Goal: Use online tool/utility: Utilize a website feature to perform a specific function

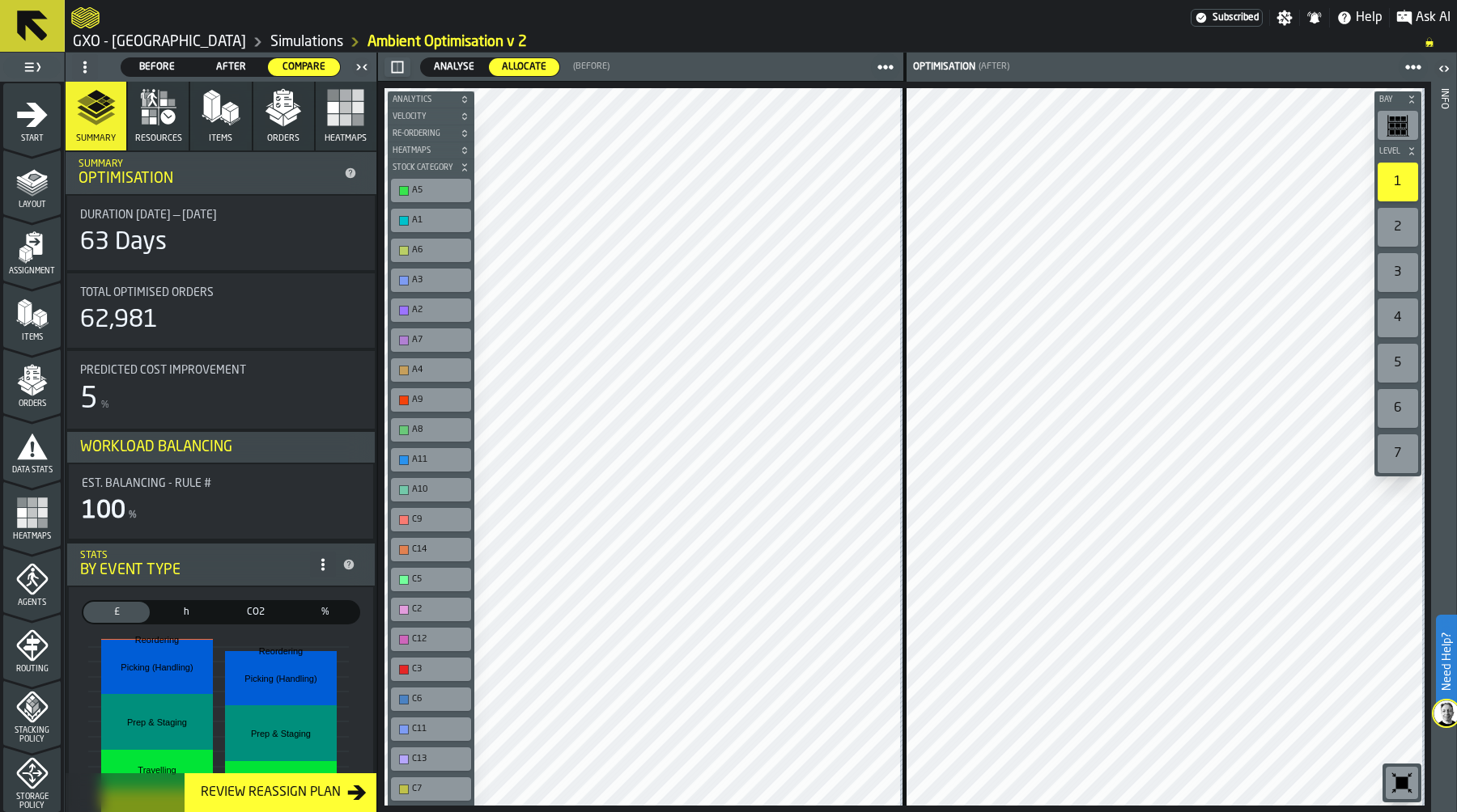
click at [187, 36] on link "GXO - [GEOGRAPHIC_DATA]" at bounding box center [160, 42] width 174 height 18
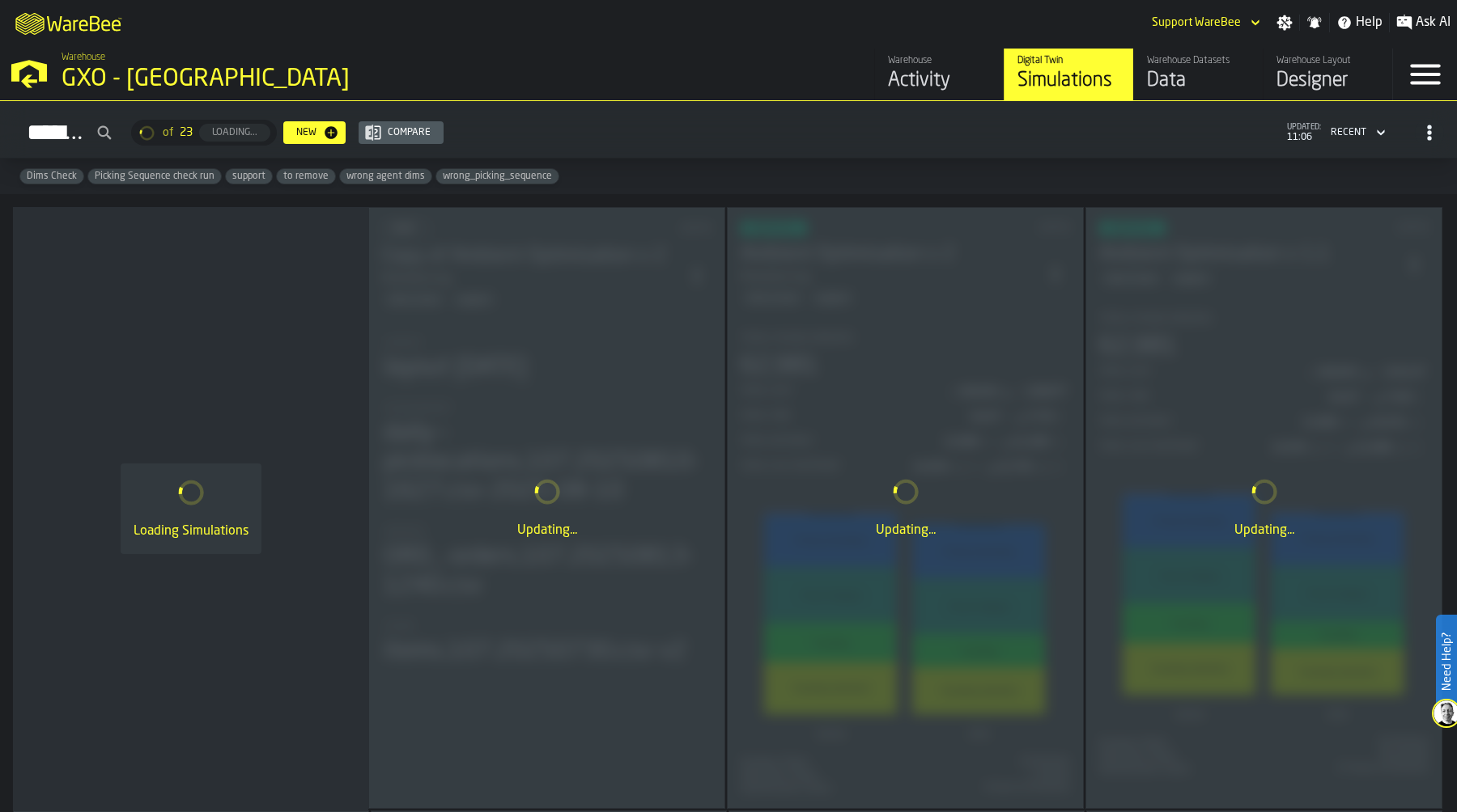
click at [955, 81] on div "Activity" at bounding box center [939, 81] width 102 height 26
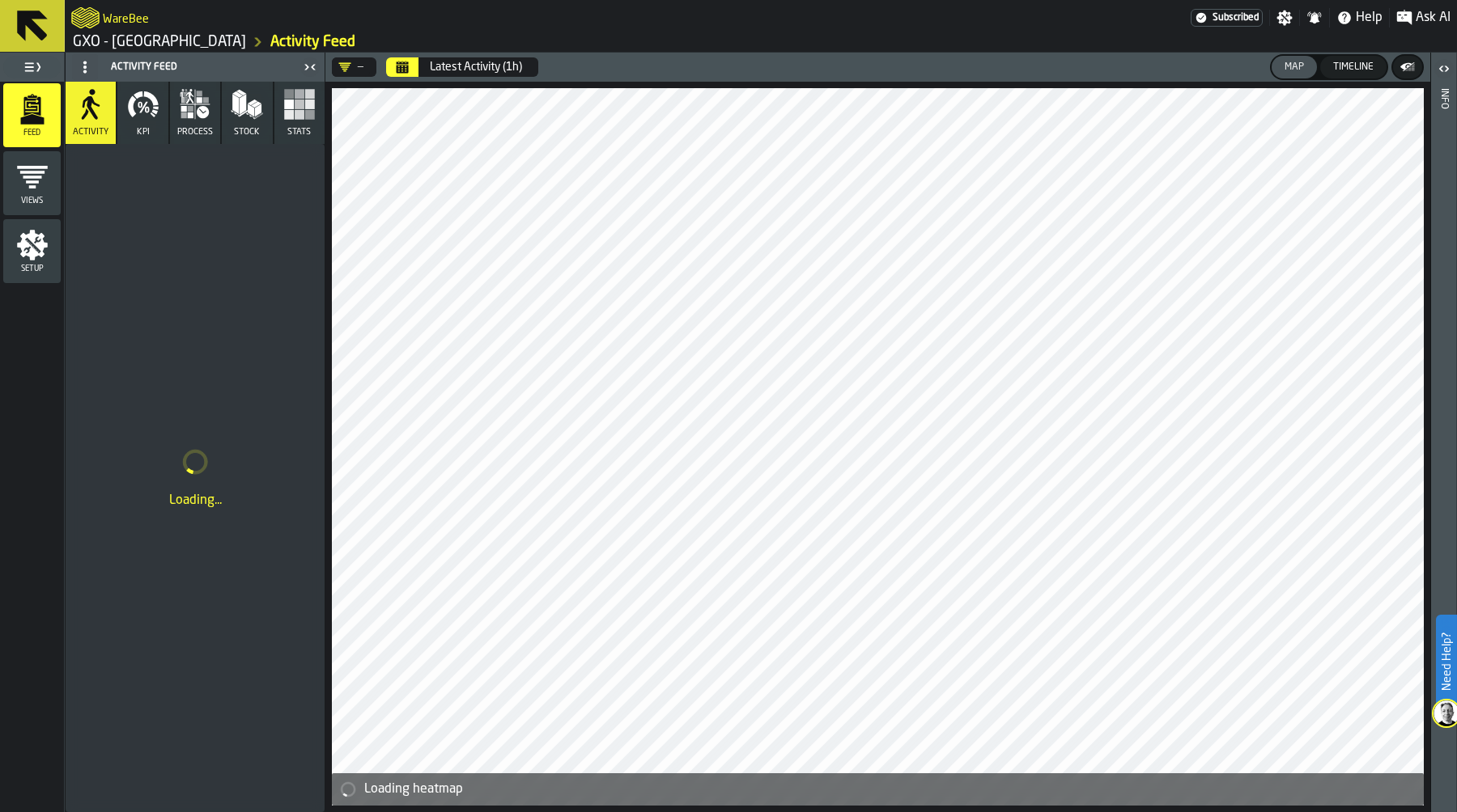
click at [407, 73] on icon "Calendar" at bounding box center [402, 67] width 13 height 13
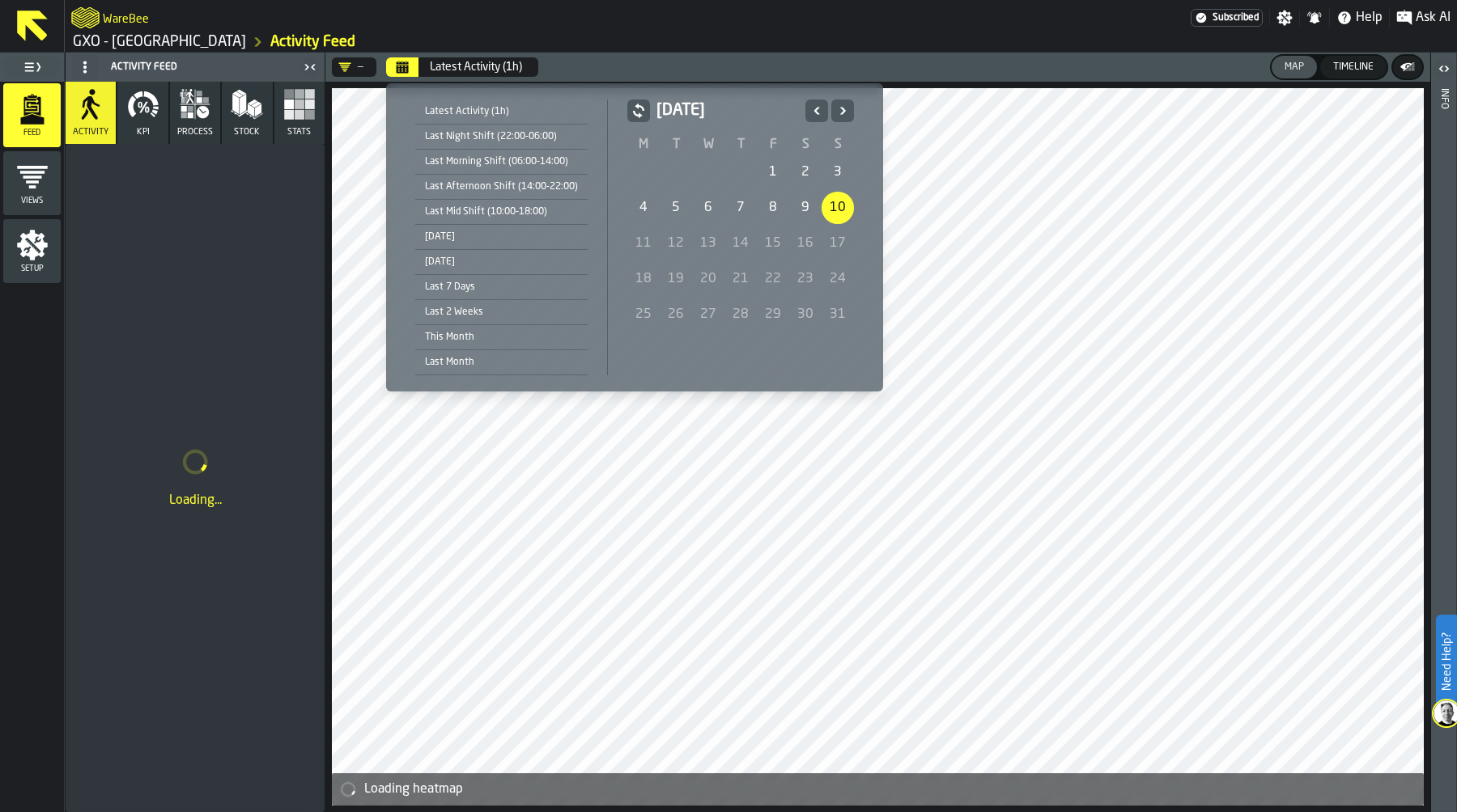
click at [762, 165] on div "1" at bounding box center [772, 172] width 32 height 32
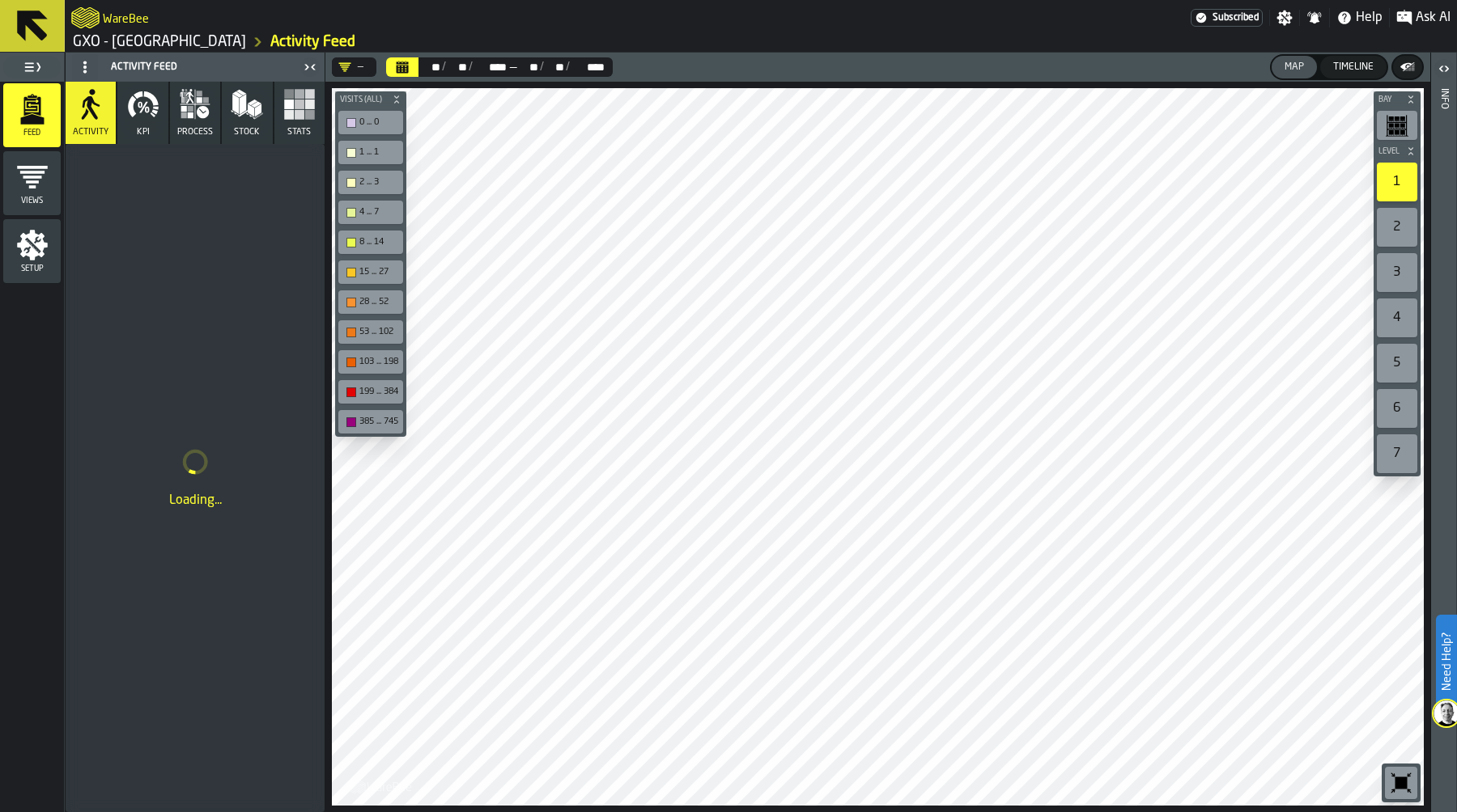
click at [187, 105] on icon "button" at bounding box center [194, 104] width 32 height 32
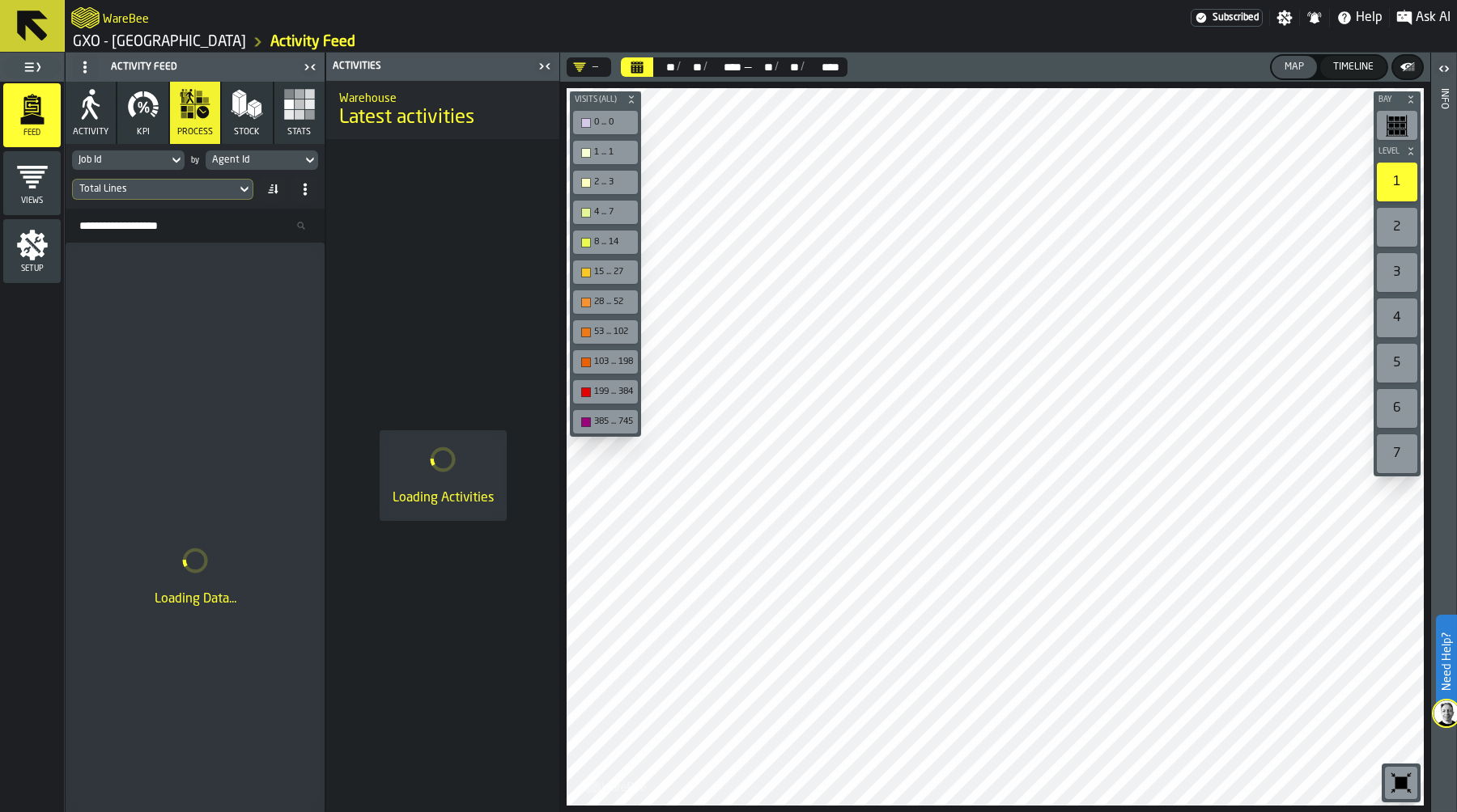
click at [145, 115] on icon "button" at bounding box center [142, 104] width 32 height 32
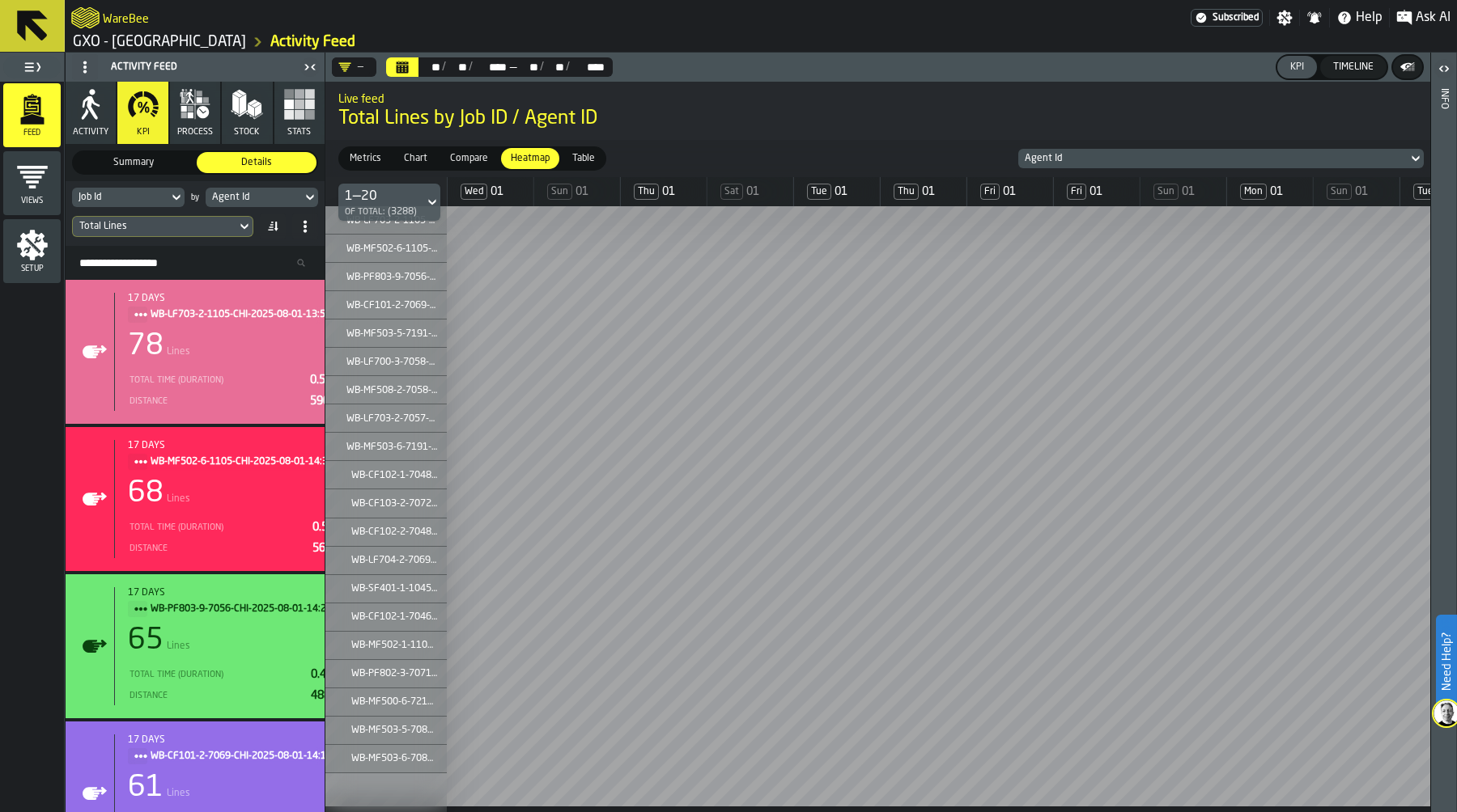
click at [130, 194] on div "Job Id" at bounding box center [120, 197] width 83 height 11
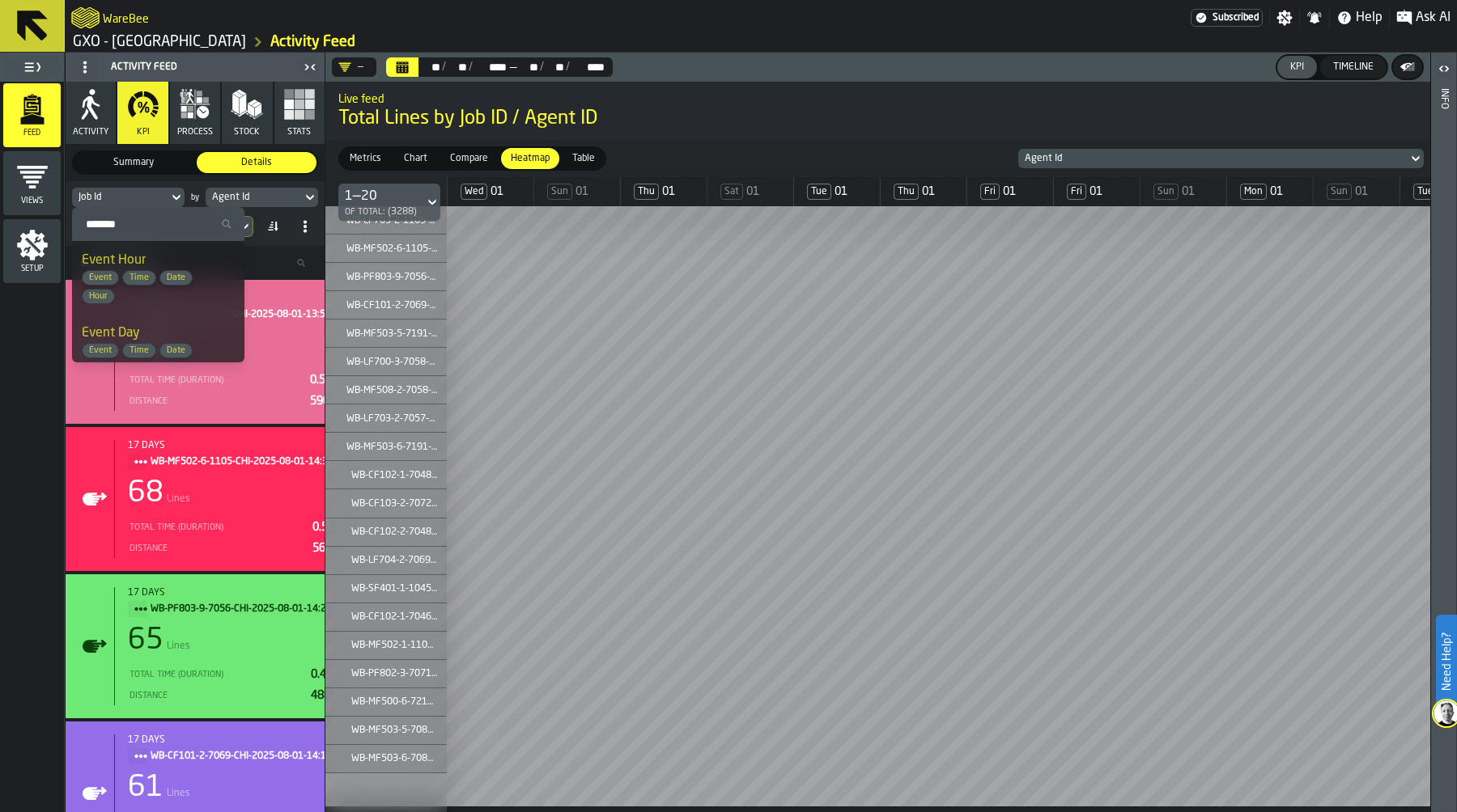
click at [135, 228] on input "Search" at bounding box center [158, 224] width 160 height 21
type input "*****"
click at [141, 353] on div "Agent Id Event Agent User Labour Employee Resource" at bounding box center [146, 378] width 129 height 72
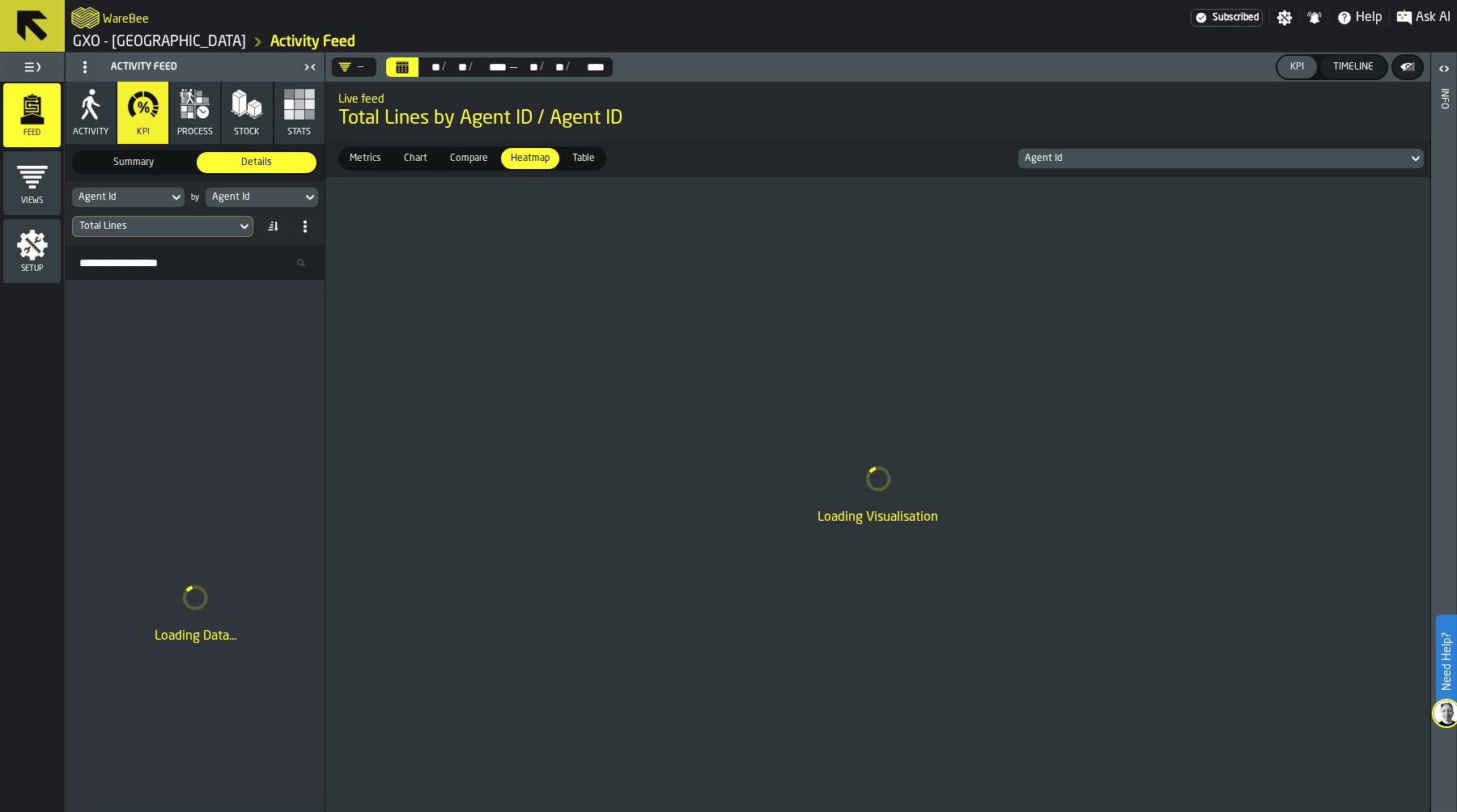
click at [266, 200] on div "Agent Id" at bounding box center [253, 197] width 83 height 11
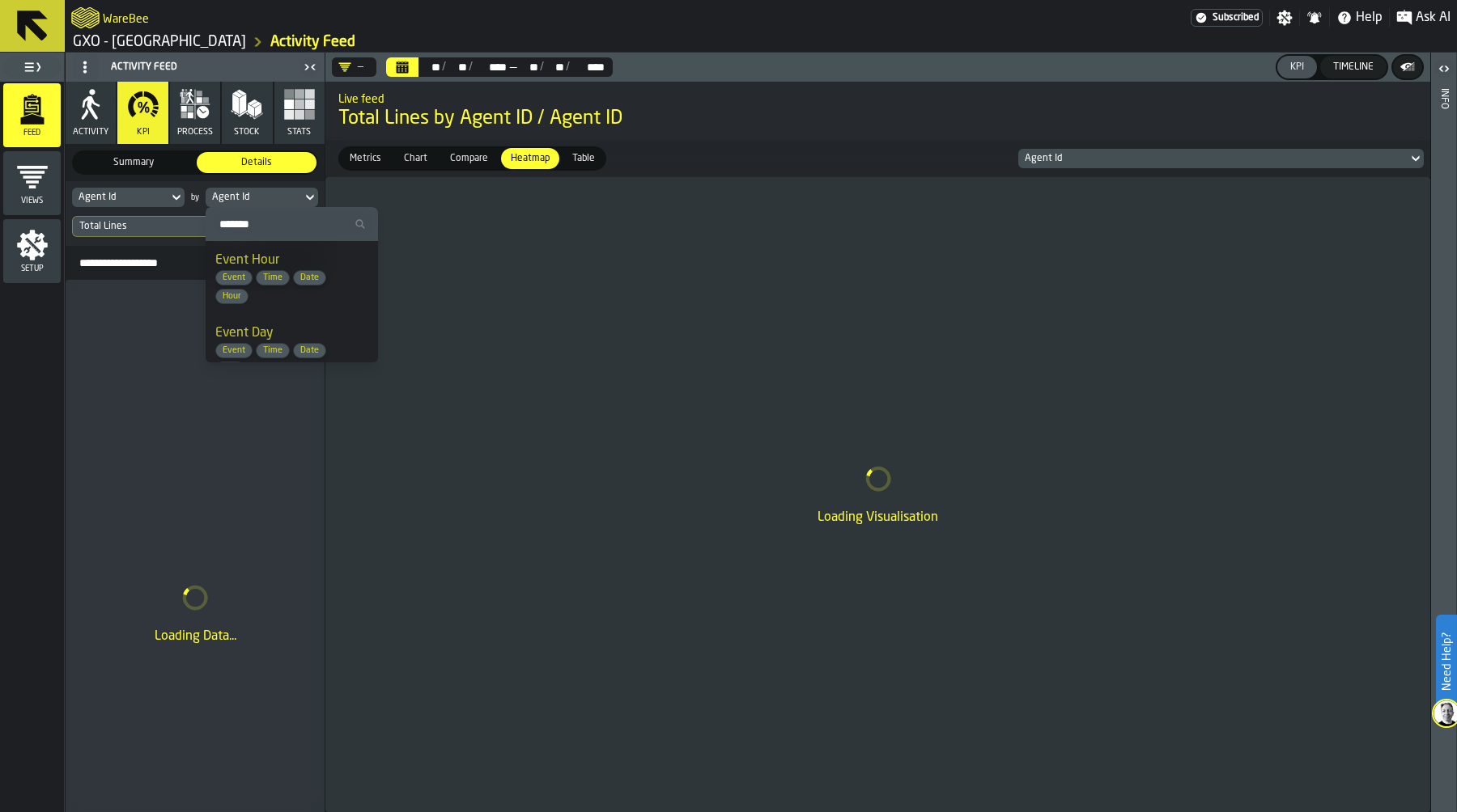
click at [267, 327] on span "Event Day" at bounding box center [244, 333] width 58 height 13
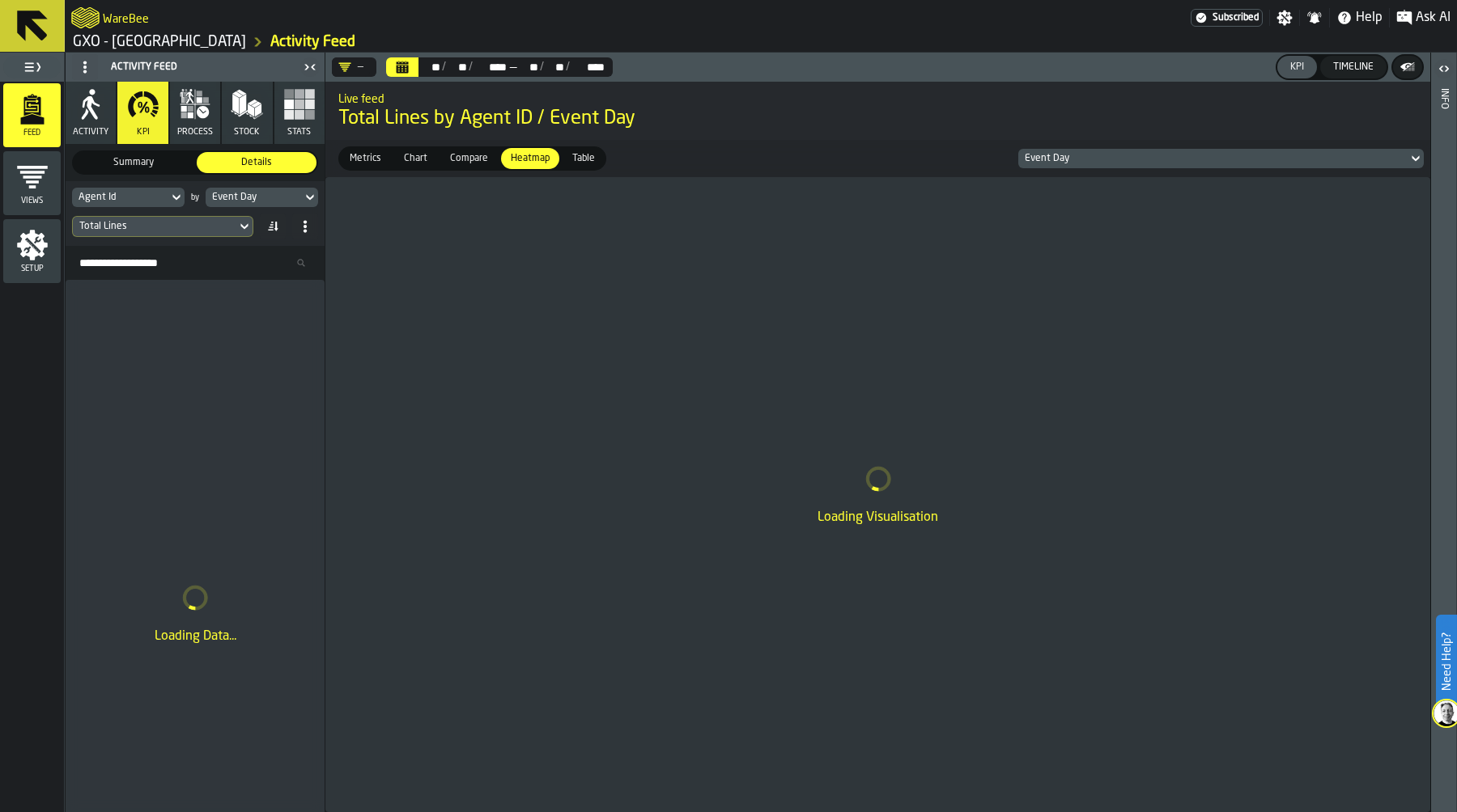
click at [167, 232] on div "Total Lines" at bounding box center [154, 226] width 163 height 18
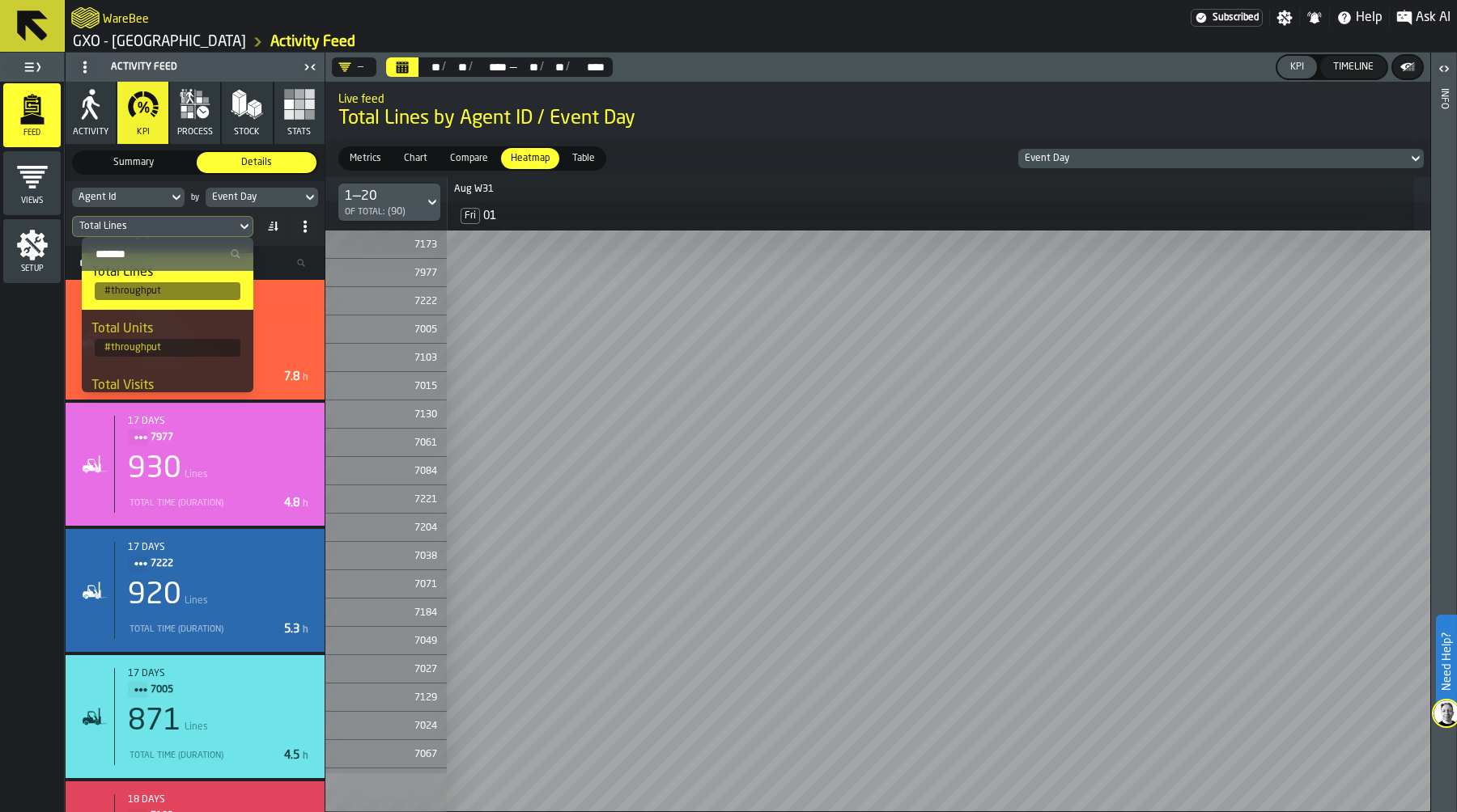
scroll to position [149, 0]
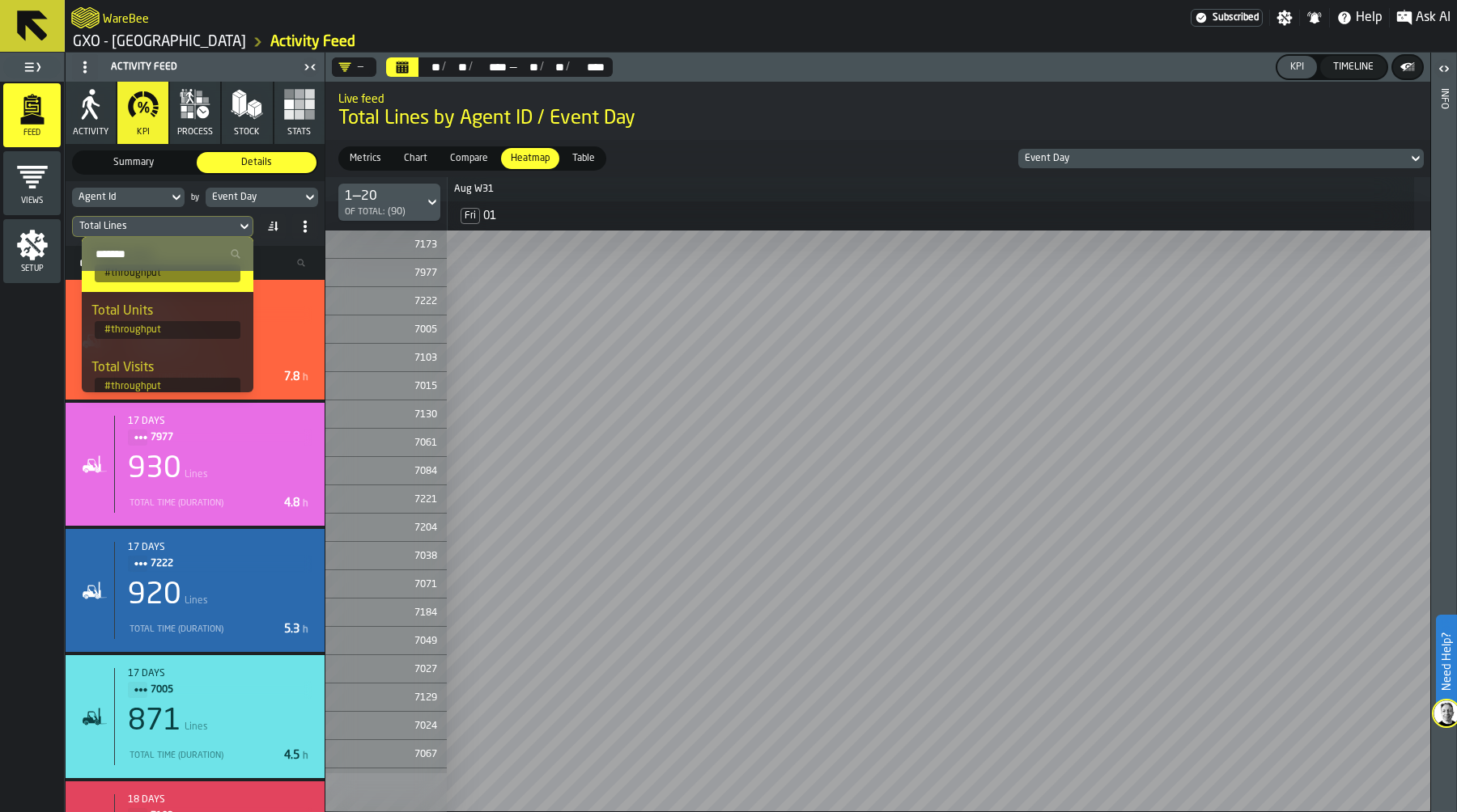
click at [175, 335] on span "# throughput" at bounding box center [167, 330] width 146 height 18
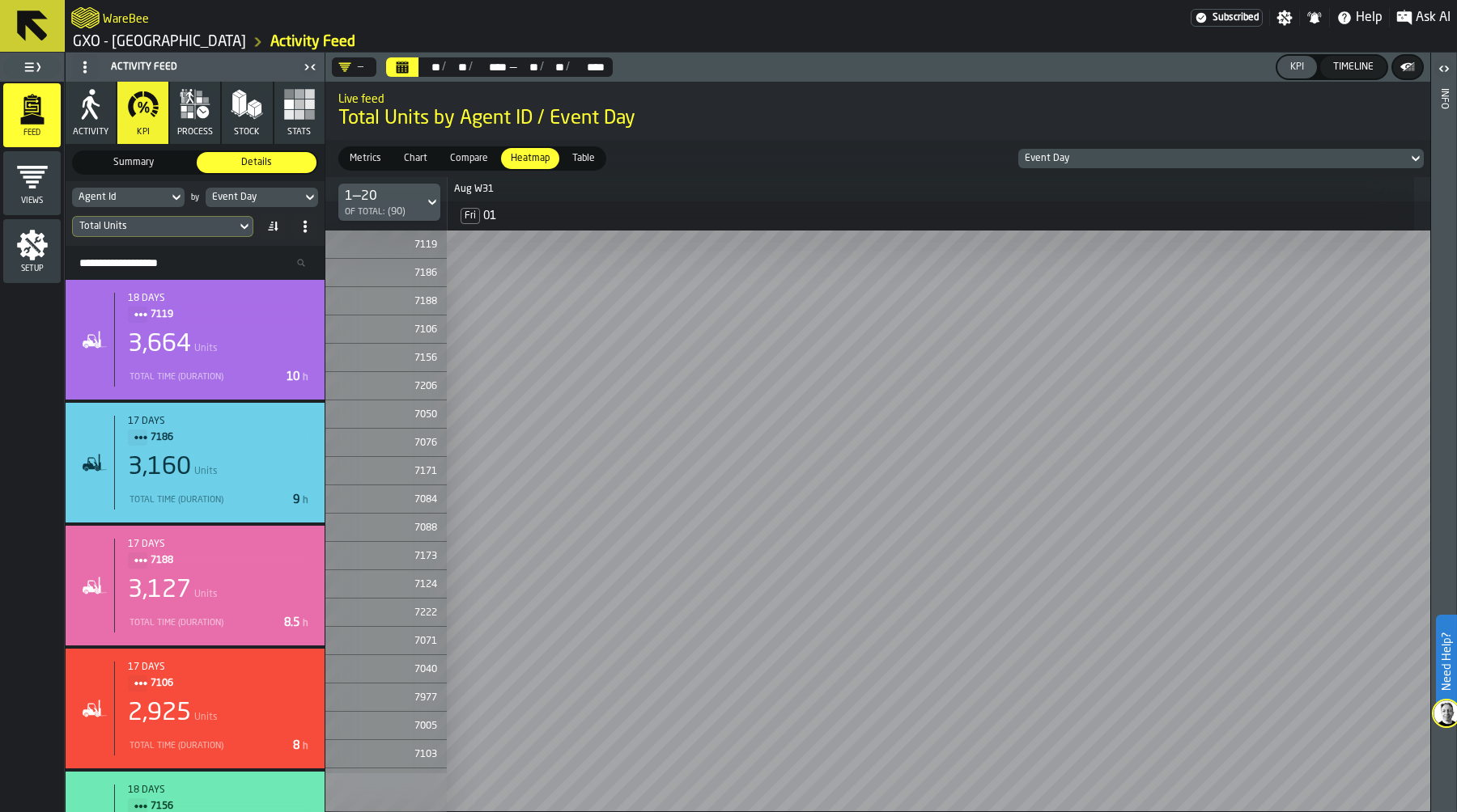
click at [1404, 64] on icon "button-" at bounding box center [1406, 67] width 11 height 7
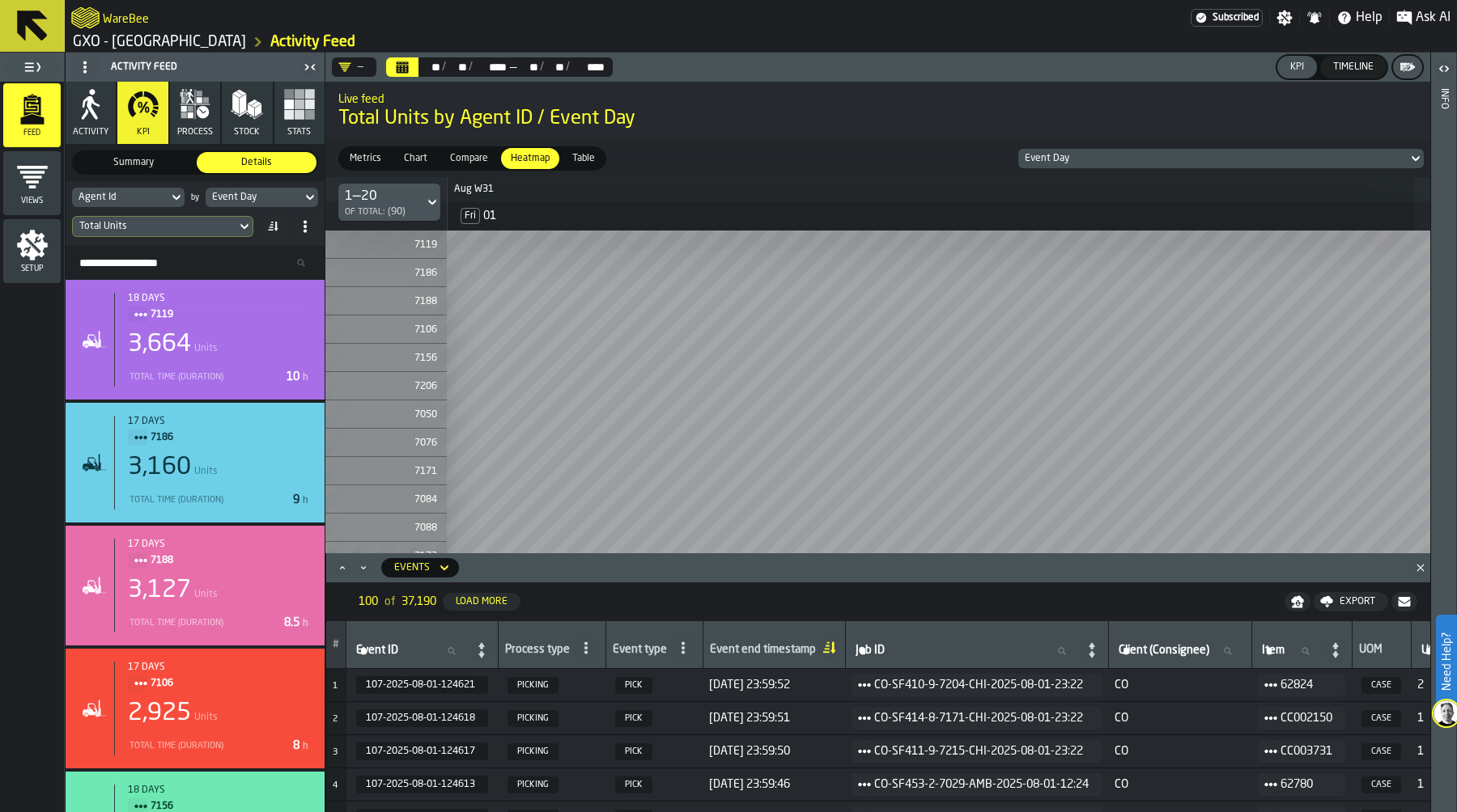
click at [353, 63] on div "—" at bounding box center [351, 67] width 25 height 13
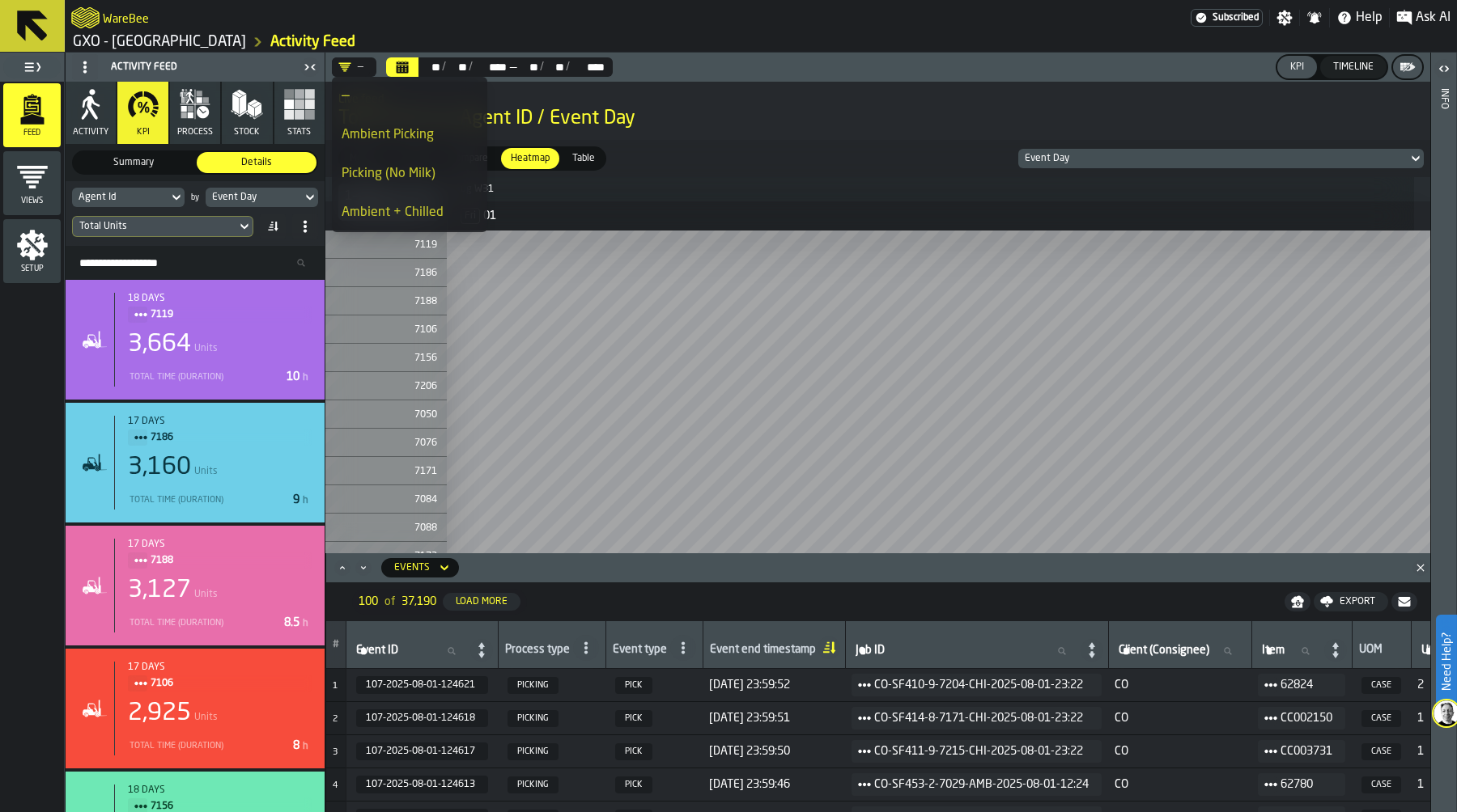
click at [417, 135] on div "Ambient Picking" at bounding box center [410, 135] width 136 height 19
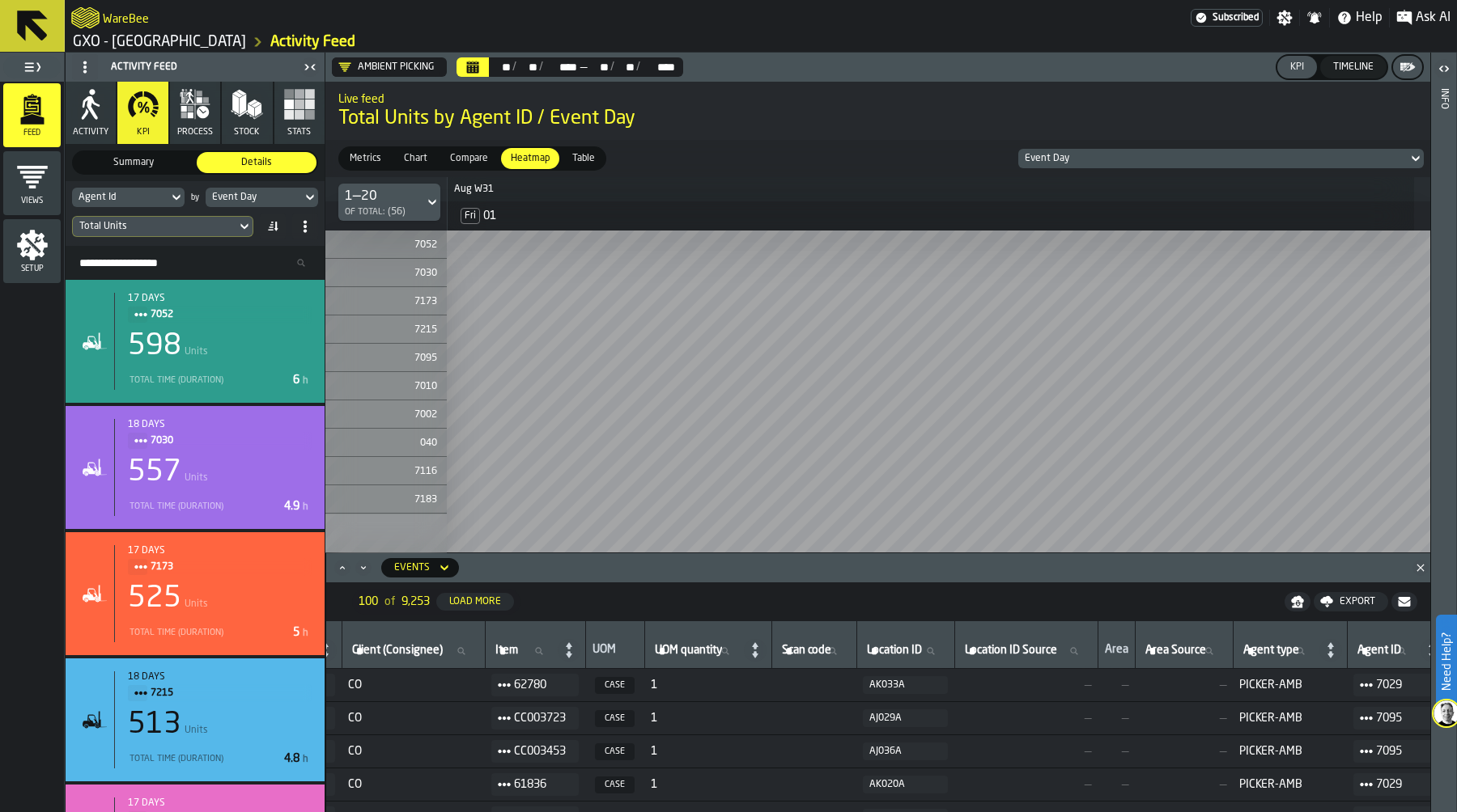
scroll to position [0, 776]
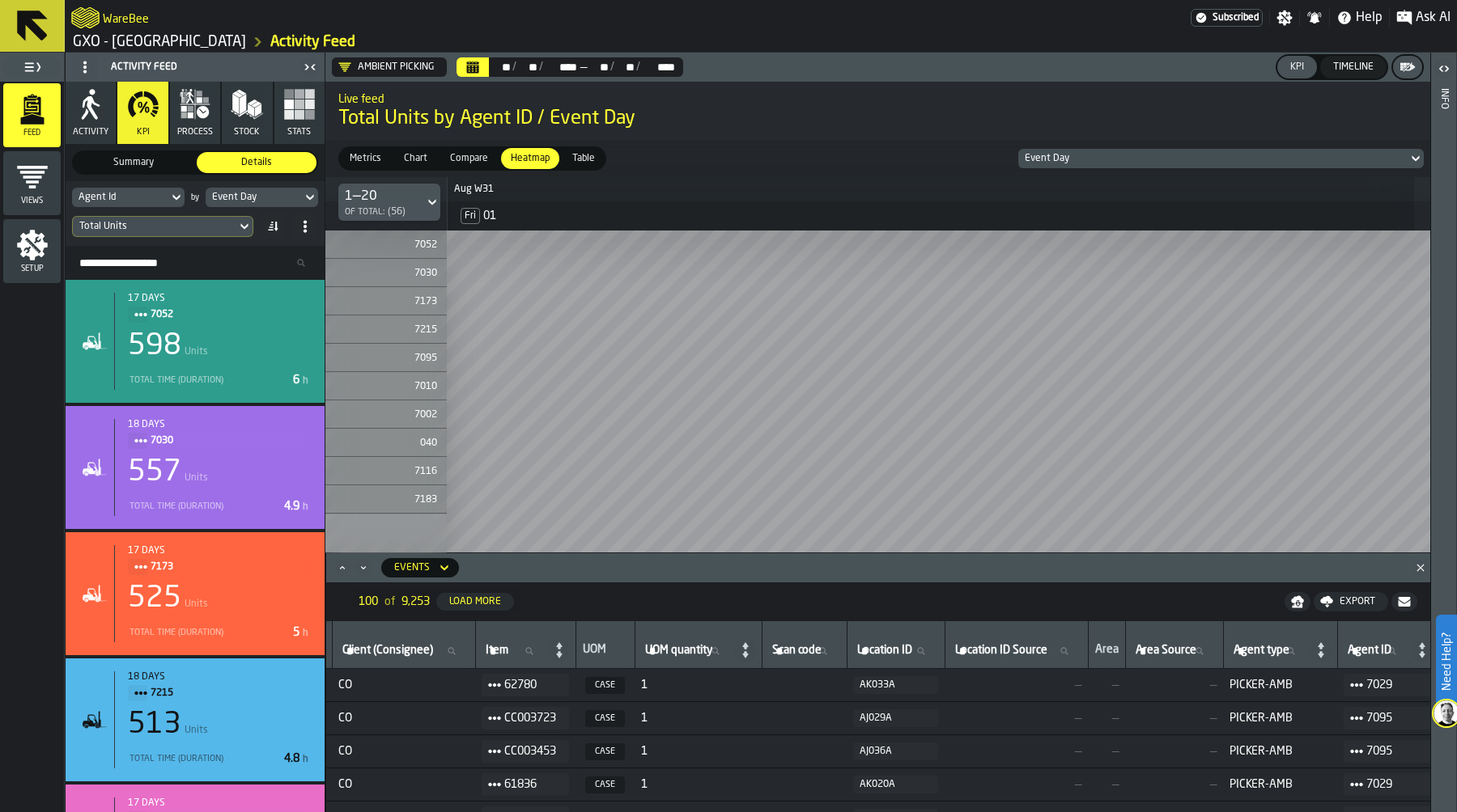
click at [403, 195] on div "1—20" at bounding box center [375, 196] width 61 height 19
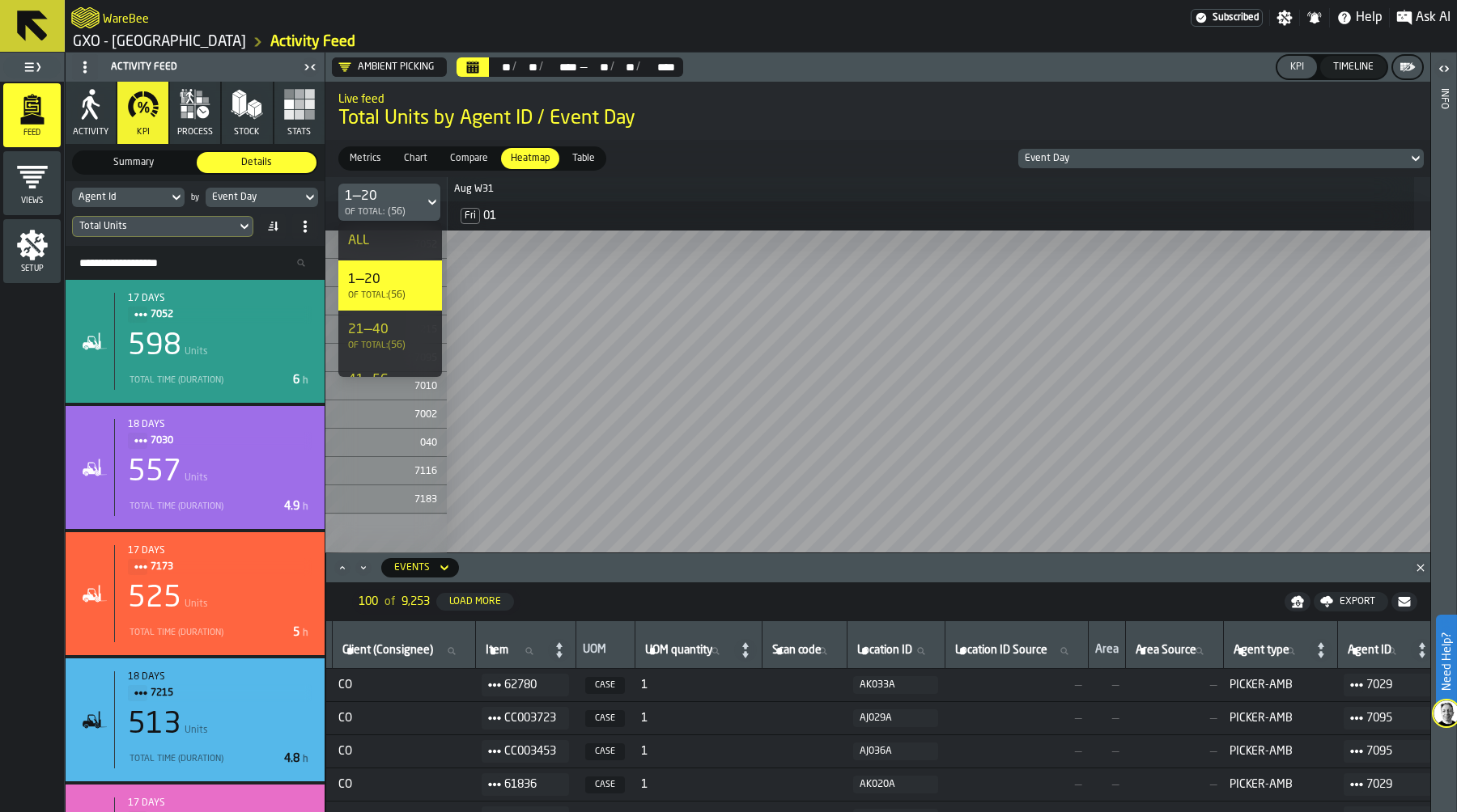
click at [389, 225] on li "ALL" at bounding box center [390, 241] width 103 height 39
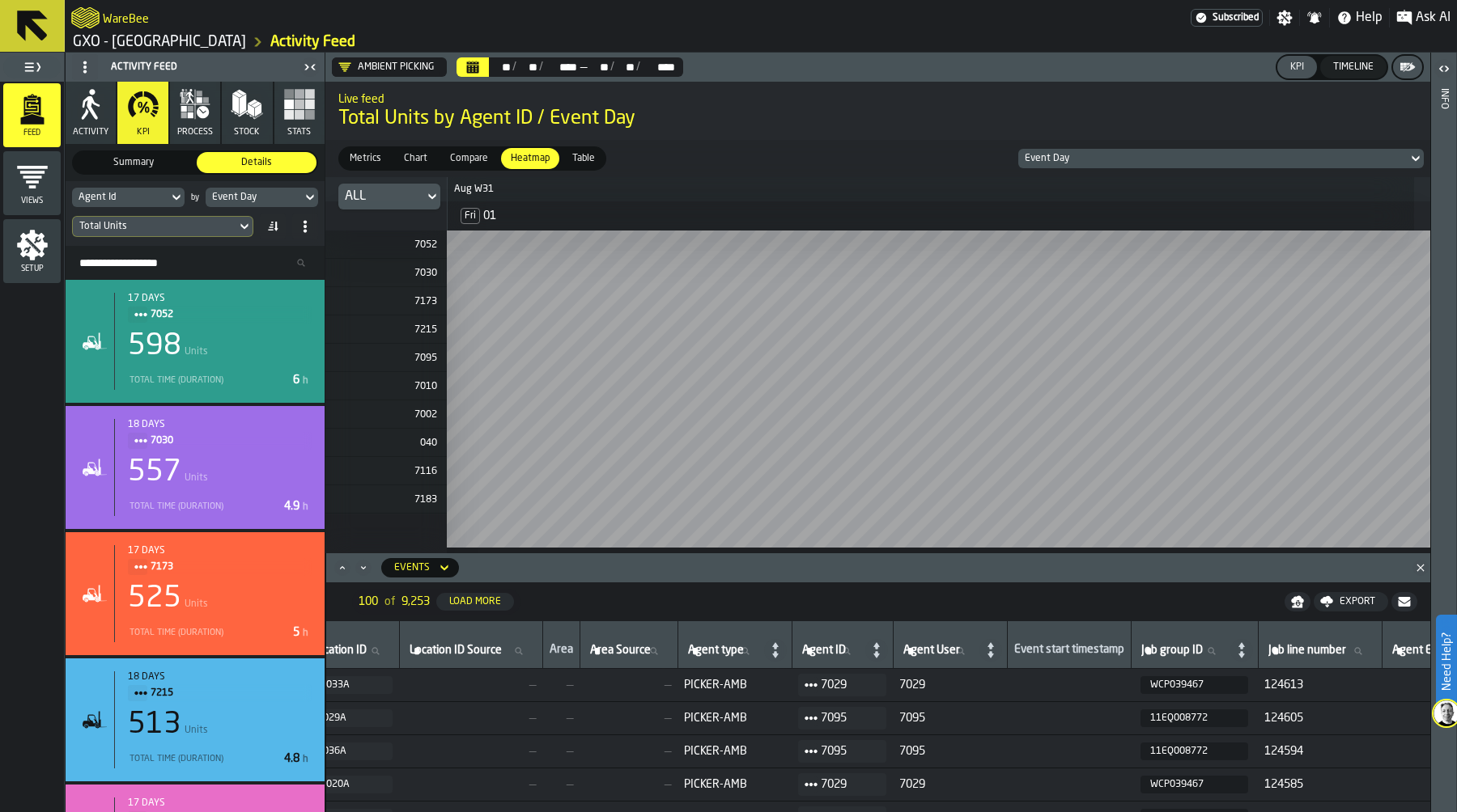
scroll to position [0, 1337]
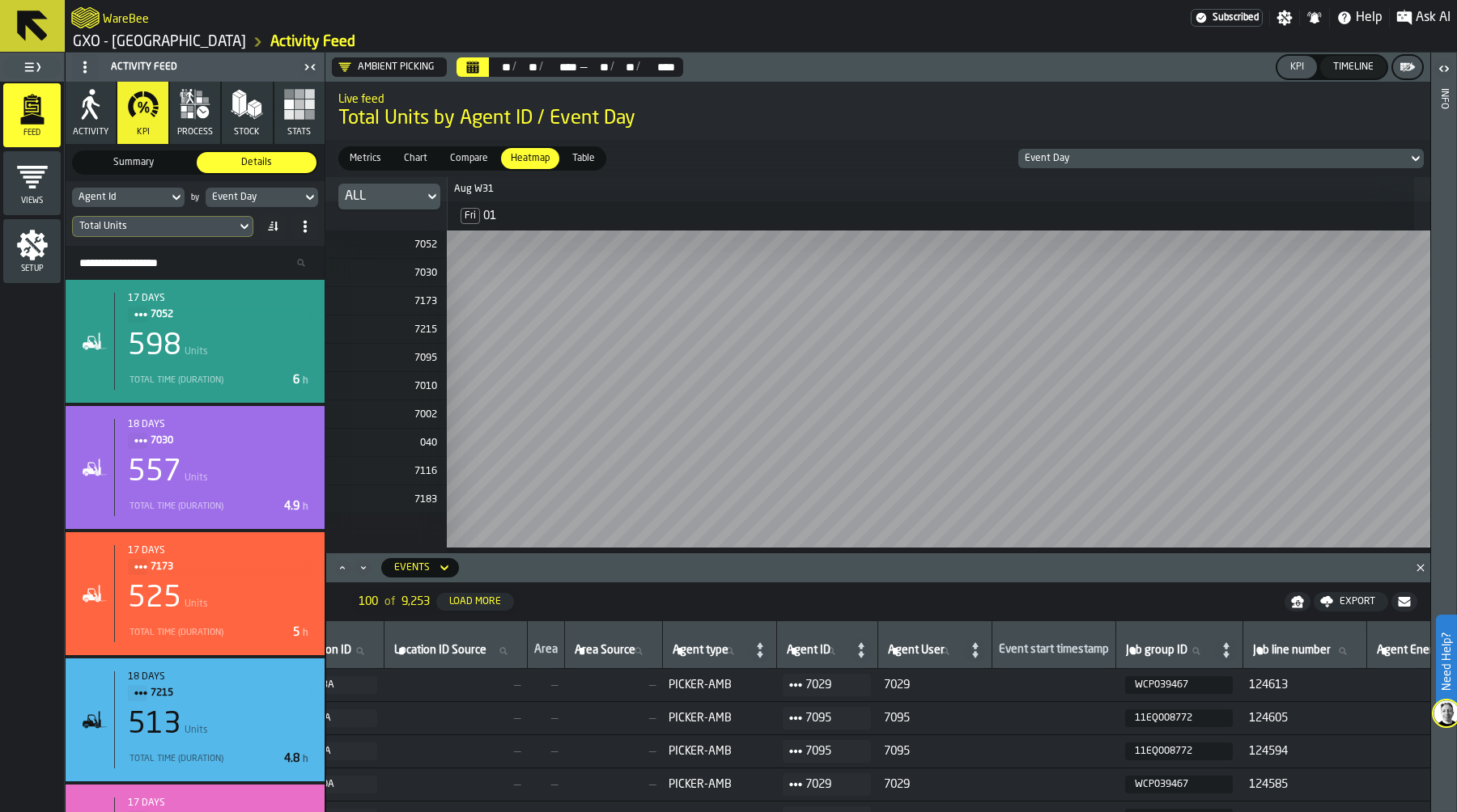
click at [848, 657] on input "Agent ID Agent ID" at bounding box center [816, 652] width 65 height 21
type input "****"
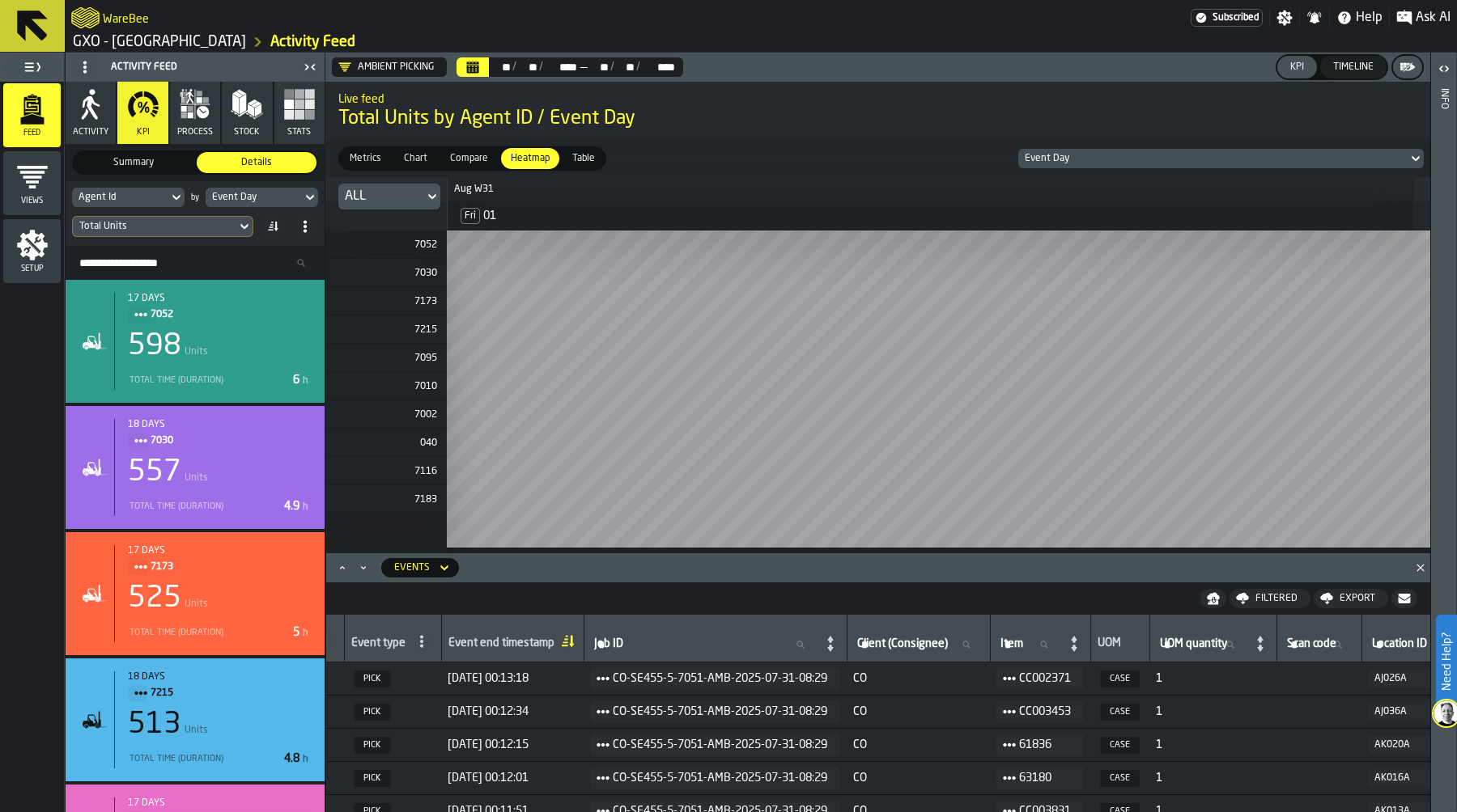
scroll to position [0, 0]
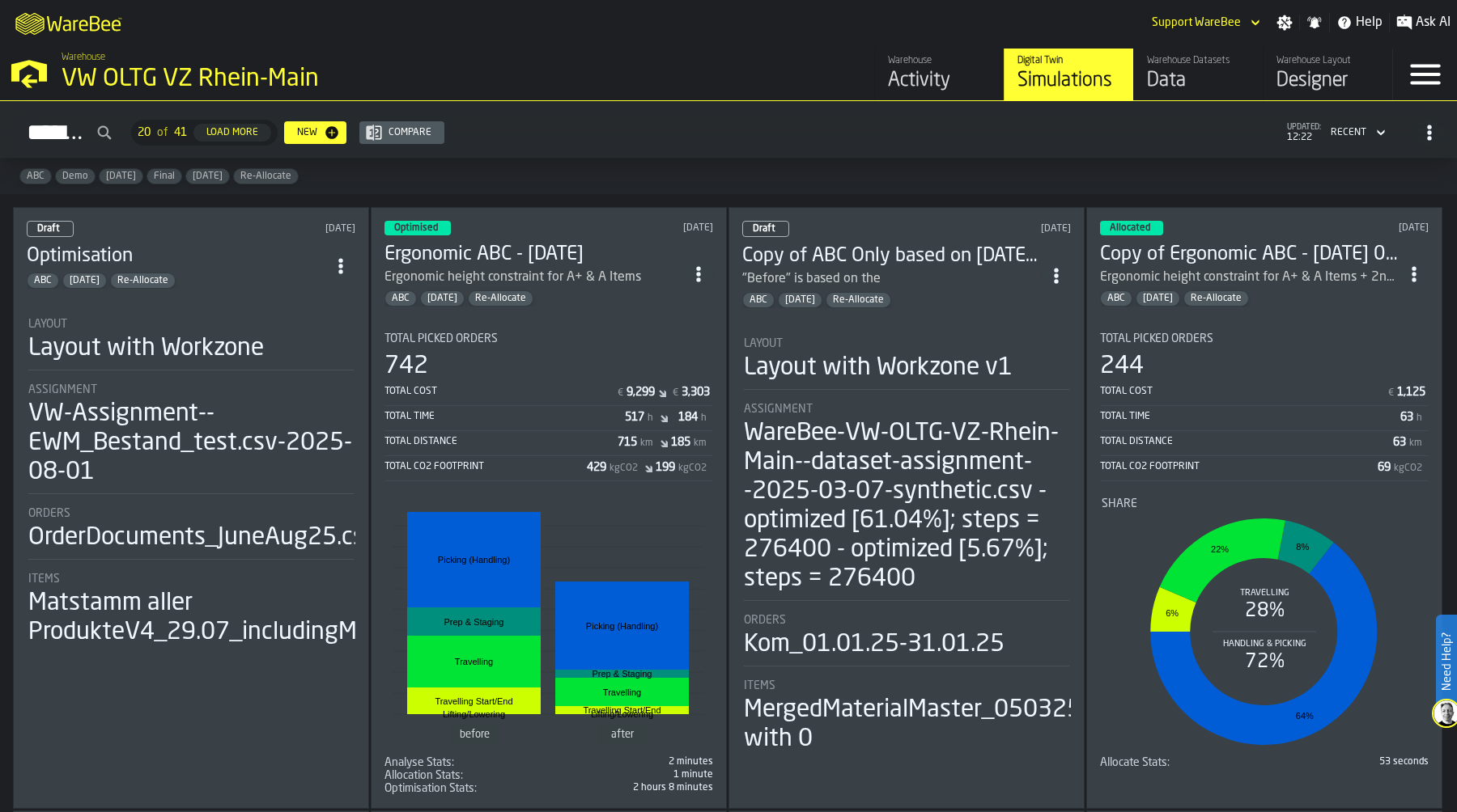
click at [123, 437] on div "VW-Assignment--EWM_Bestand_test.csv-2025-08-01" at bounding box center [191, 443] width 325 height 88
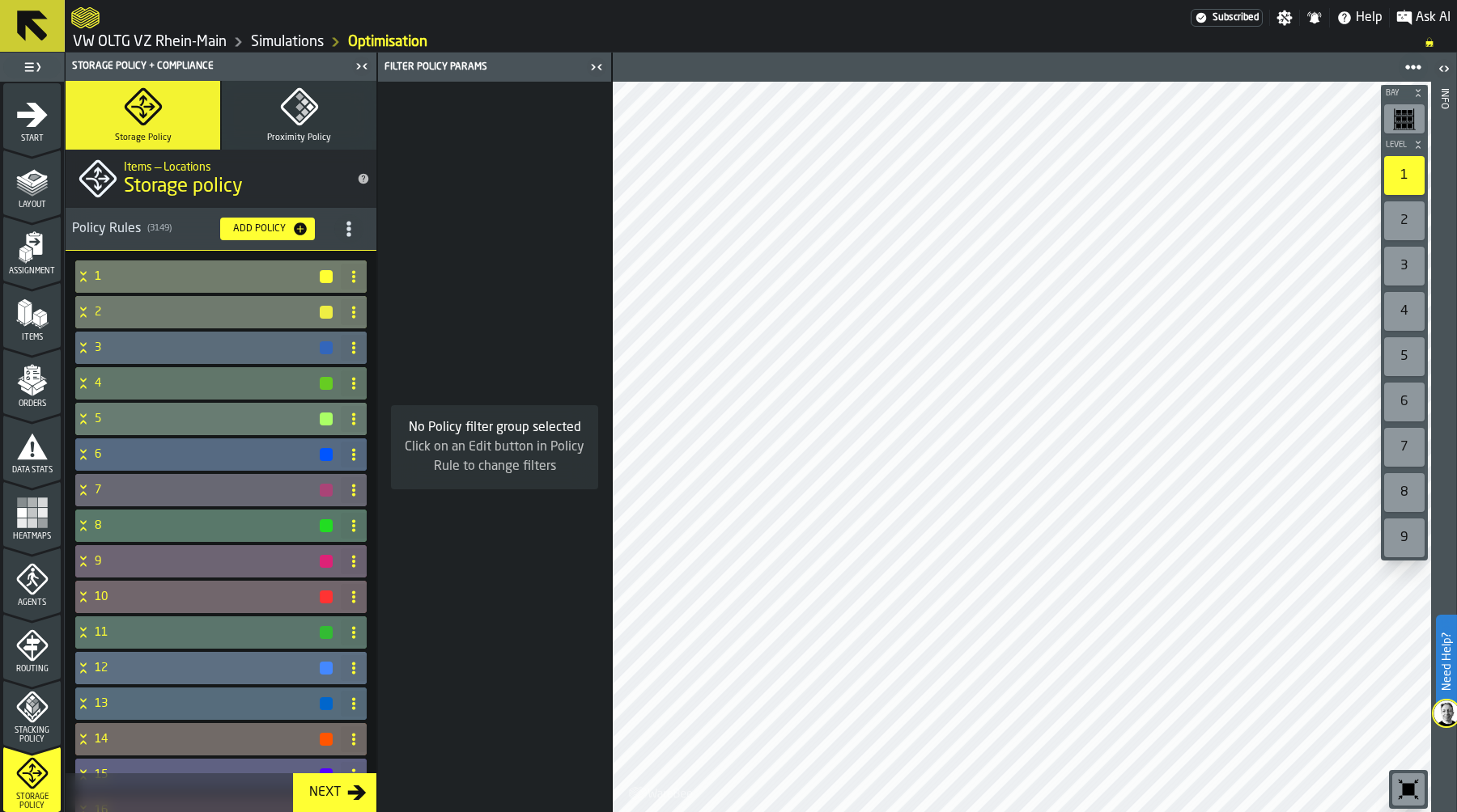
click at [350, 222] on icon "title-section-[object Object]" at bounding box center [349, 229] width 16 height 16
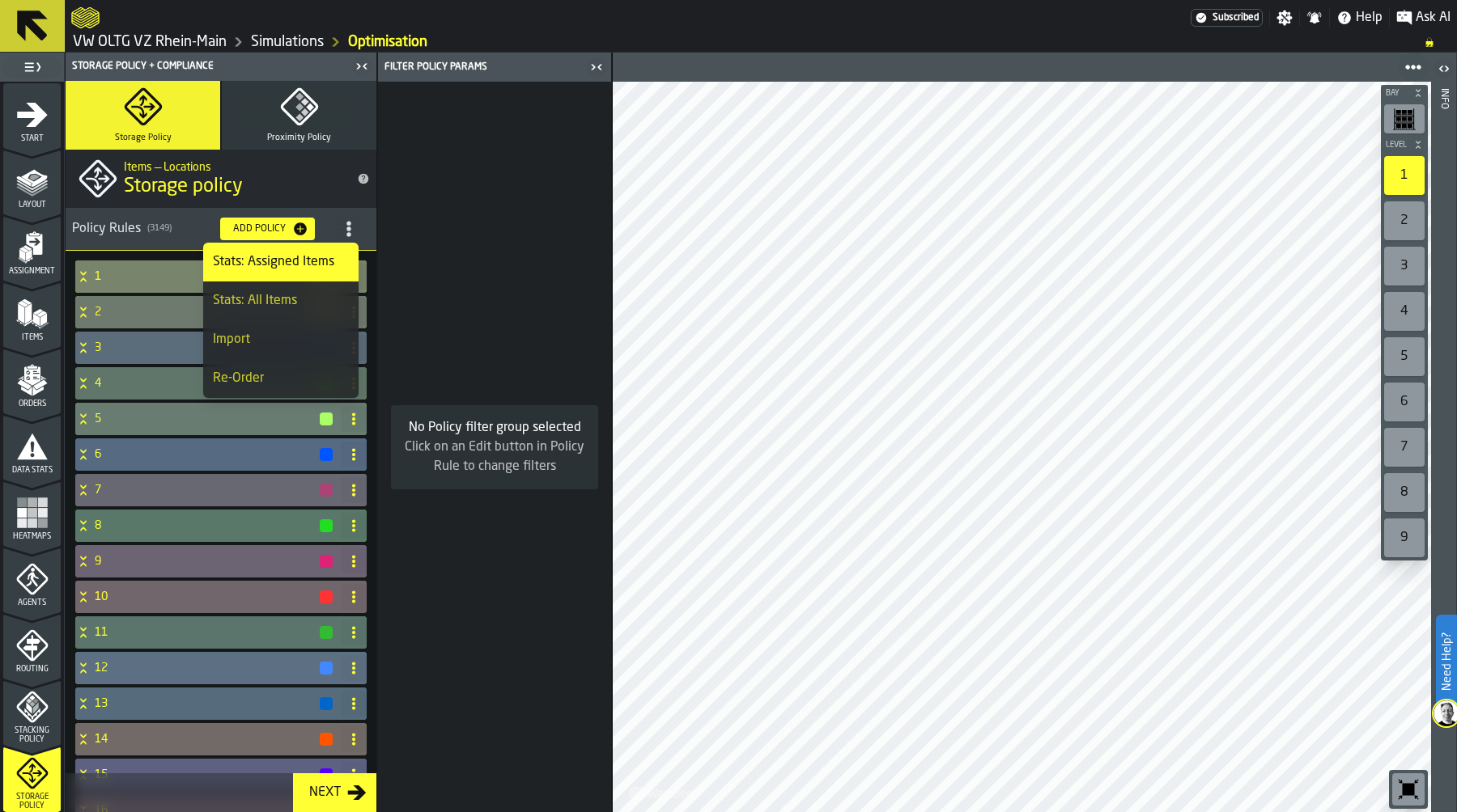
click at [127, 273] on h4 "1" at bounding box center [206, 277] width 223 height 13
click at [444, 192] on div "No Policy filter group selected Click on an Edit button in Policy Rule to chang…" at bounding box center [495, 447] width 233 height 730
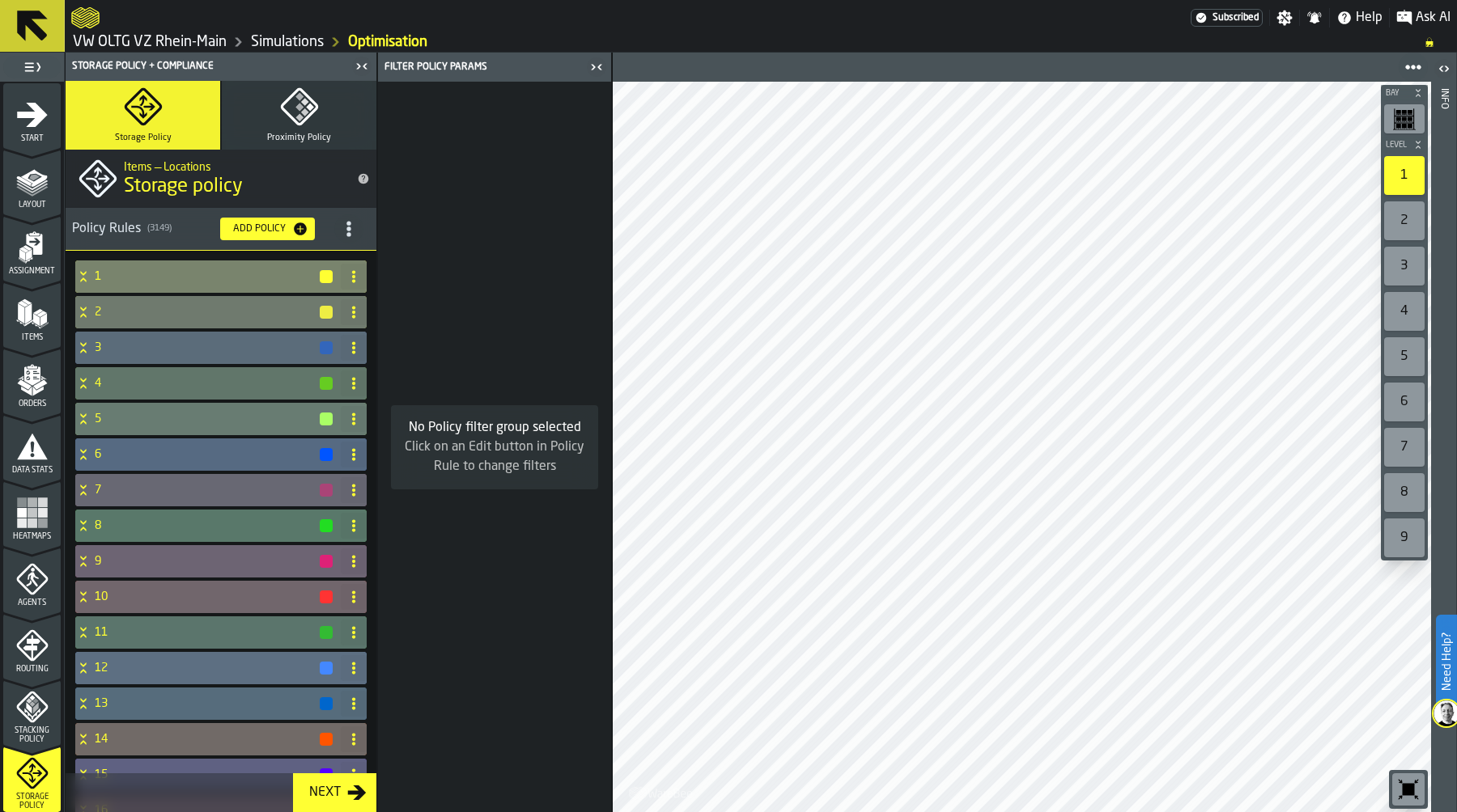
click at [97, 276] on h4 "1" at bounding box center [206, 277] width 223 height 13
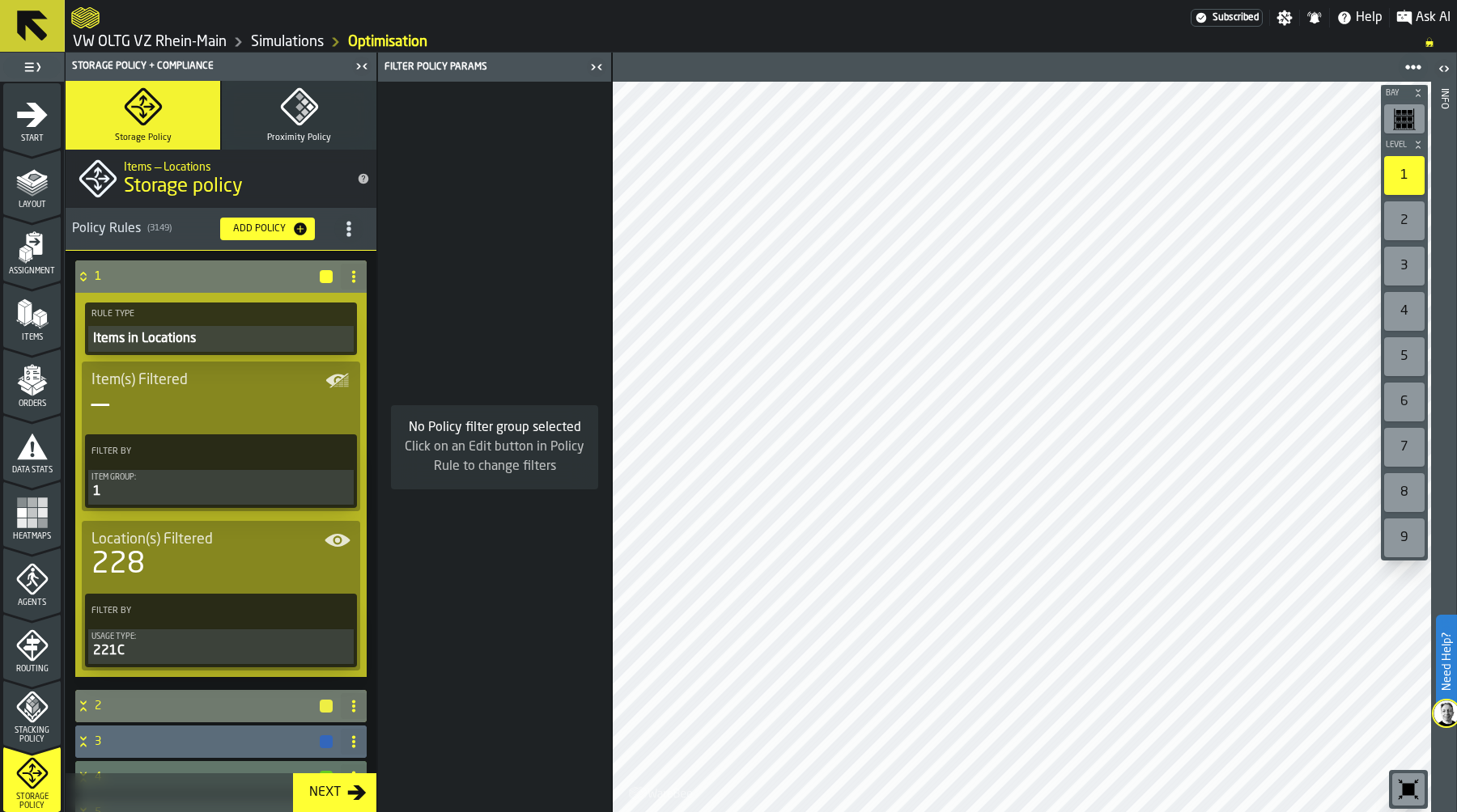
click at [346, 228] on icon "title-section-[object Object]" at bounding box center [349, 229] width 16 height 16
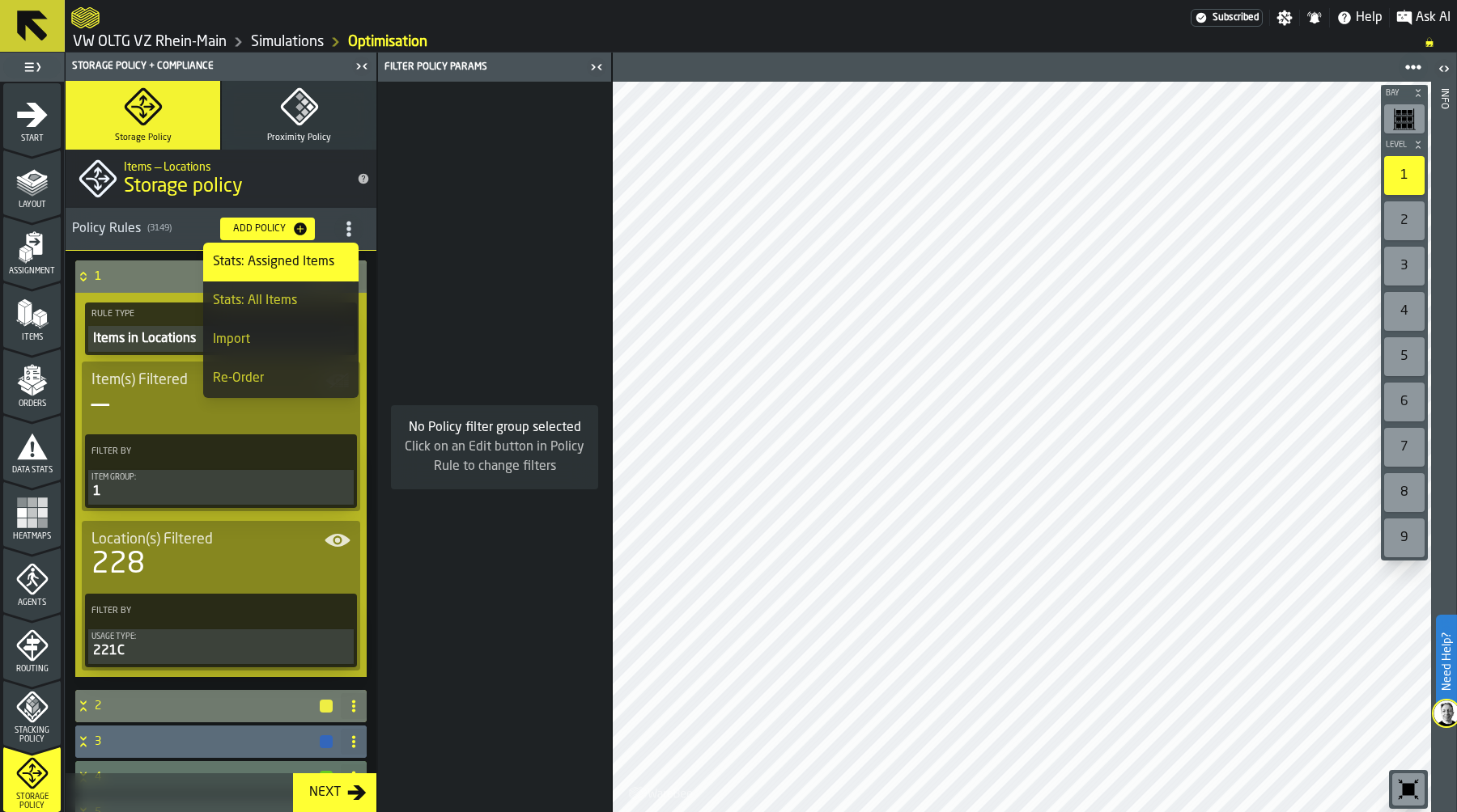
click at [305, 335] on div "Import" at bounding box center [280, 340] width 136 height 19
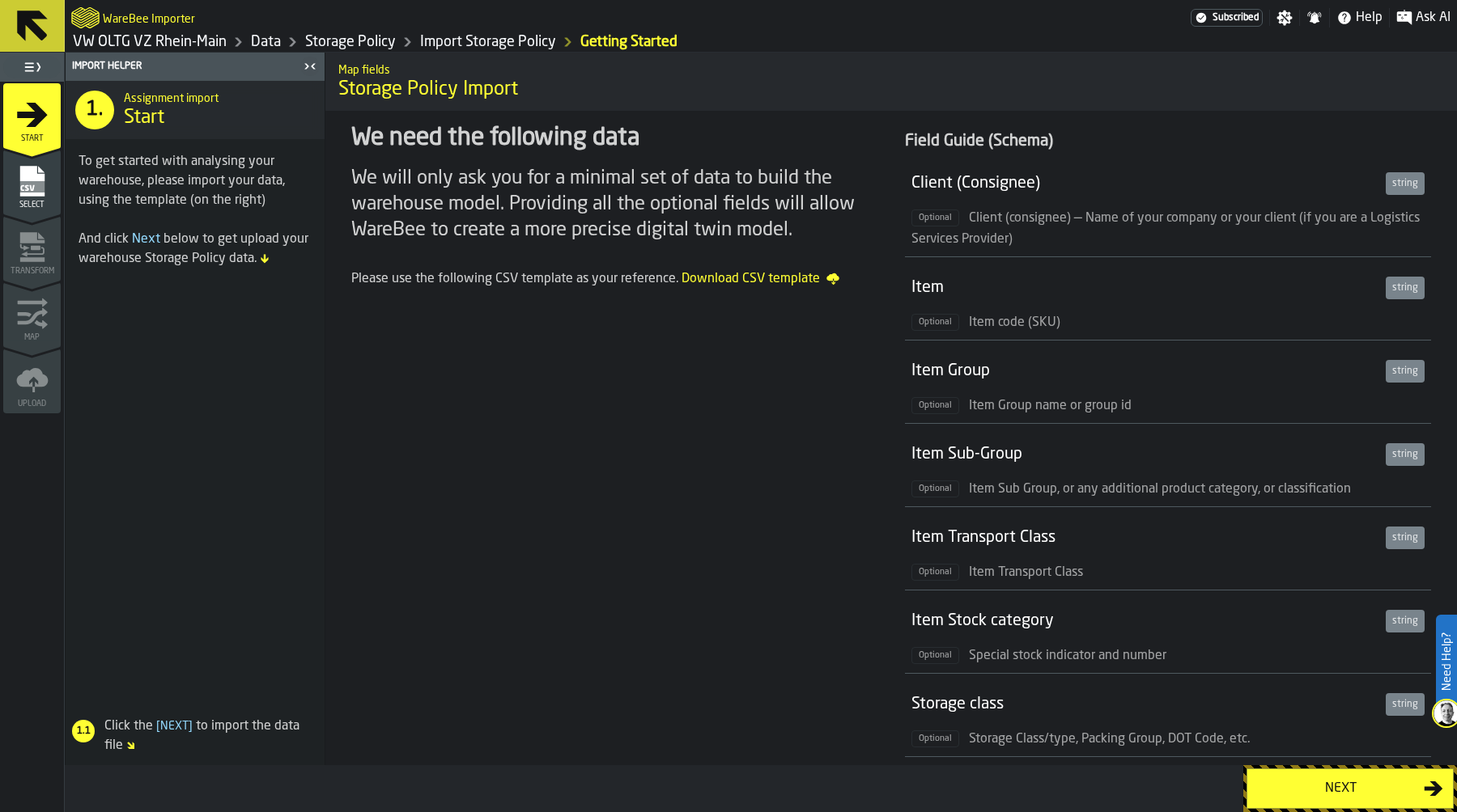
click at [1322, 786] on div "Next" at bounding box center [1341, 789] width 167 height 19
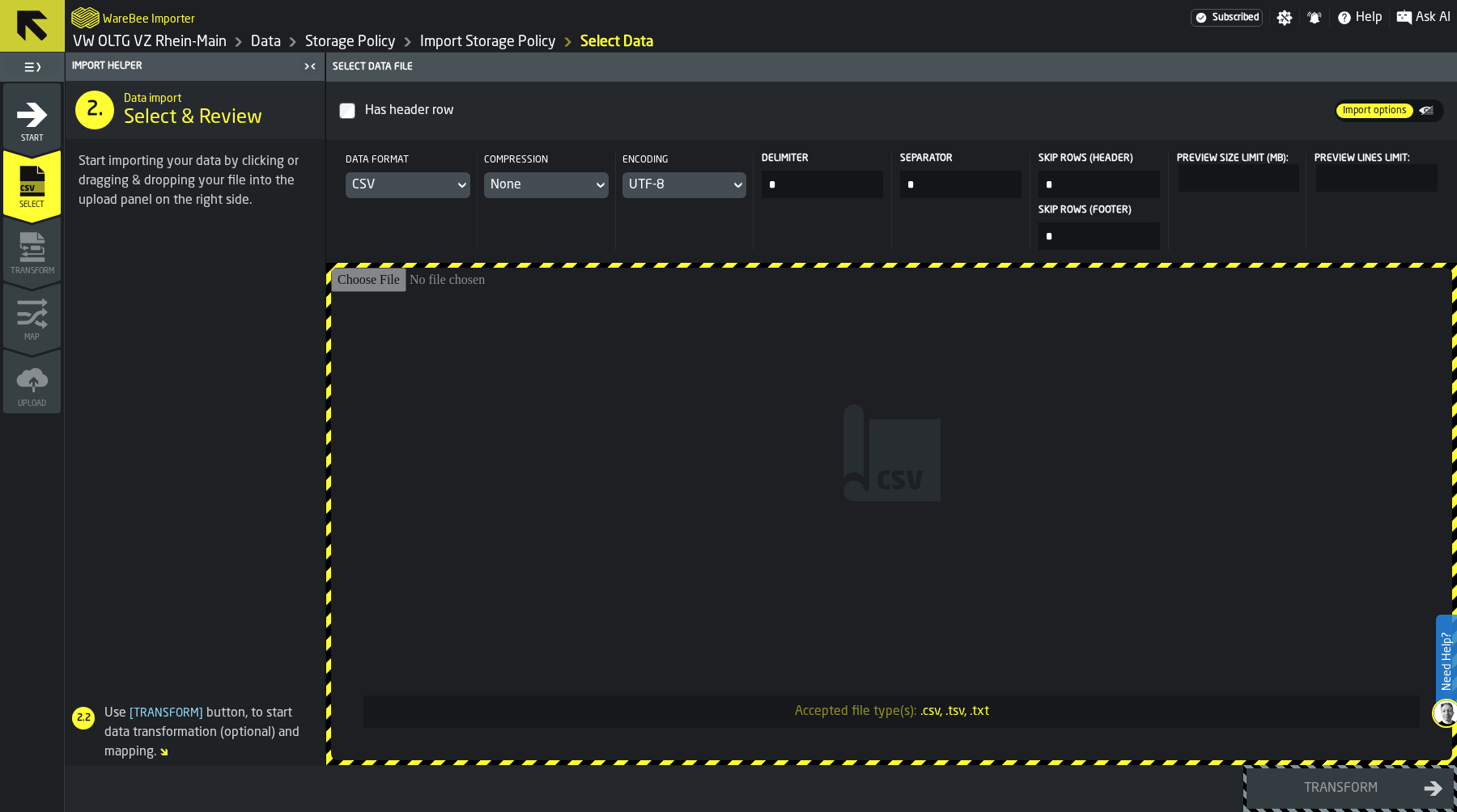
click at [784, 400] on input "Accepted file type(s): .csv, .tsv, .txt" at bounding box center [891, 514] width 1121 height 493
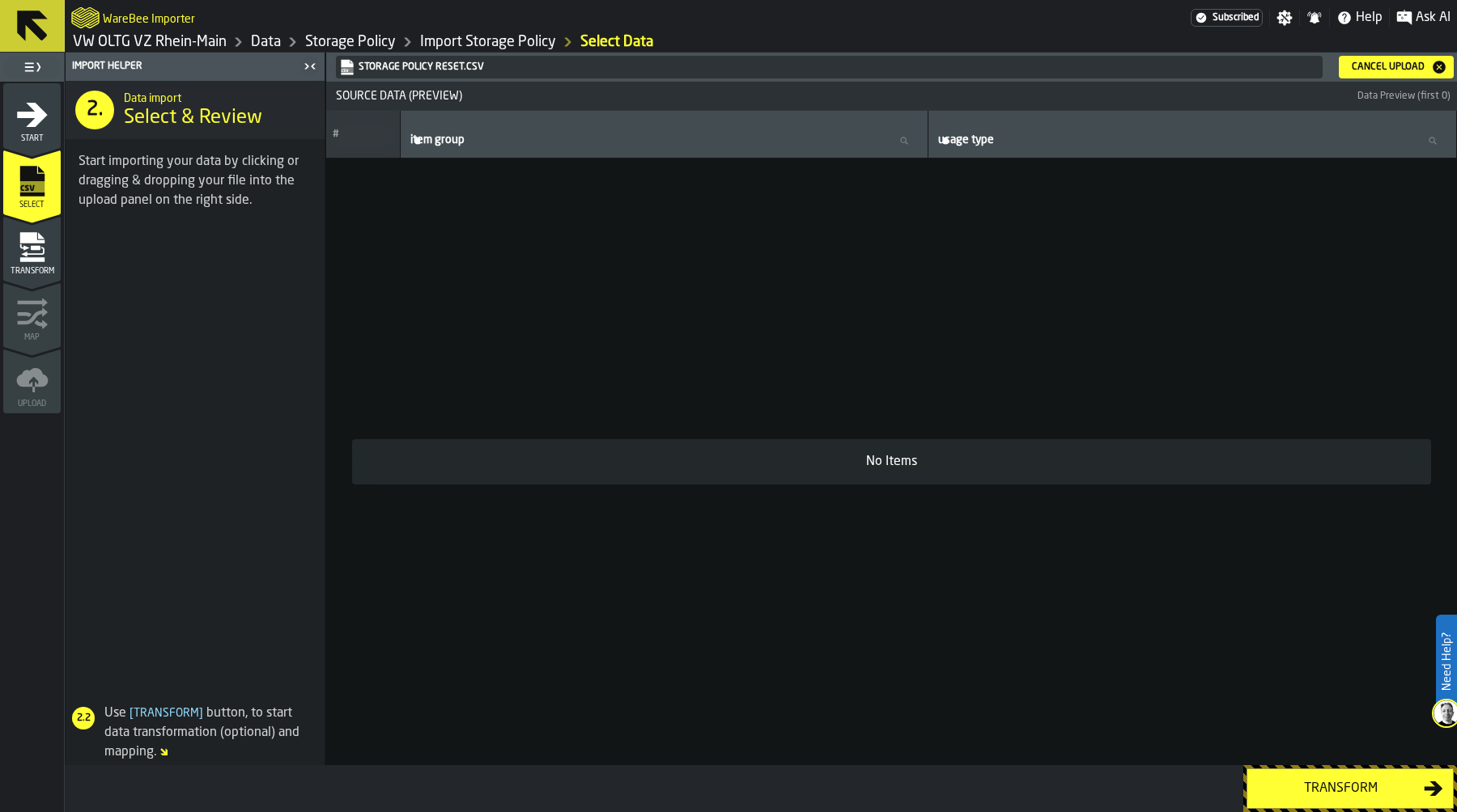
click at [1339, 790] on div "Transform" at bounding box center [1341, 789] width 167 height 19
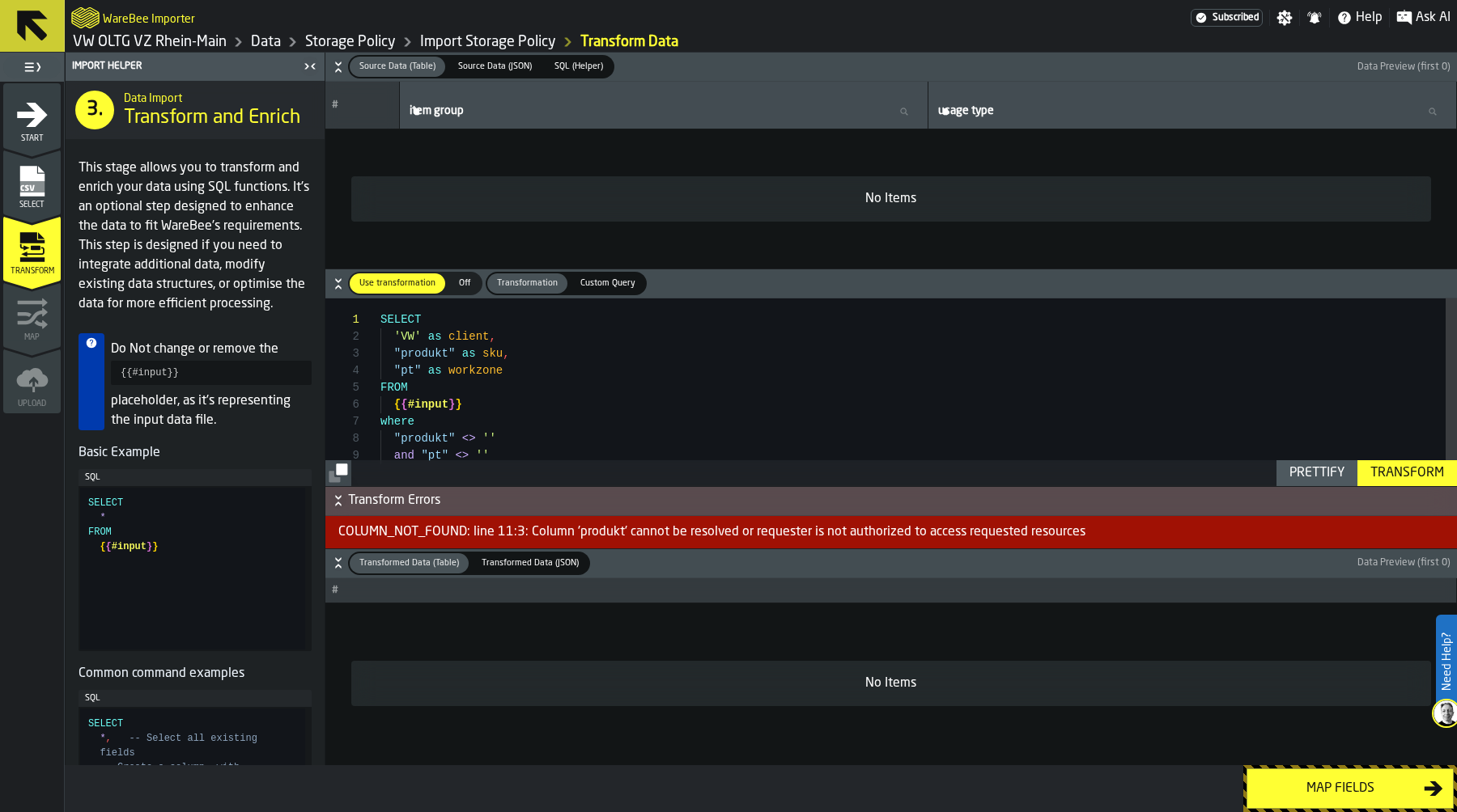
click at [32, 184] on rect "menu Select" at bounding box center [31, 187] width 24 height 11
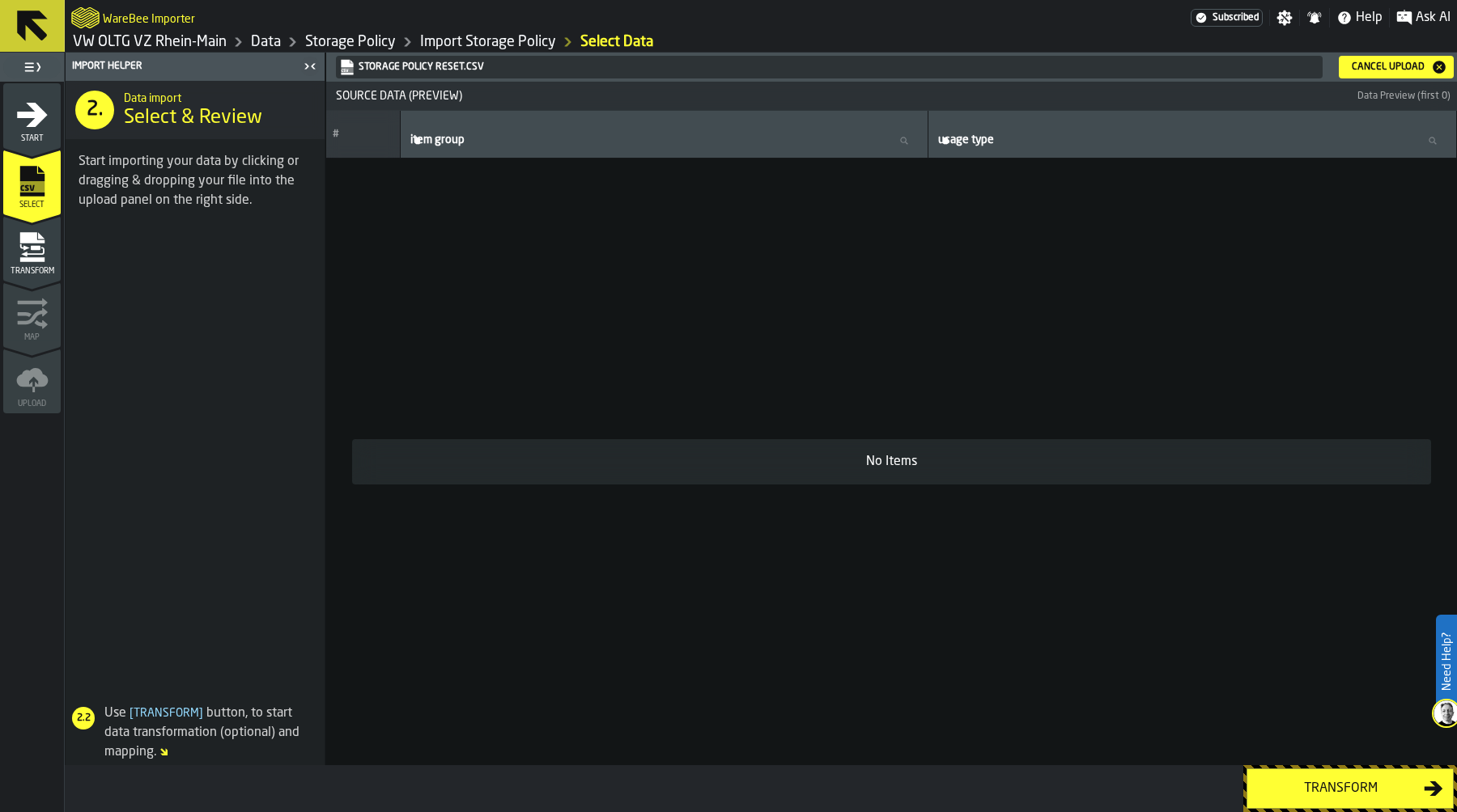
click at [1395, 65] on div "Cancel Upload" at bounding box center [1388, 67] width 86 height 11
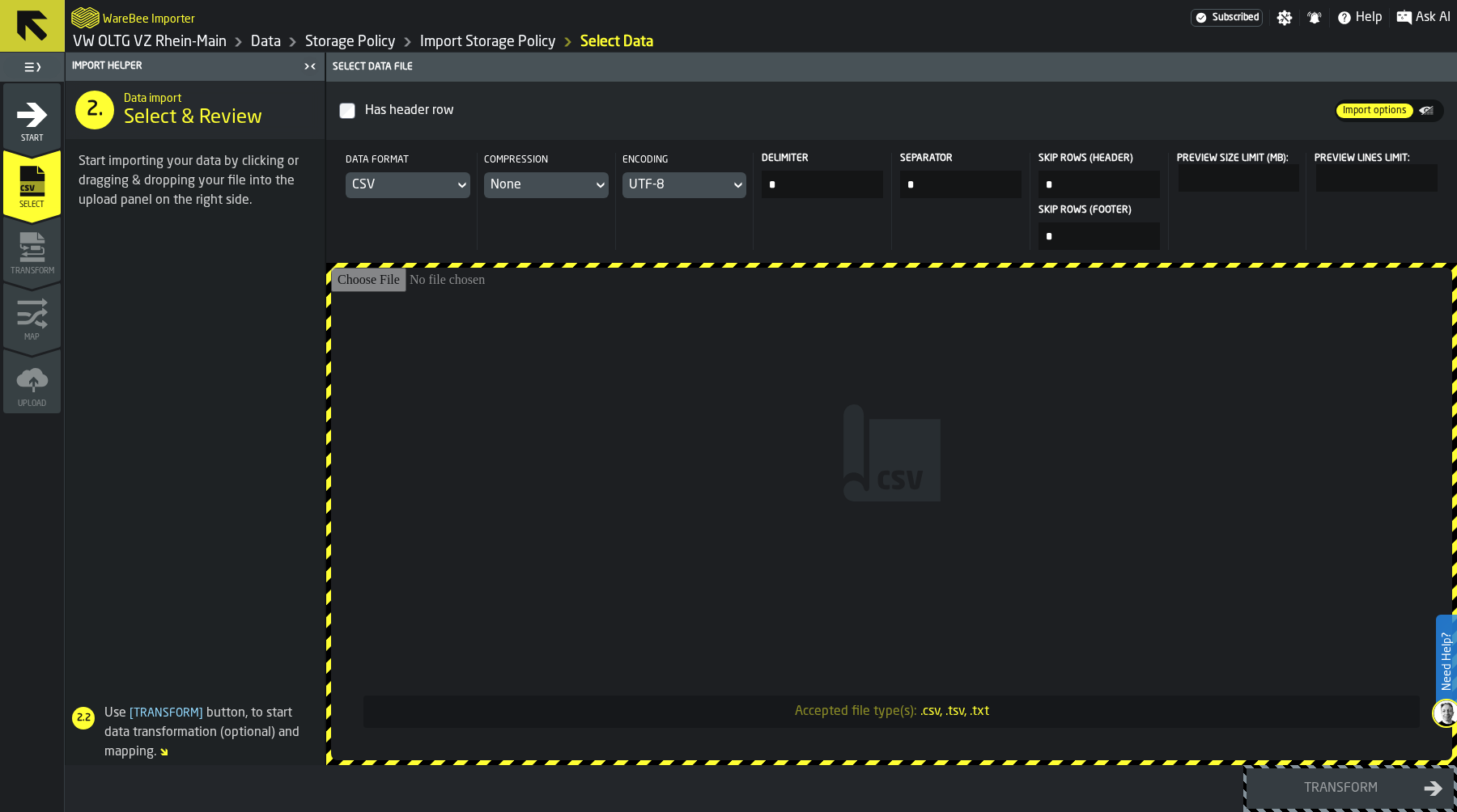
click at [760, 398] on input "Accepted file type(s): .csv, .tsv, .txt" at bounding box center [891, 514] width 1121 height 493
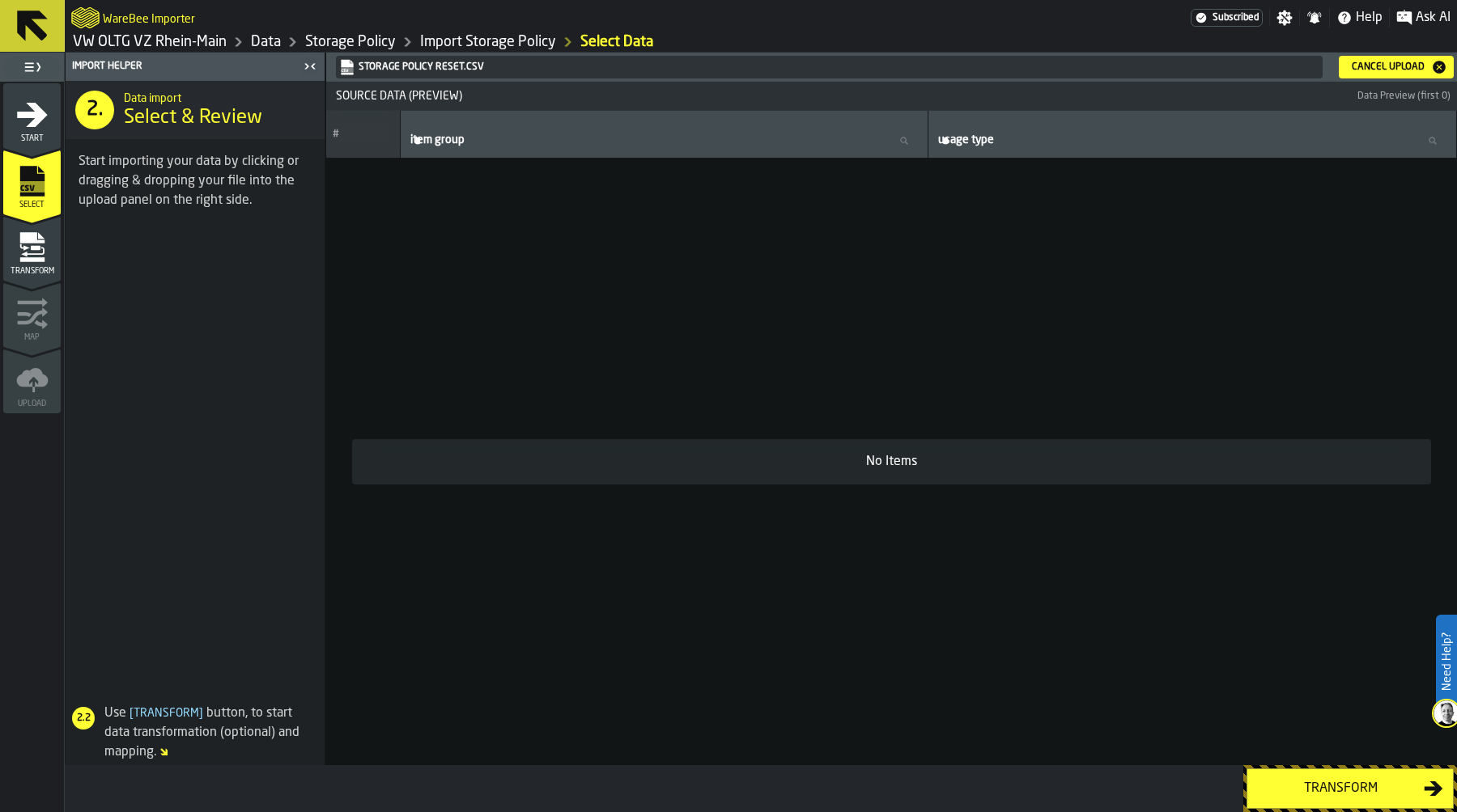
click at [1396, 63] on div "Cancel Upload" at bounding box center [1388, 67] width 86 height 11
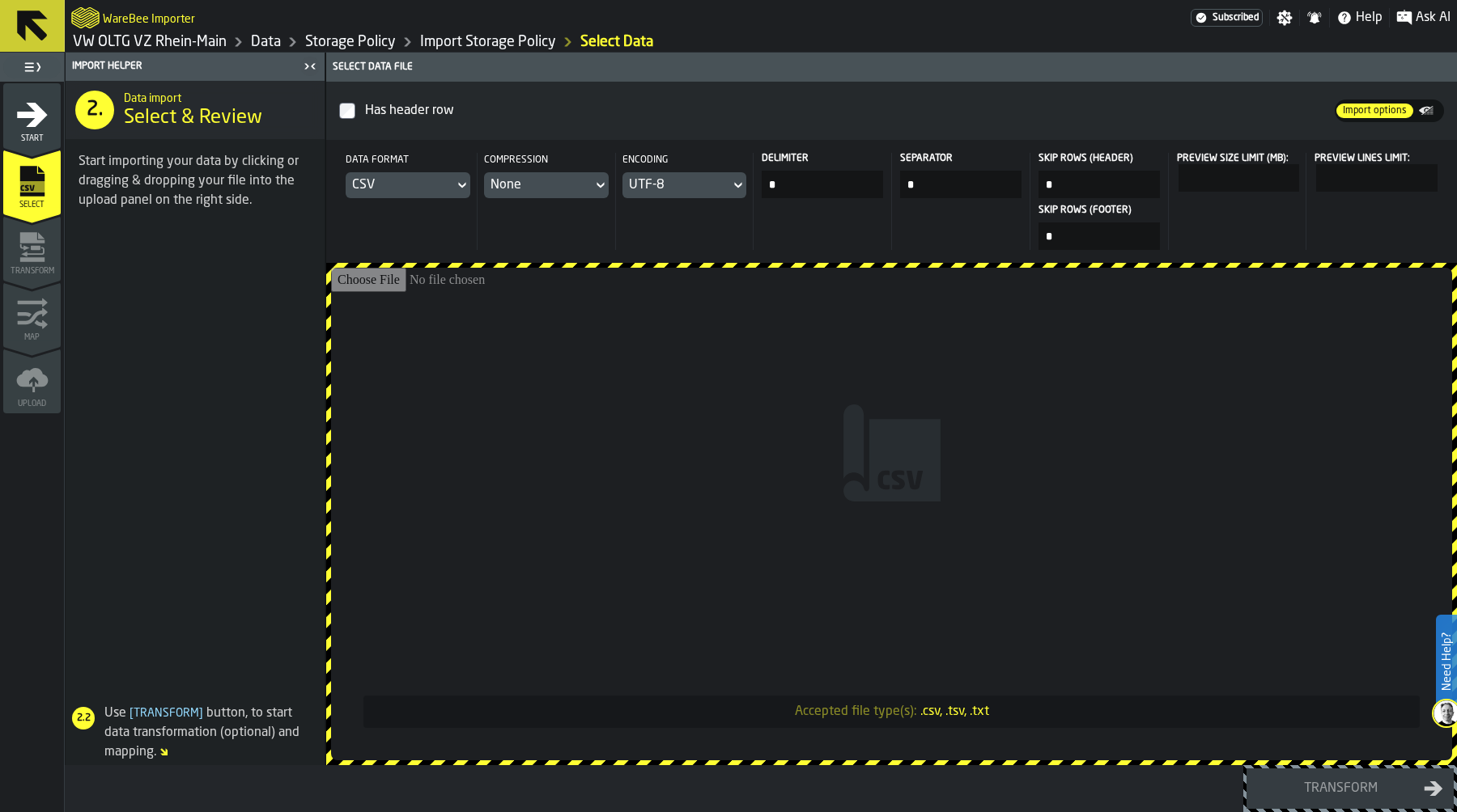
click at [800, 391] on input "Accepted file type(s): .csv, .tsv, .txt" at bounding box center [891, 514] width 1121 height 493
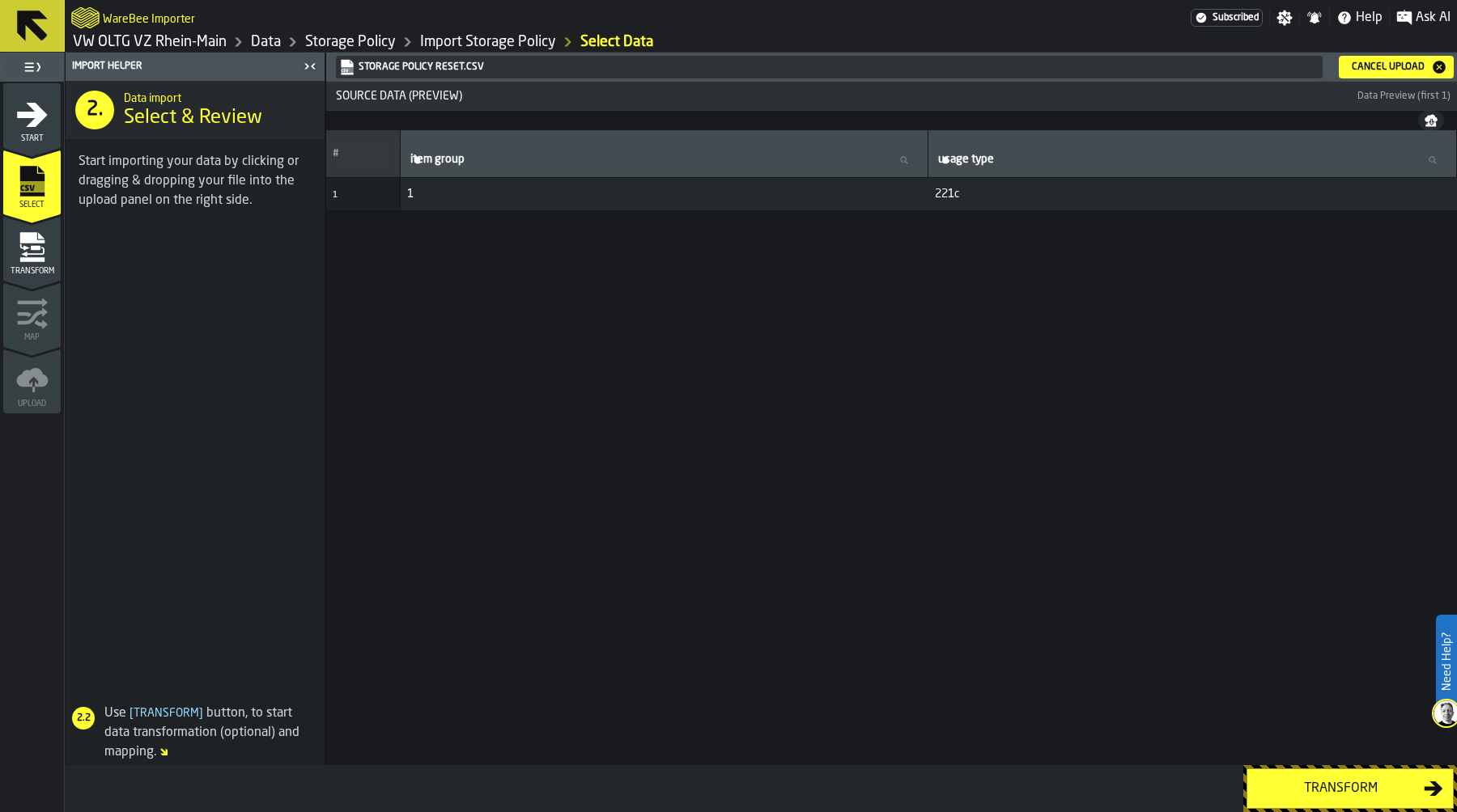
click at [1329, 782] on div "Transform" at bounding box center [1341, 789] width 167 height 19
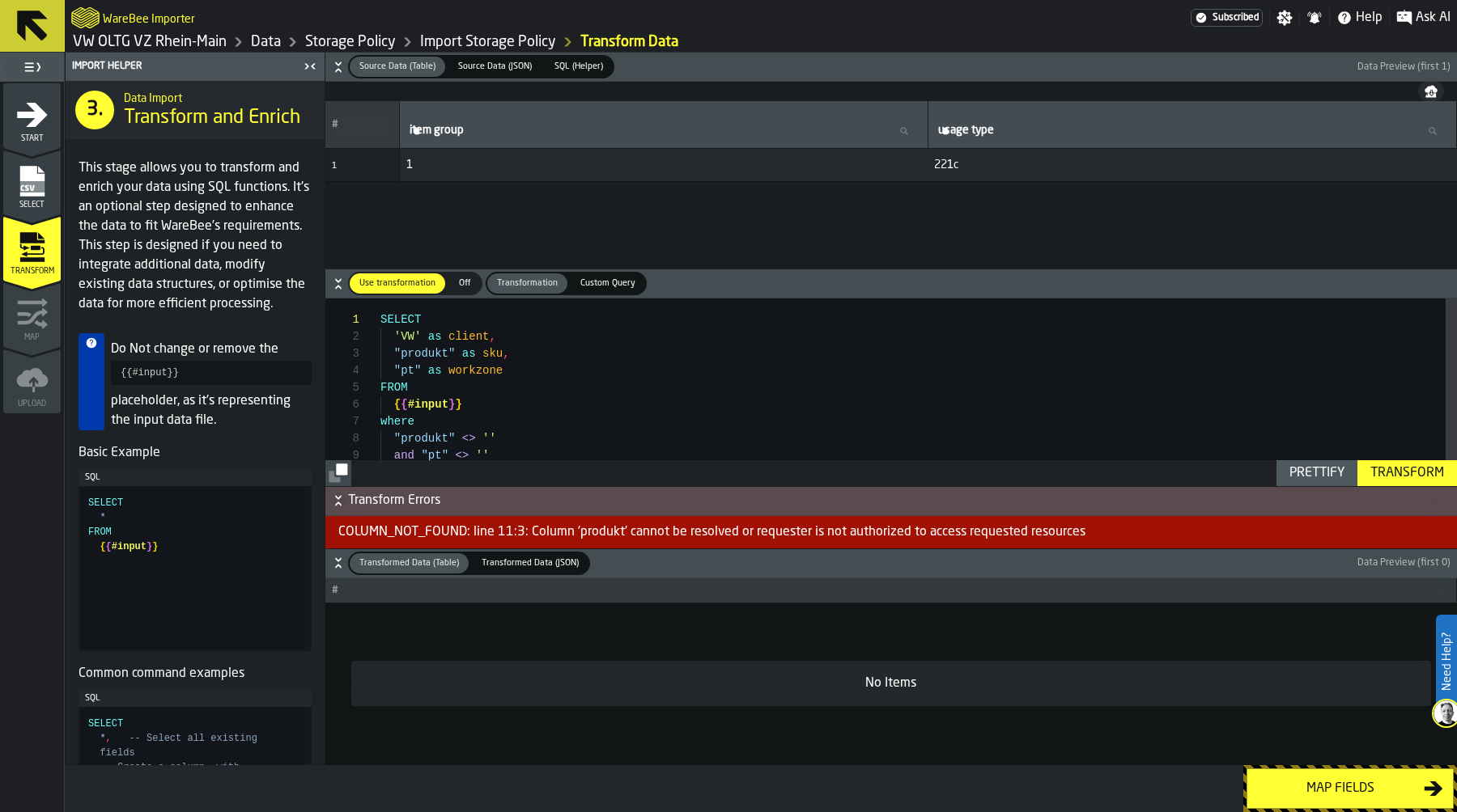
click at [458, 275] on div "Off" at bounding box center [464, 283] width 32 height 20
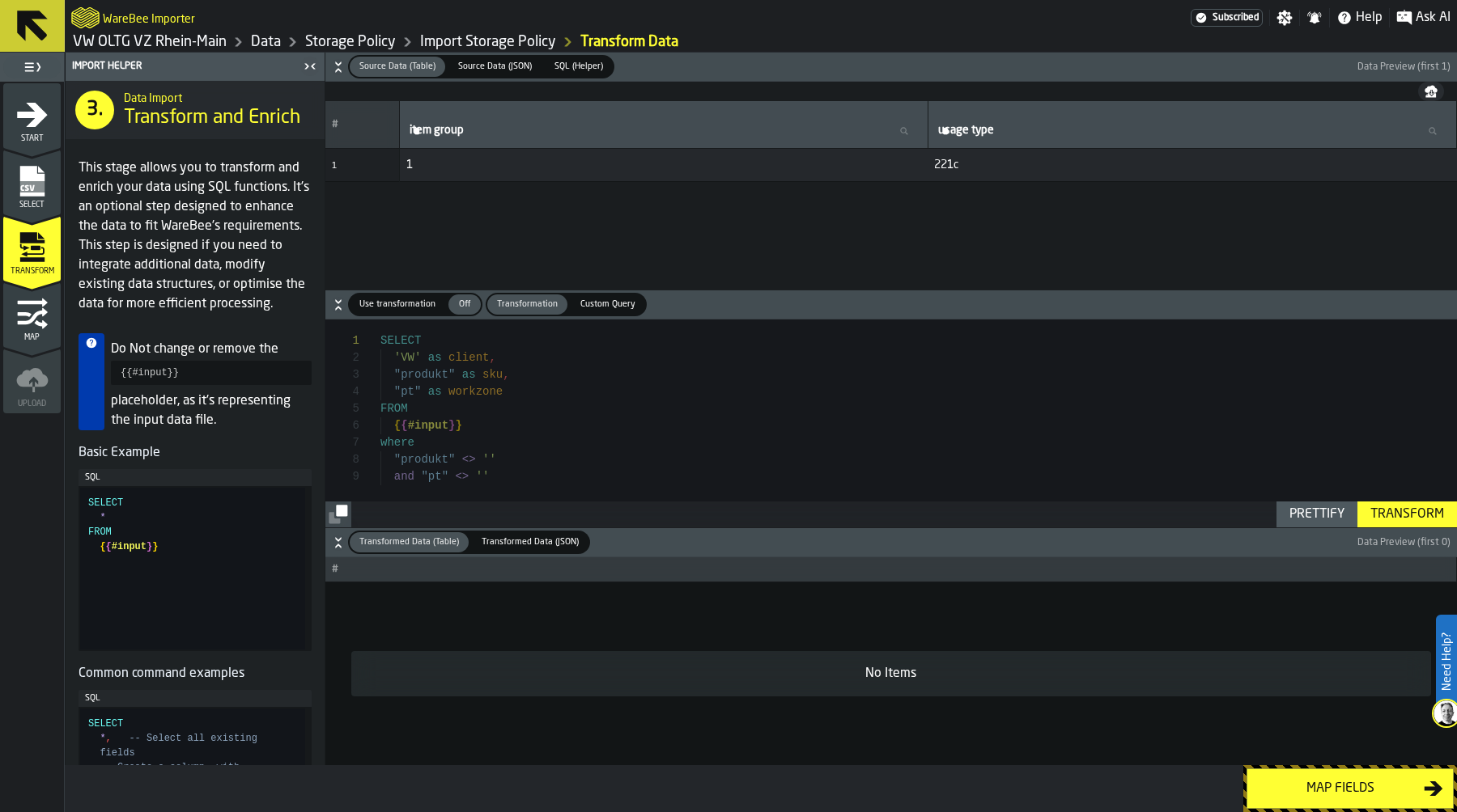
click at [1325, 788] on div "Map fields" at bounding box center [1341, 789] width 167 height 19
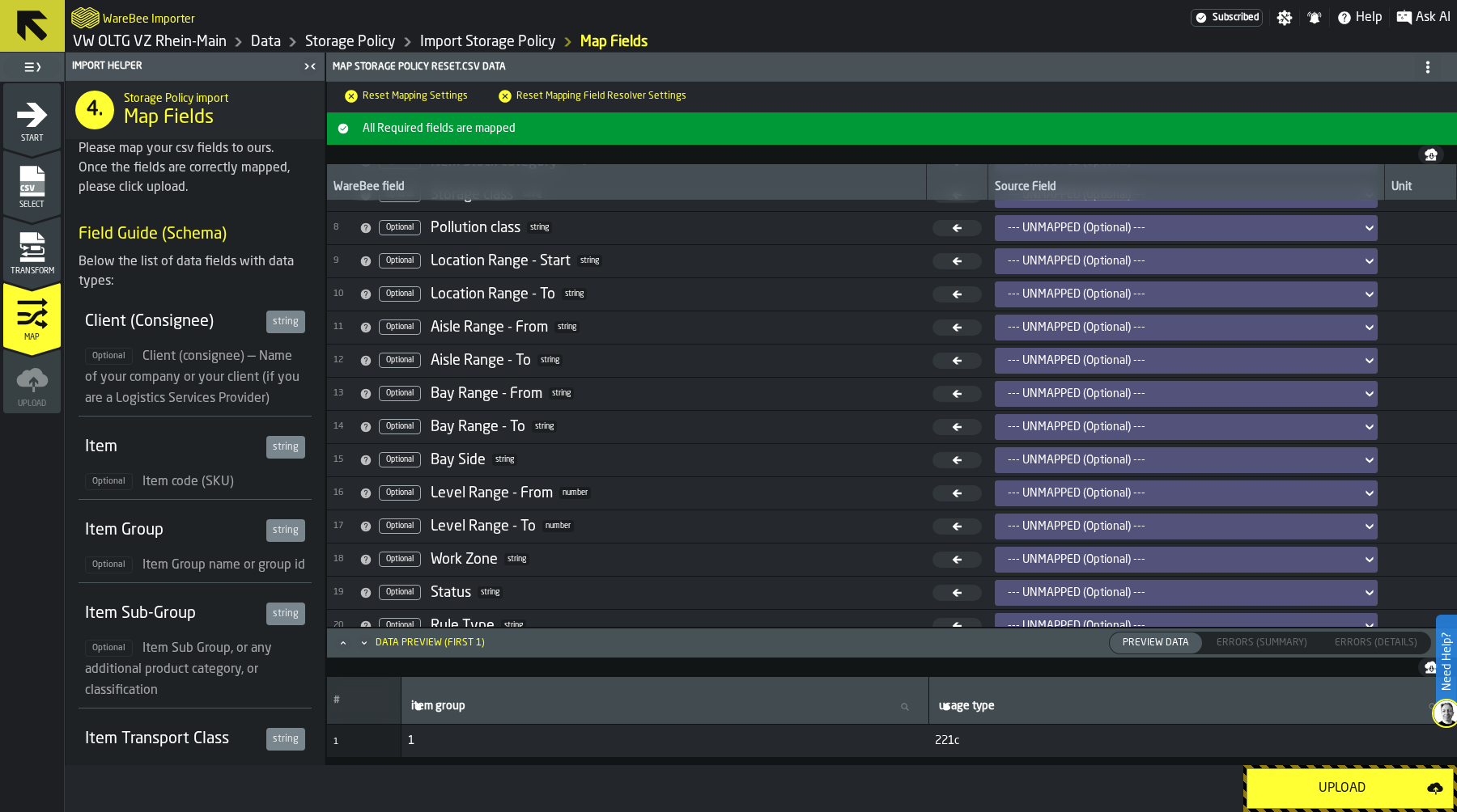
scroll to position [236, 0]
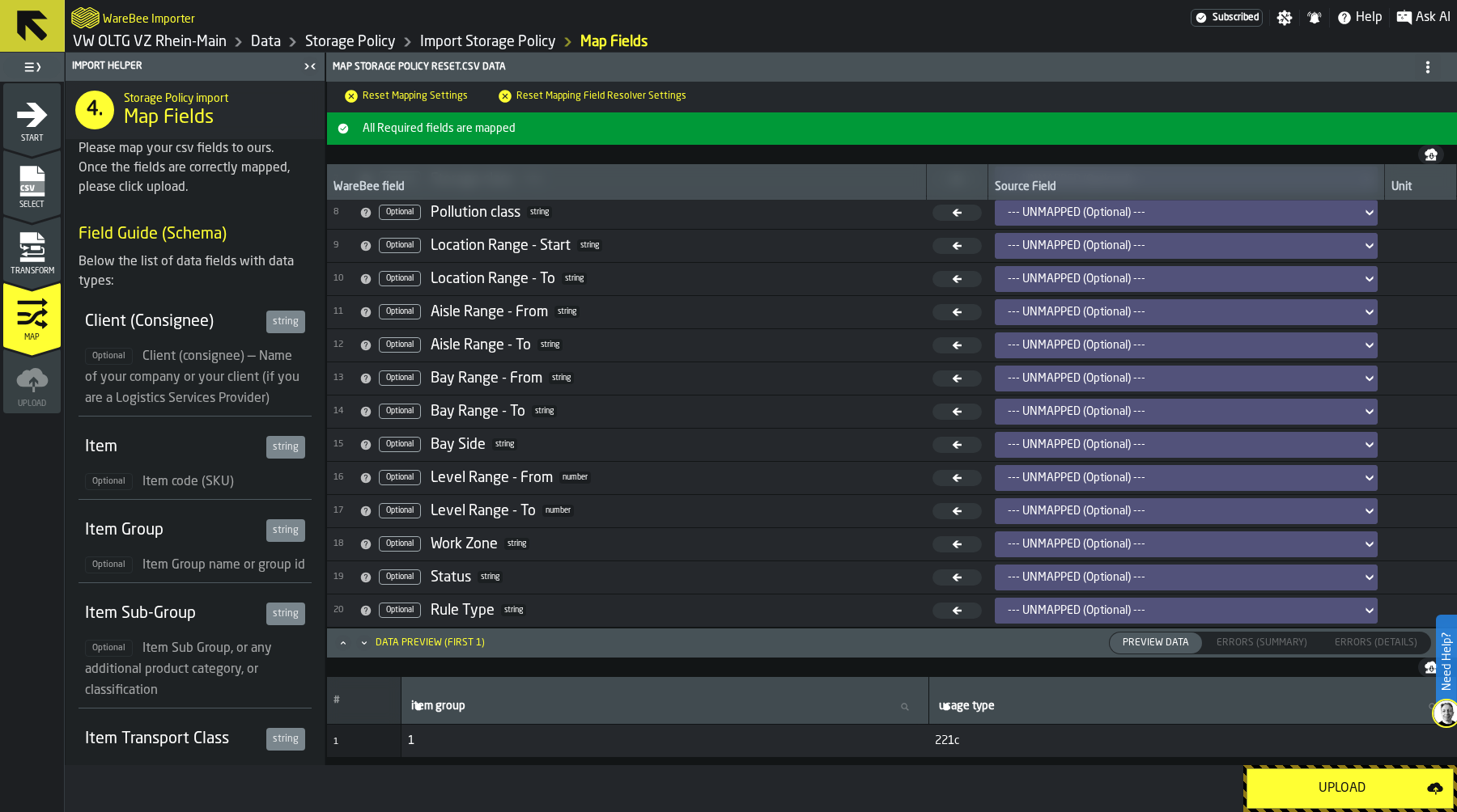
click at [734, 571] on span "19 Optional Status string" at bounding box center [626, 578] width 586 height 24
click at [1132, 560] on td "--- UNMAPPED (Optional) ---" at bounding box center [1186, 544] width 396 height 33
click at [1119, 568] on div "--- UNMAPPED (Optional) ---" at bounding box center [1181, 578] width 360 height 19
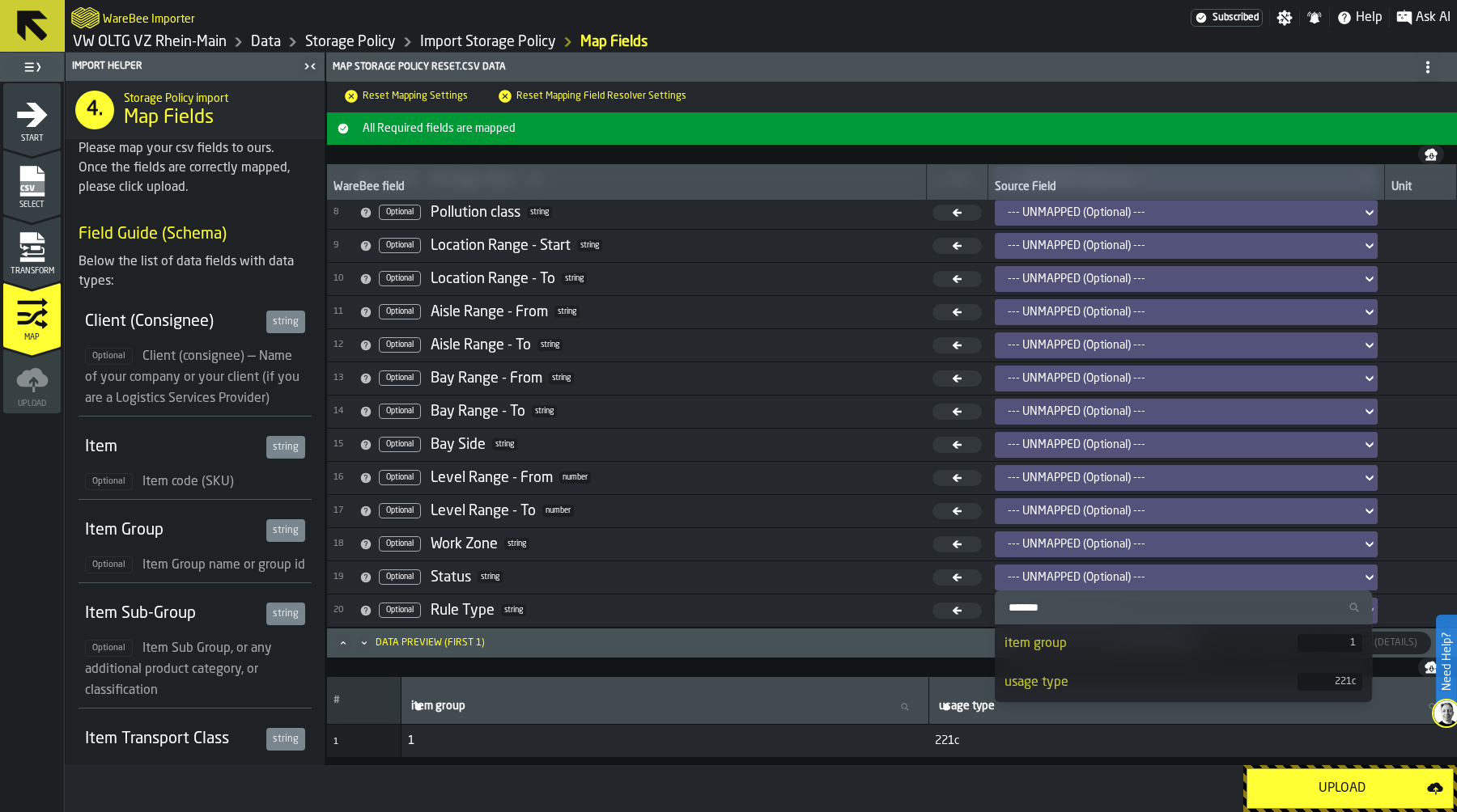
click at [1119, 568] on div "--- UNMAPPED (Optional) ---" at bounding box center [1181, 578] width 360 height 19
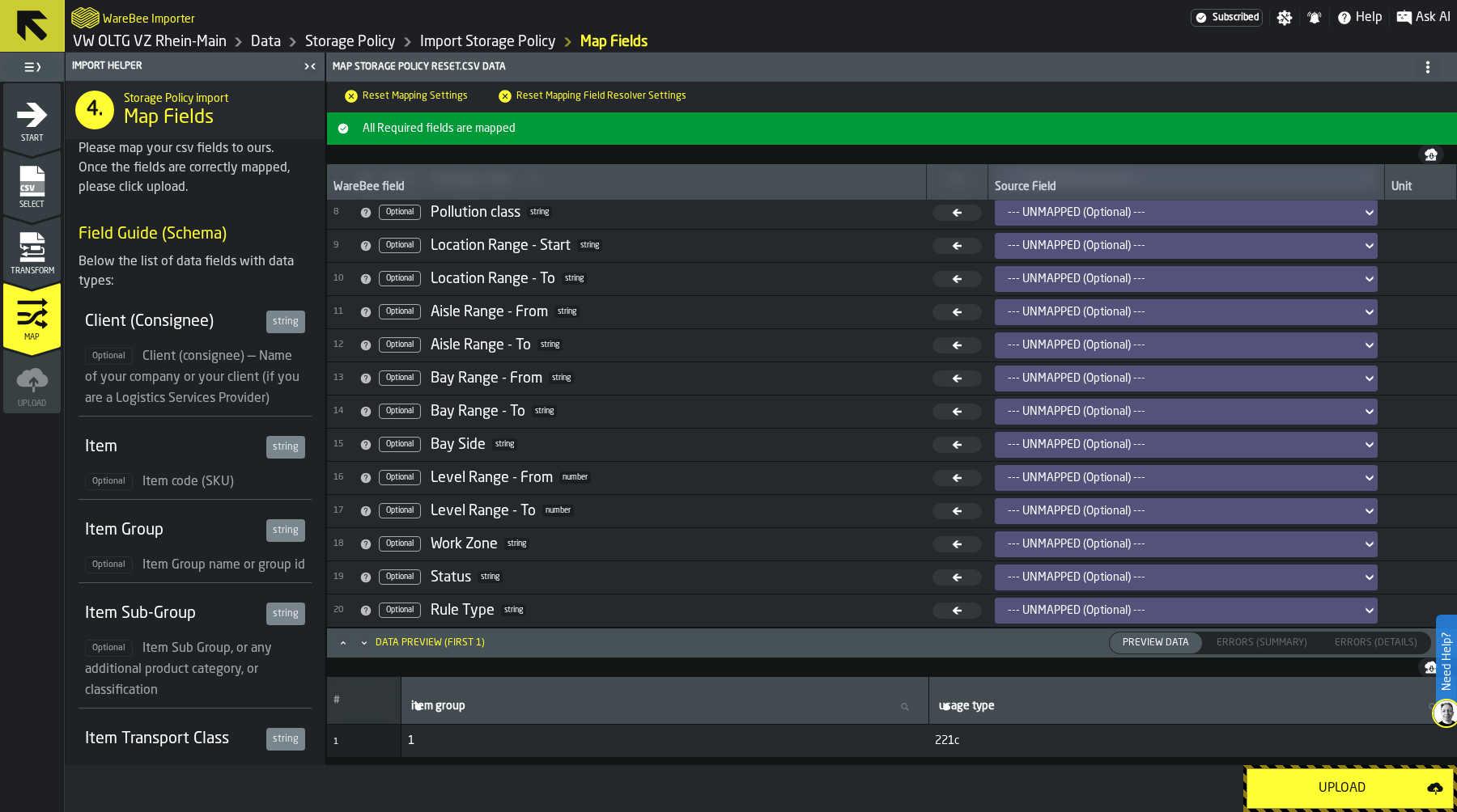
click at [1073, 581] on div "--- UNMAPPED (Optional) ---" at bounding box center [1181, 577] width 347 height 13
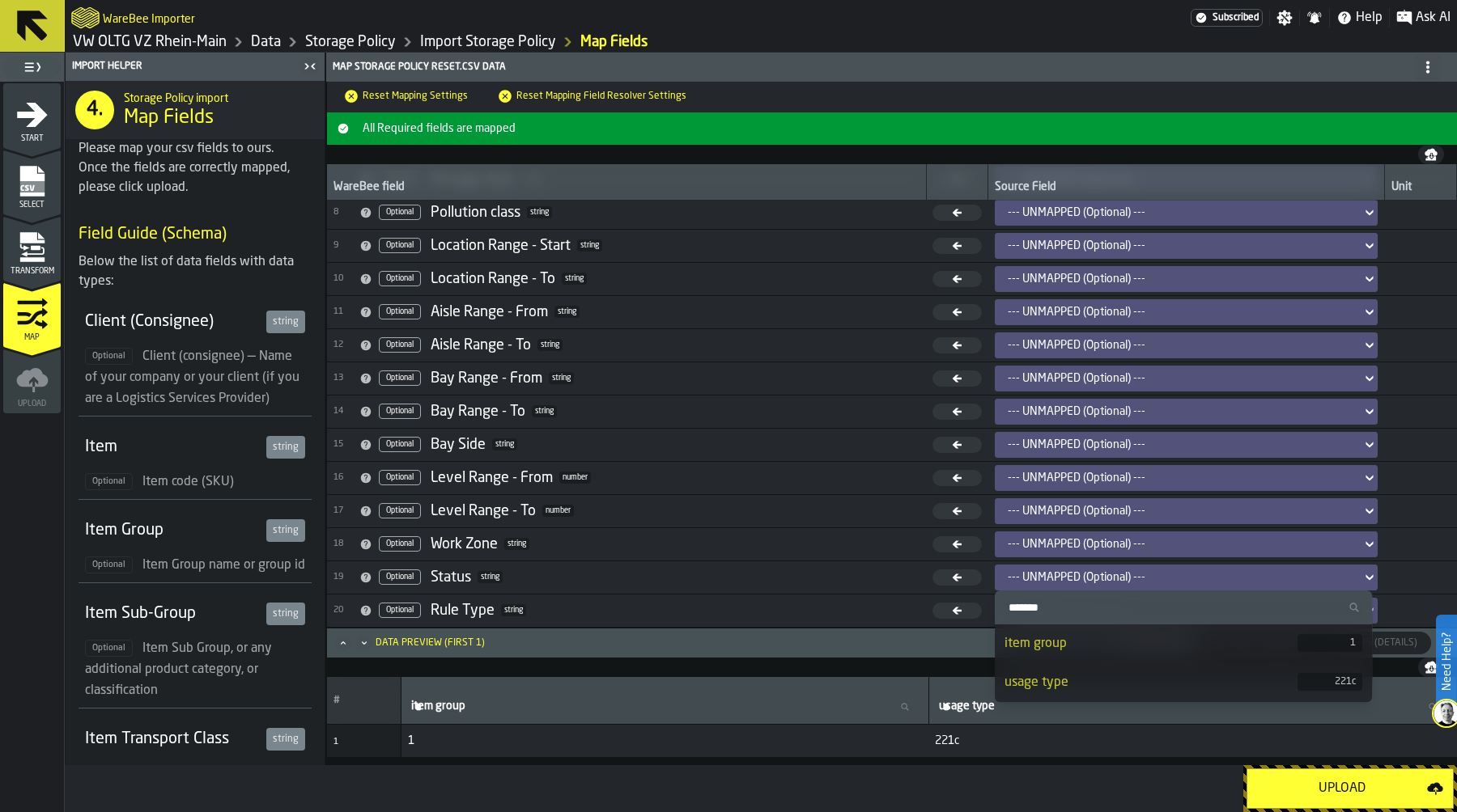
click at [1047, 689] on div "usage type" at bounding box center [1151, 683] width 294 height 19
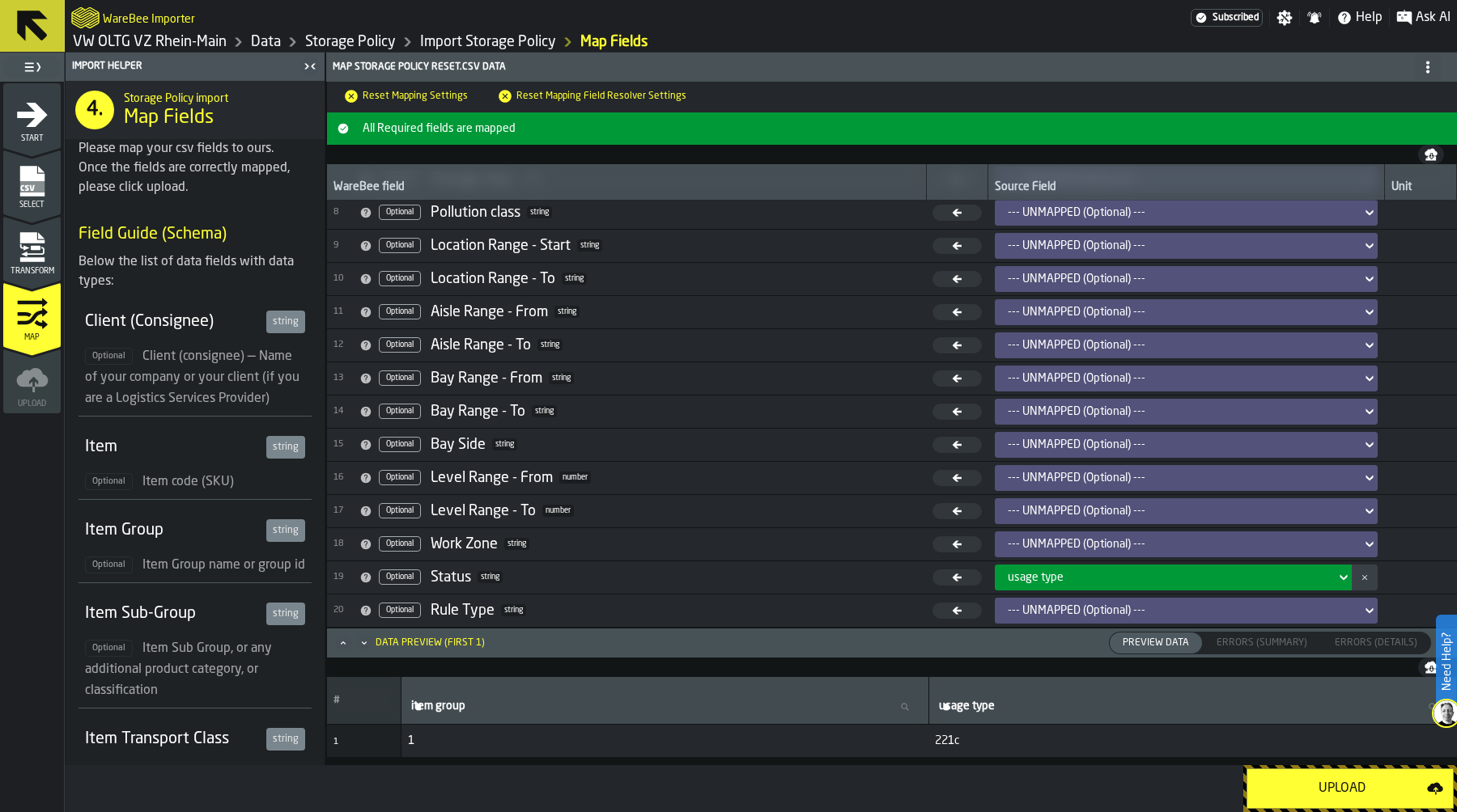
click at [1071, 541] on div "--- UNMAPPED (Optional) ---" at bounding box center [1181, 544] width 347 height 13
click at [1362, 576] on polygon "button-" at bounding box center [1365, 577] width 5 height 5
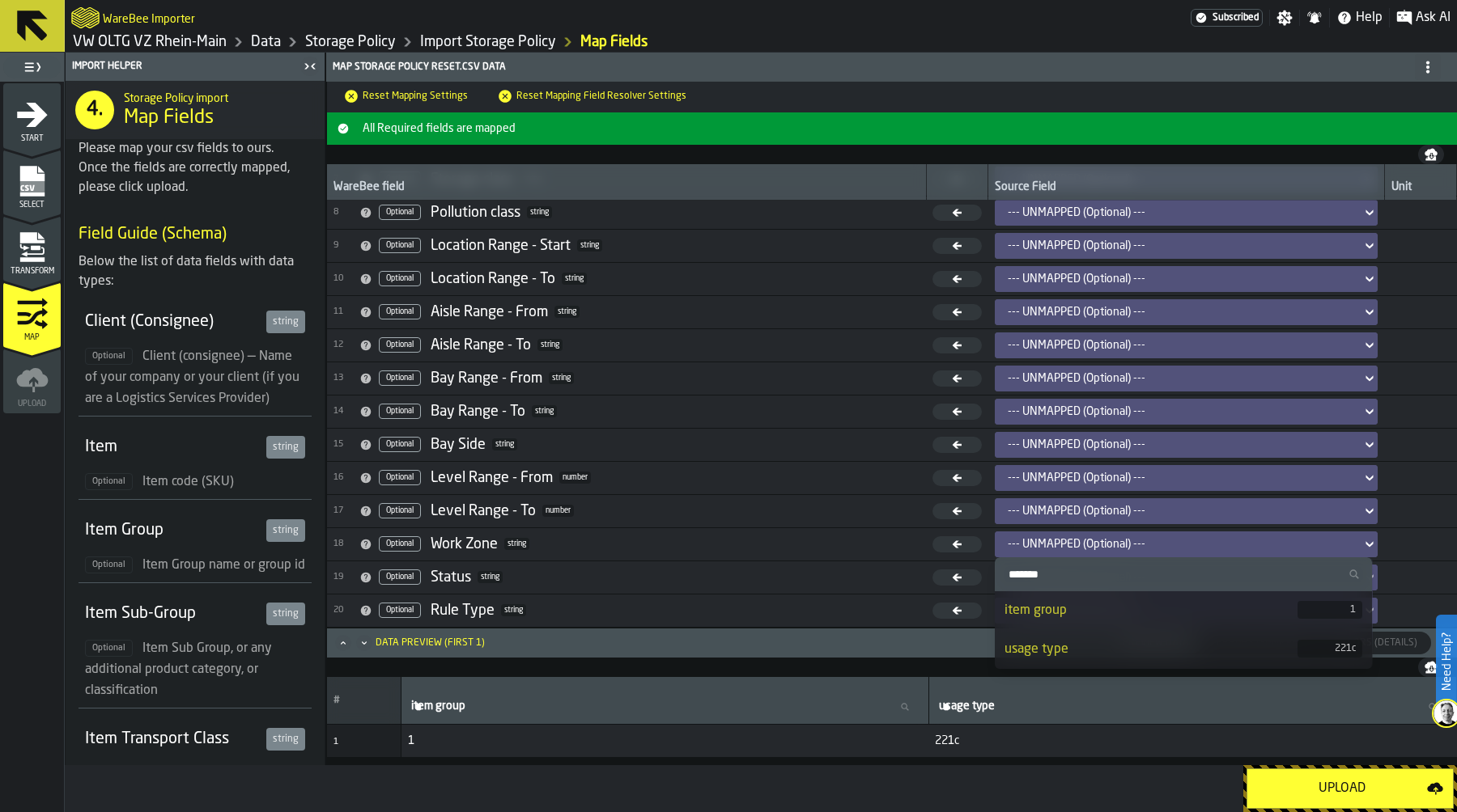
click at [1066, 647] on div "usage type" at bounding box center [1151, 650] width 294 height 19
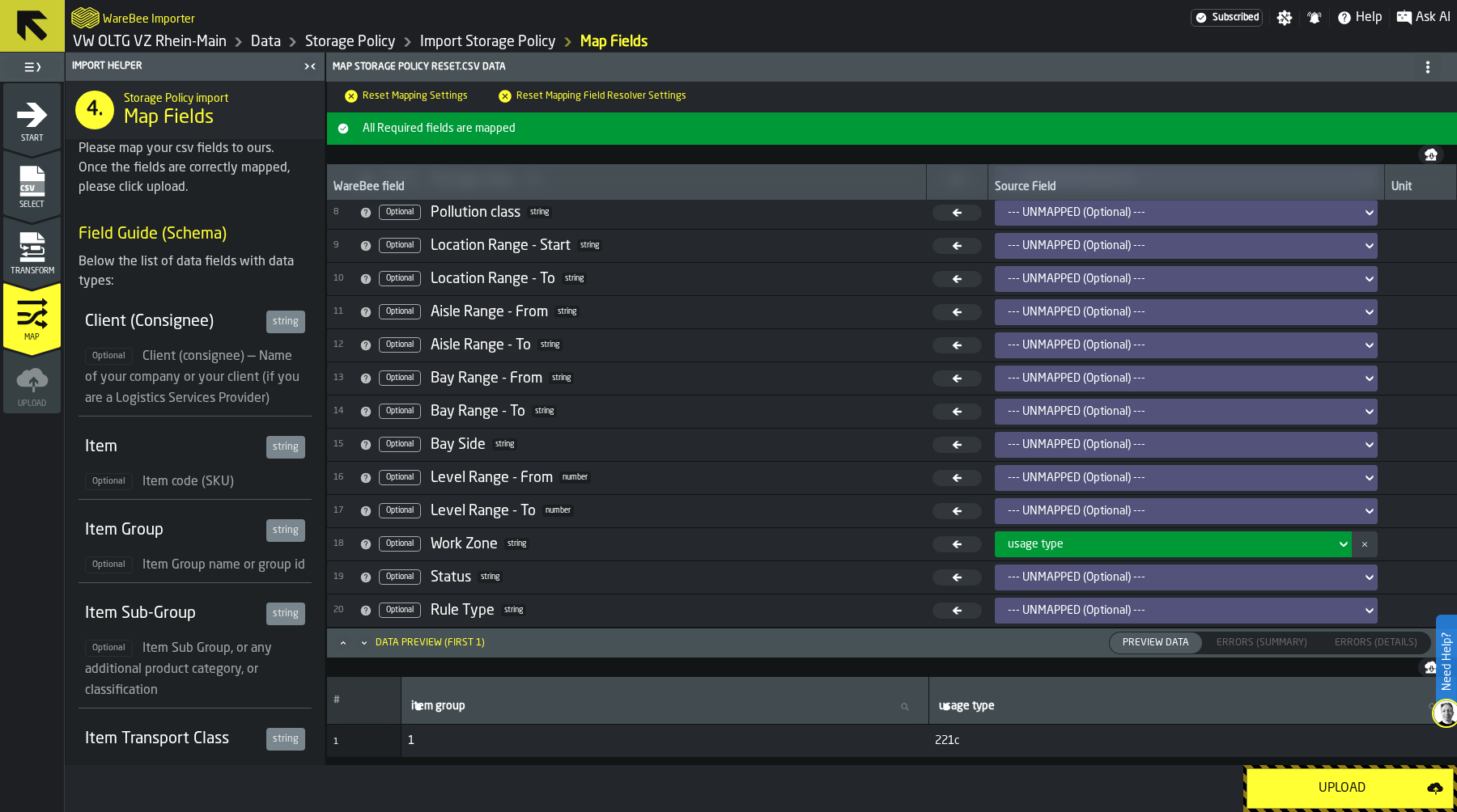
click at [1320, 780] on div "Upload" at bounding box center [1342, 789] width 170 height 19
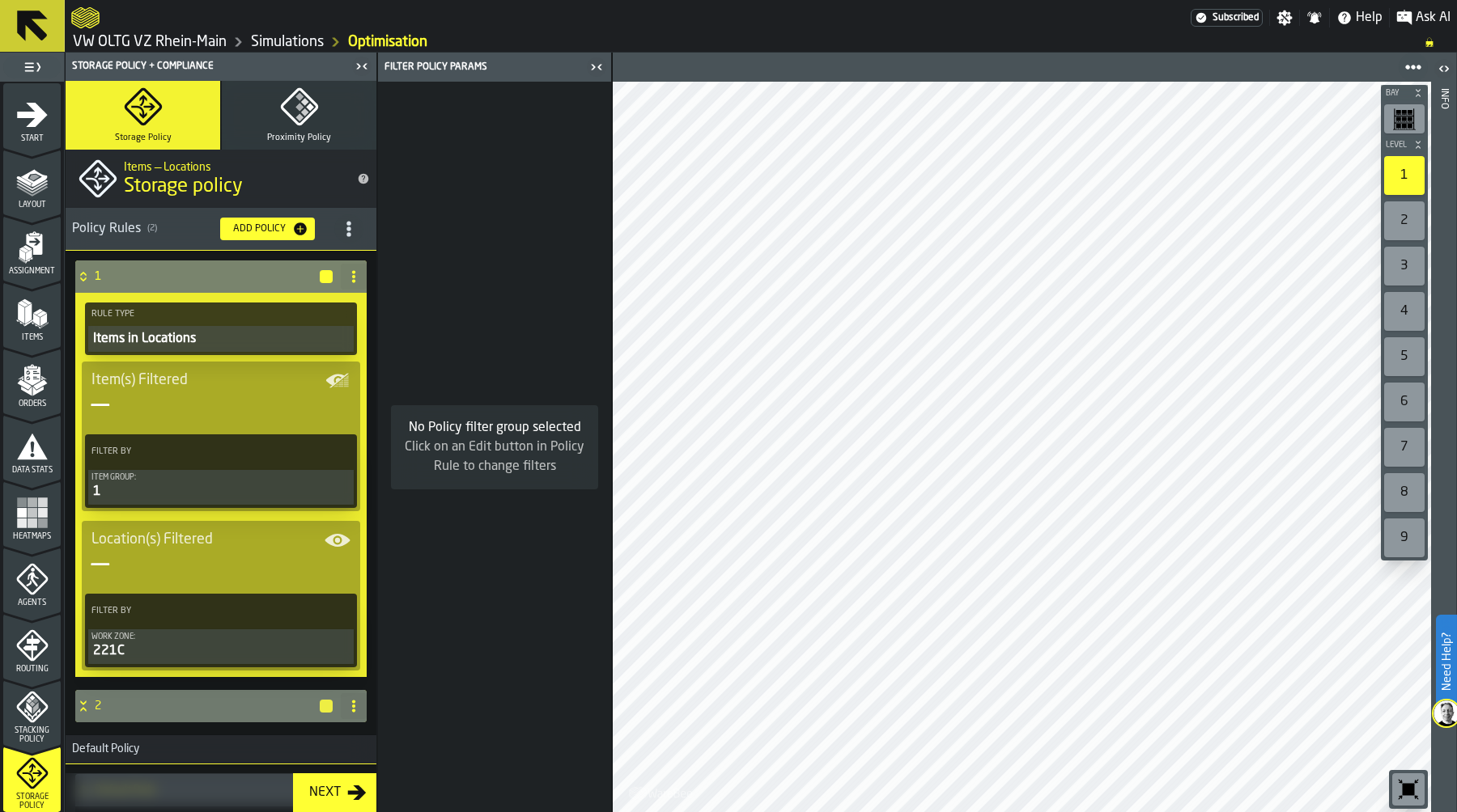
click at [347, 277] on icon at bounding box center [353, 277] width 13 height 13
click at [310, 338] on div "Delete" at bounding box center [284, 347] width 136 height 19
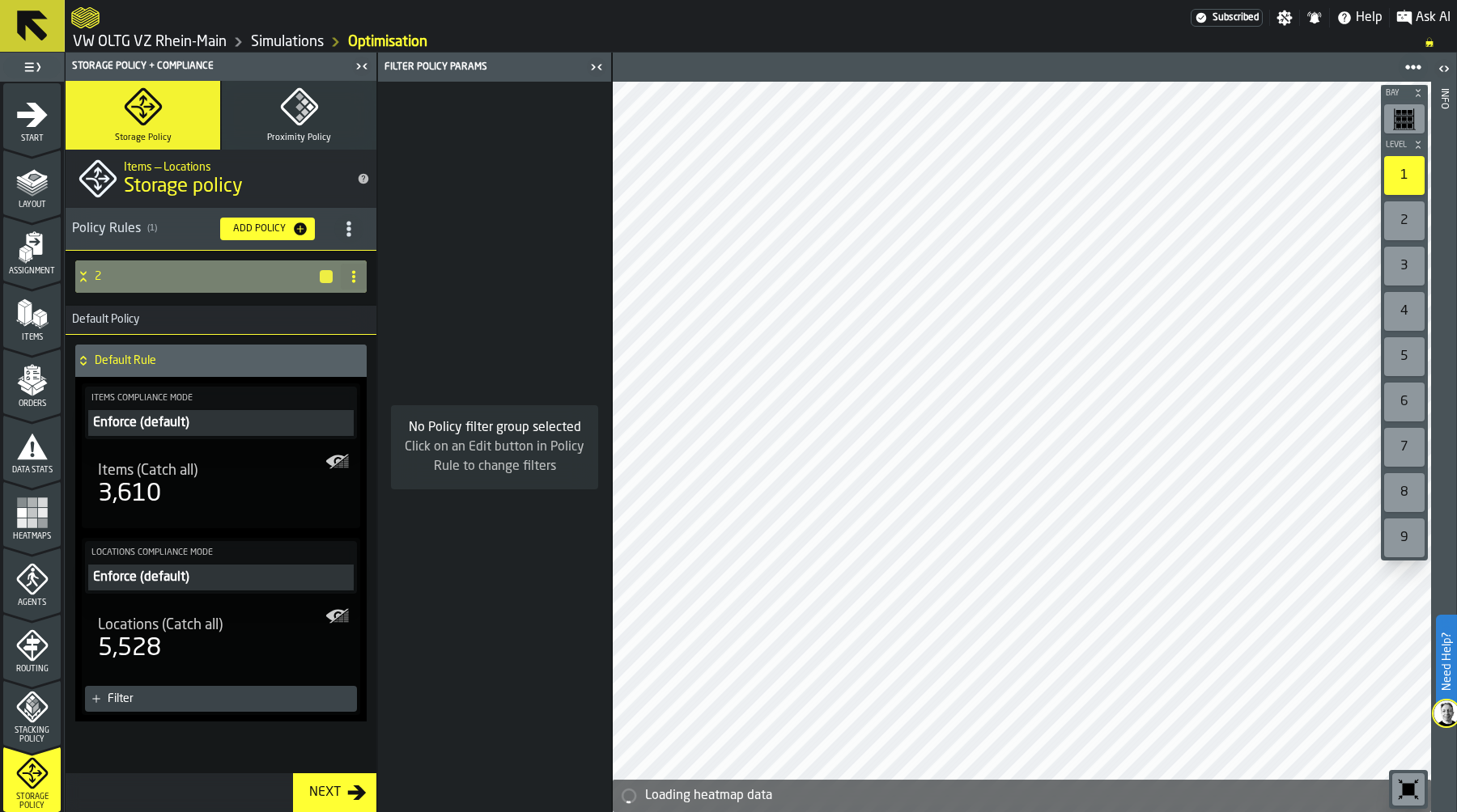
click at [351, 272] on icon at bounding box center [353, 277] width 13 height 13
click at [303, 344] on div "Delete" at bounding box center [284, 347] width 136 height 19
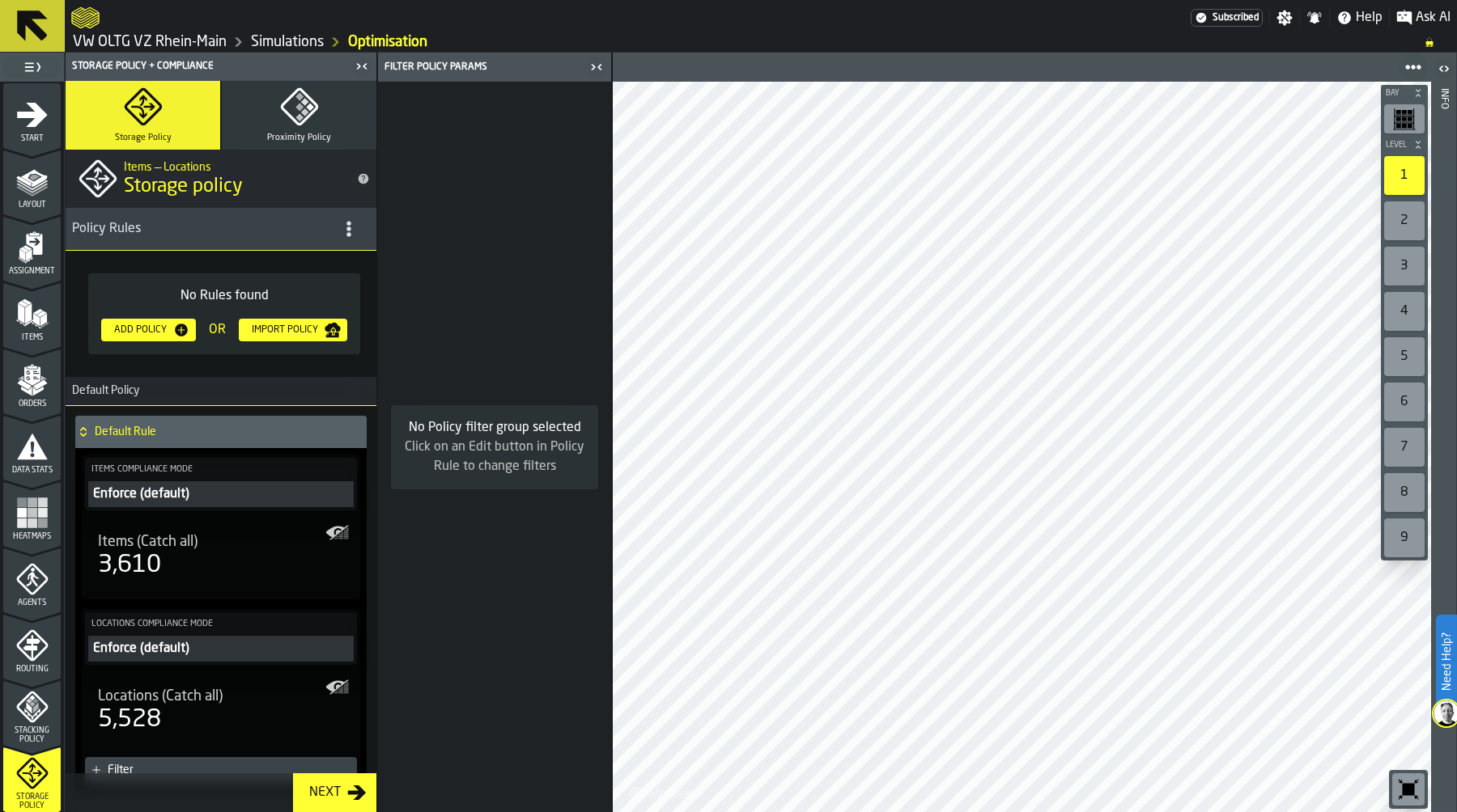
click at [281, 41] on link "Simulations" at bounding box center [287, 42] width 73 height 18
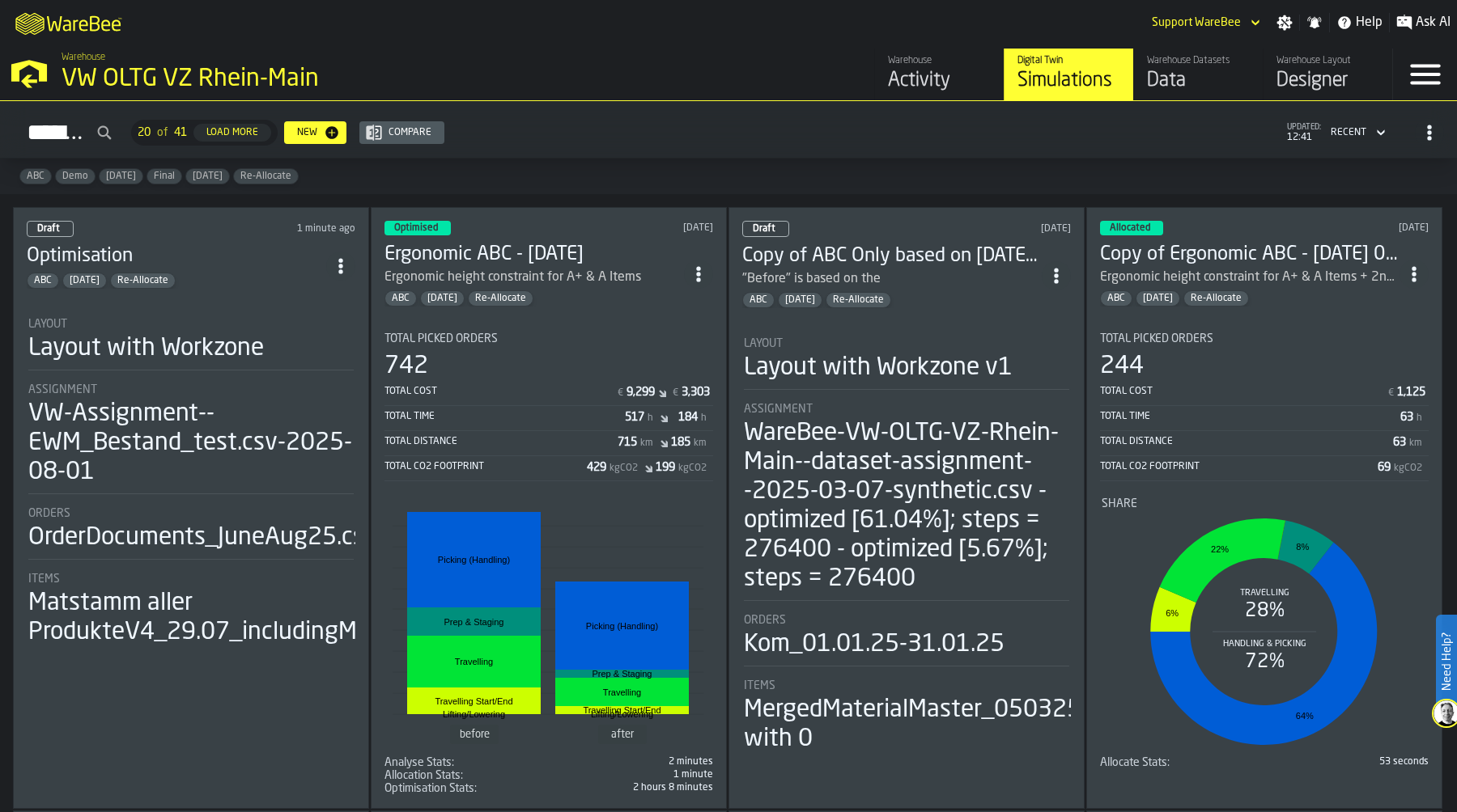
click at [599, 352] on div "742" at bounding box center [548, 367] width 329 height 29
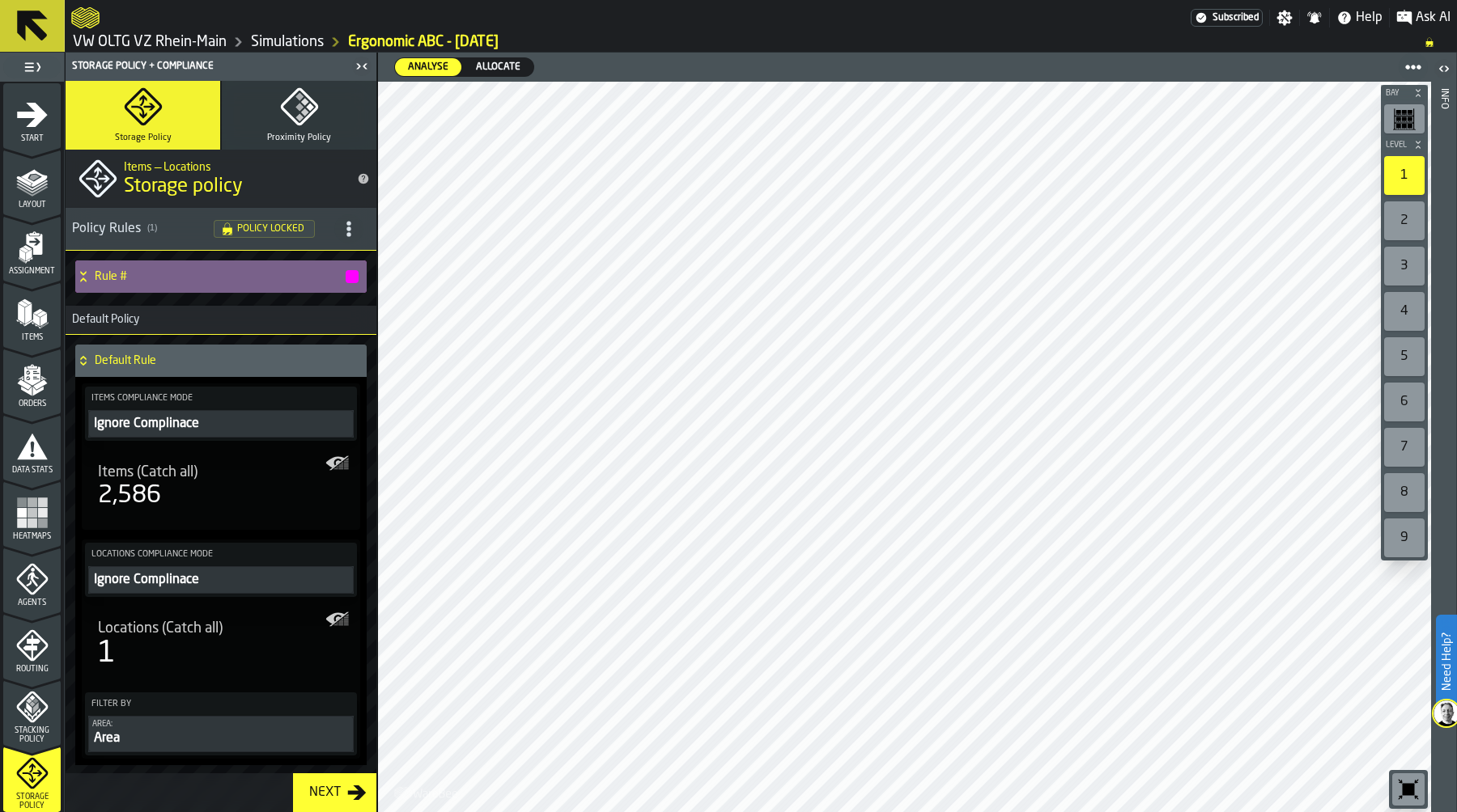
click at [81, 277] on icon at bounding box center [83, 277] width 16 height 13
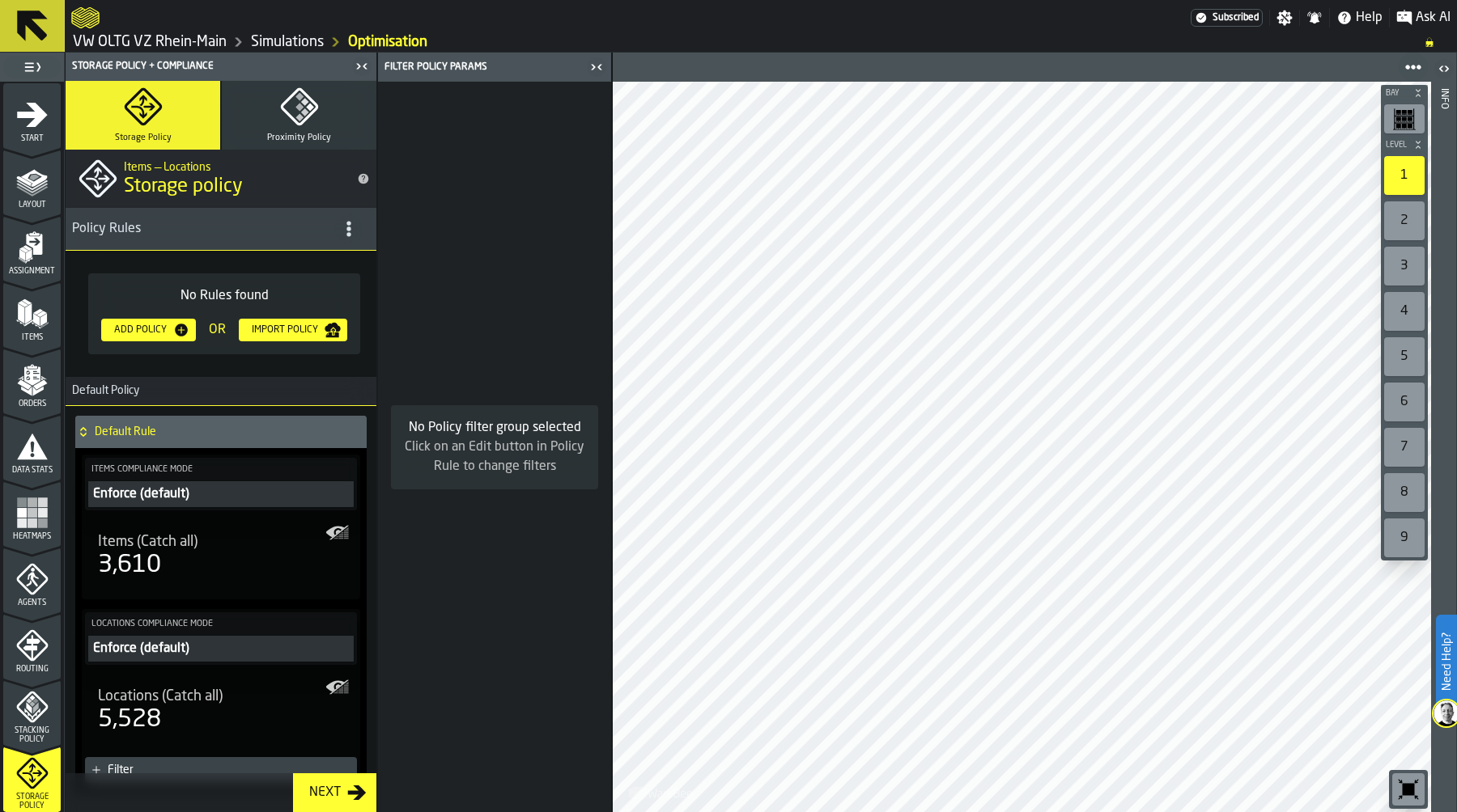
click at [151, 328] on div "Add Policy" at bounding box center [141, 330] width 66 height 11
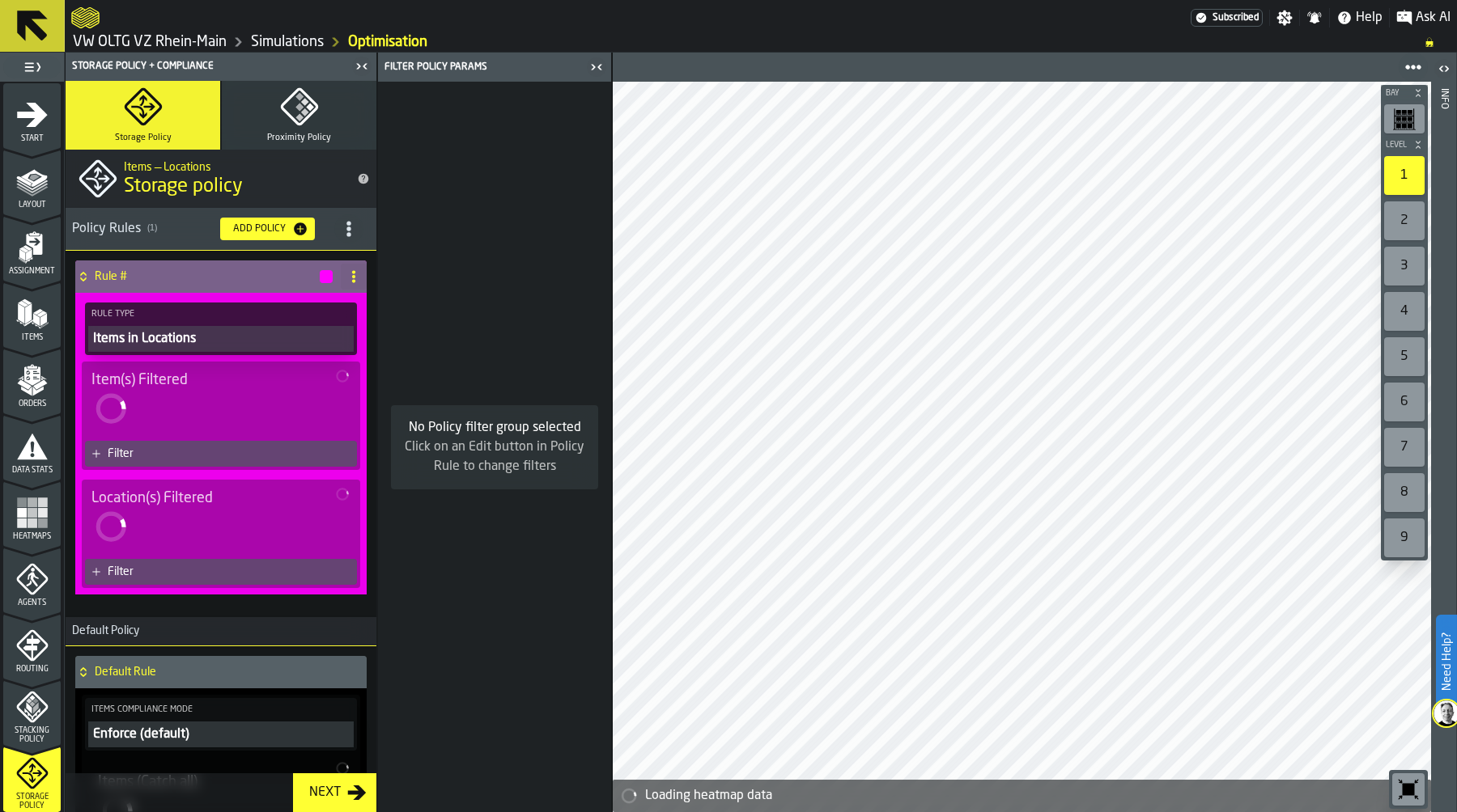
click at [189, 455] on div "Filter" at bounding box center [220, 454] width 279 height 32
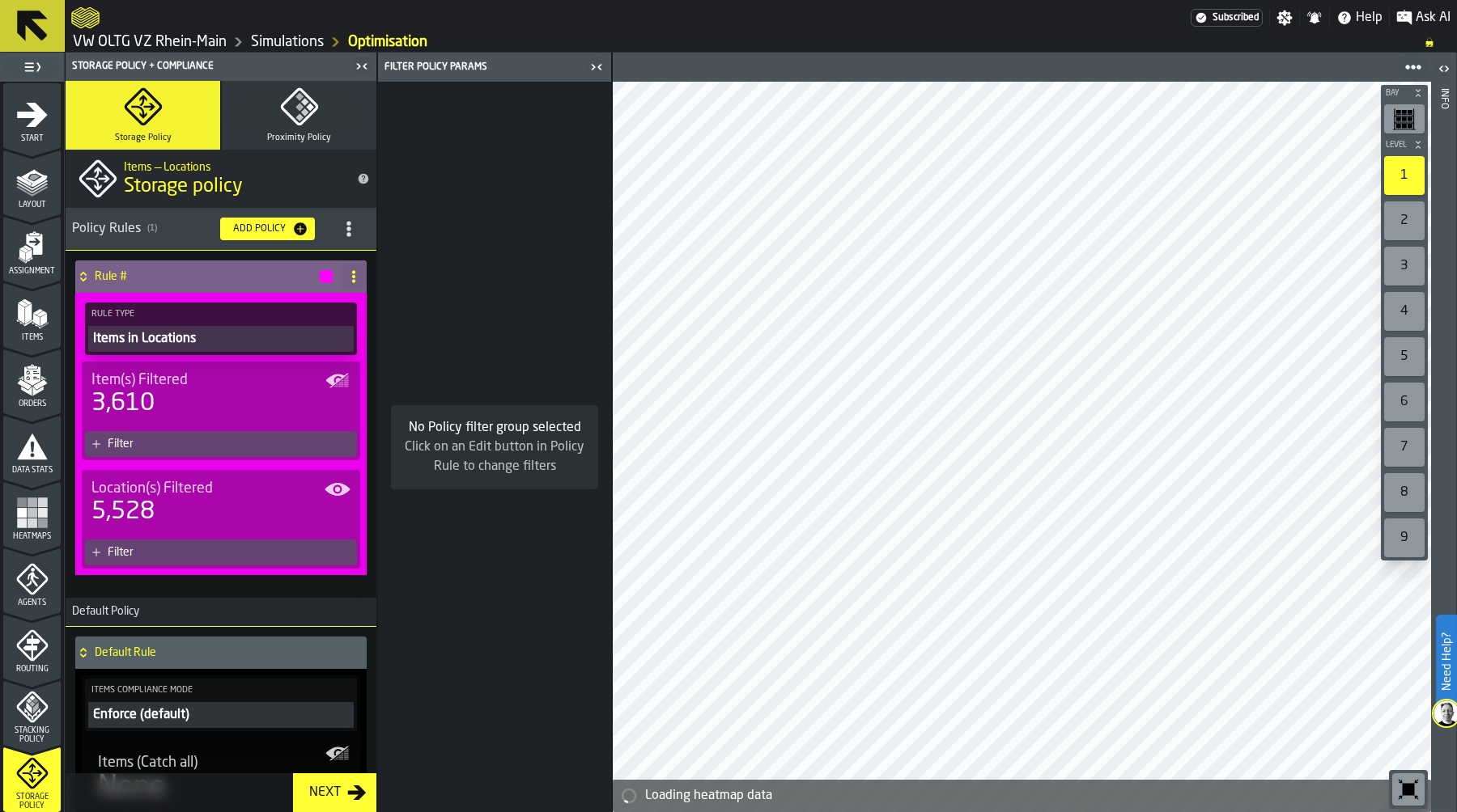
click at [194, 442] on div "Filter" at bounding box center [229, 444] width 243 height 13
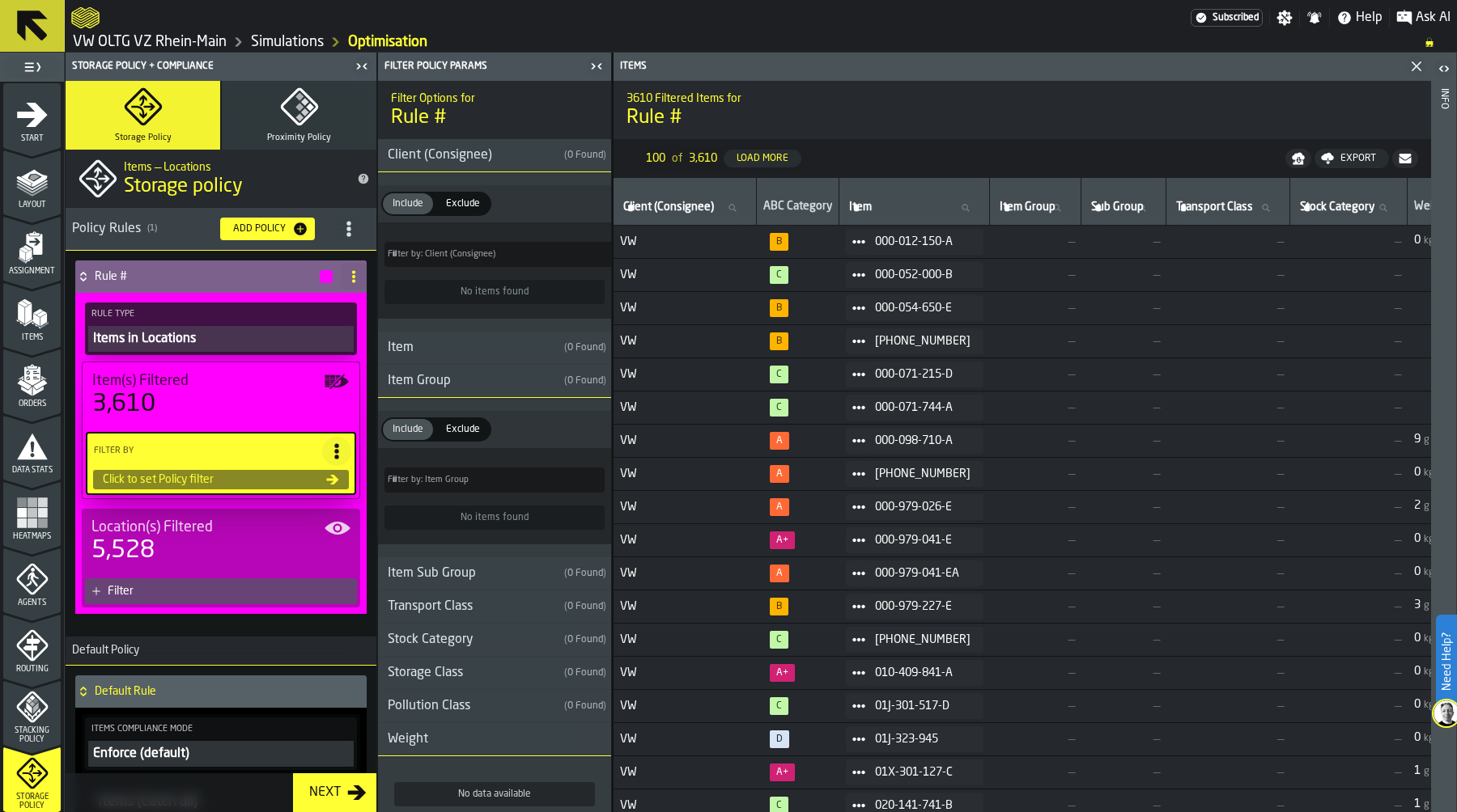
click at [488, 378] on div "Item Group" at bounding box center [468, 381] width 180 height 19
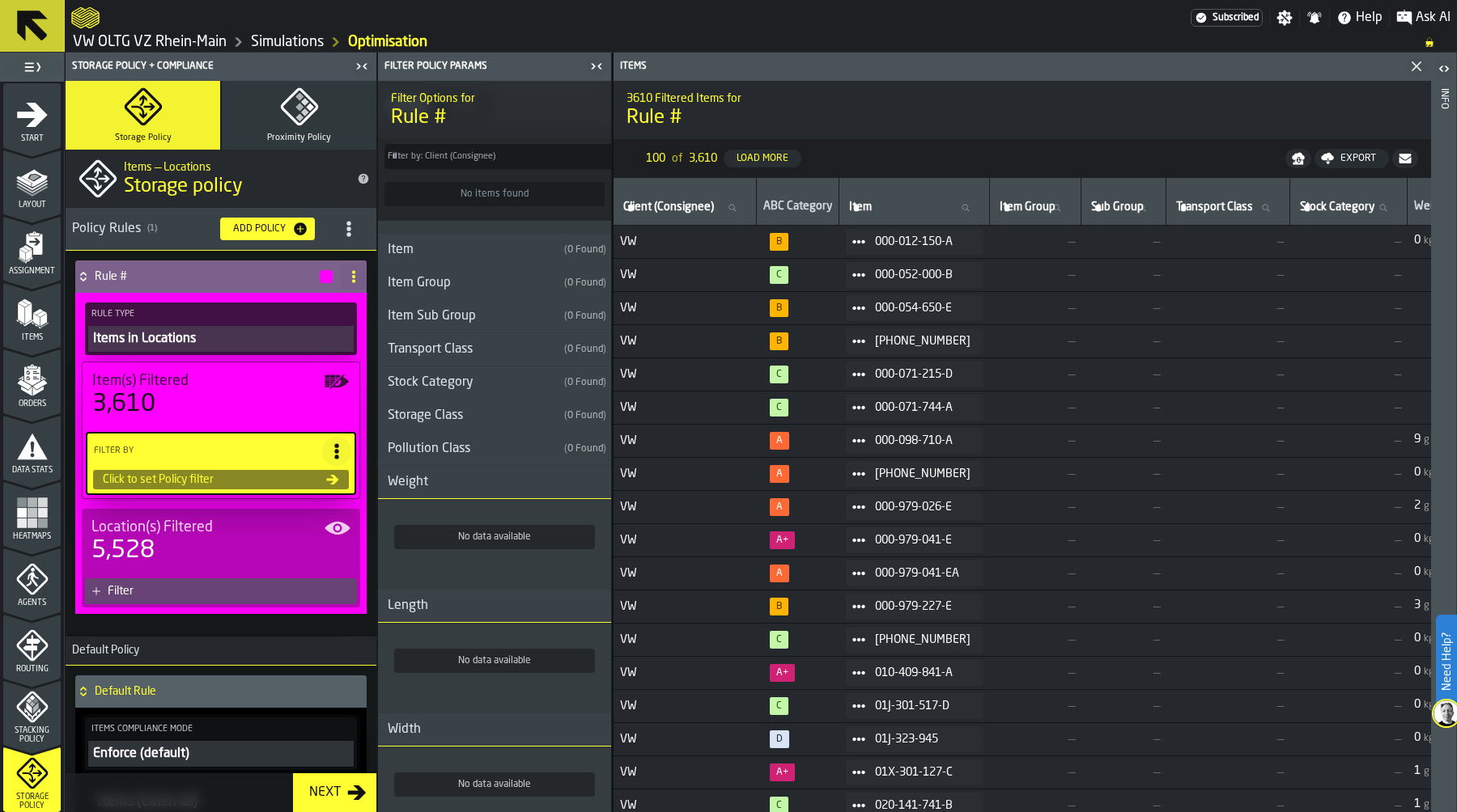
scroll to position [189, 0]
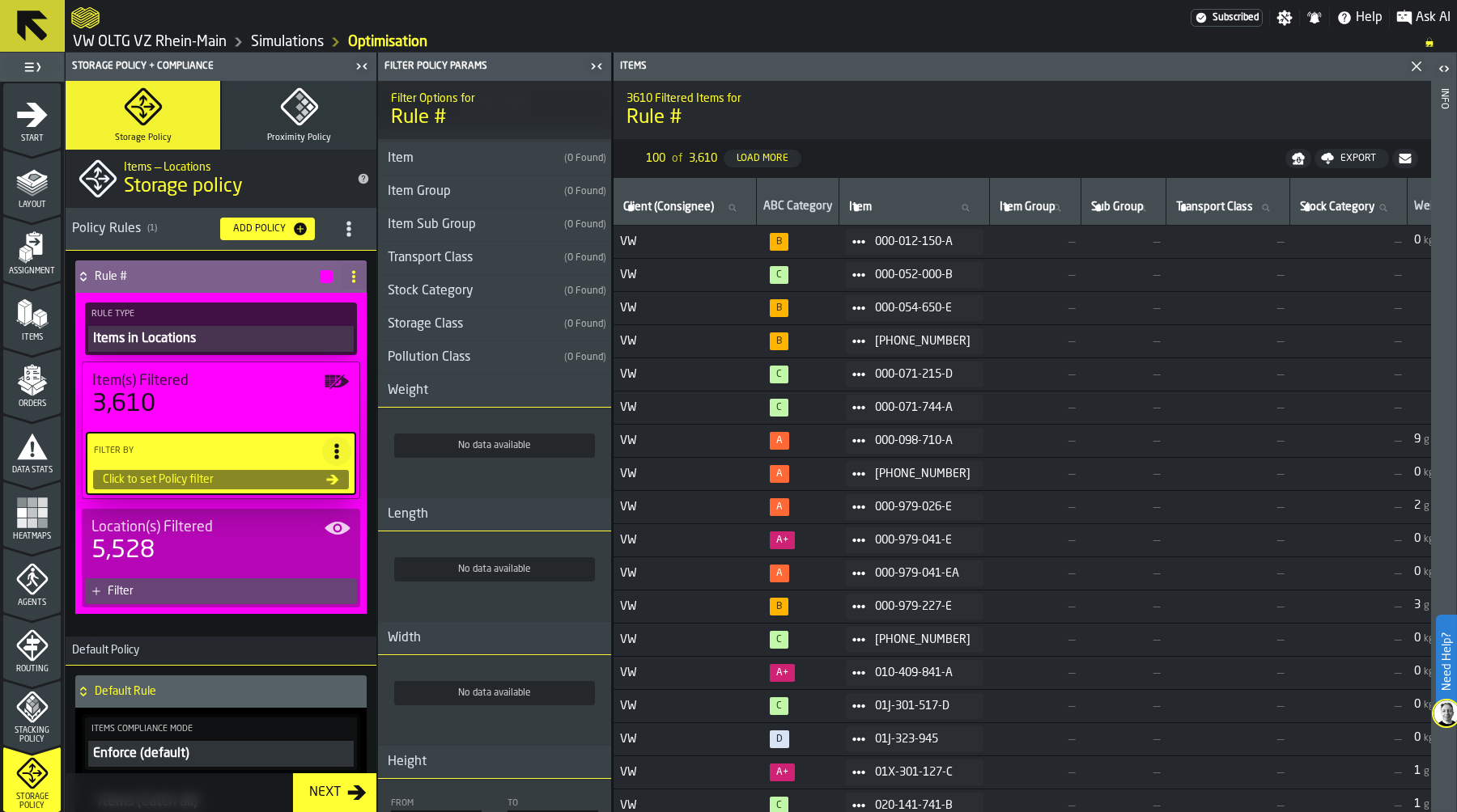
click at [491, 408] on h3 "Weight" at bounding box center [495, 391] width 233 height 33
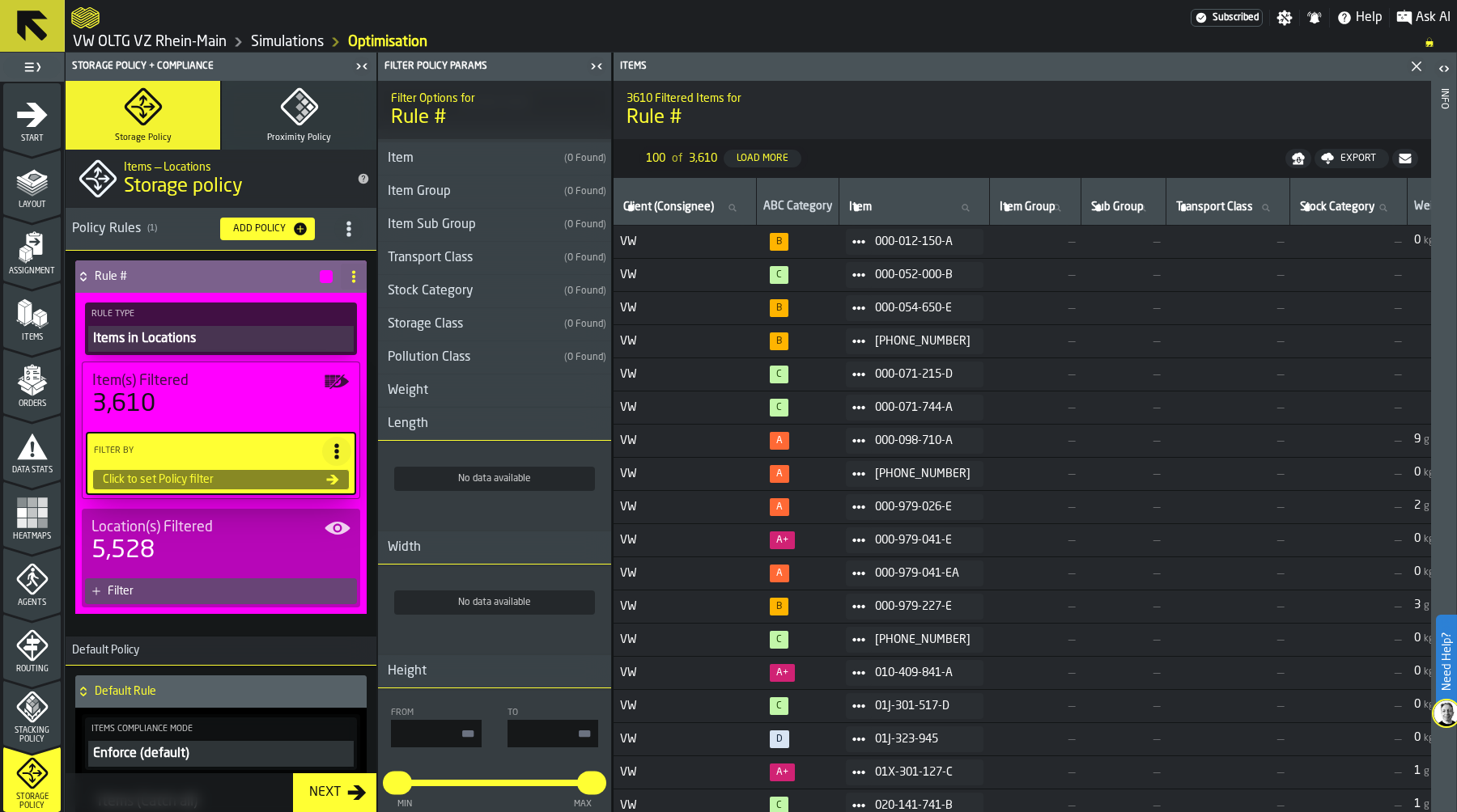
click at [489, 422] on h3 "Length" at bounding box center [495, 424] width 233 height 33
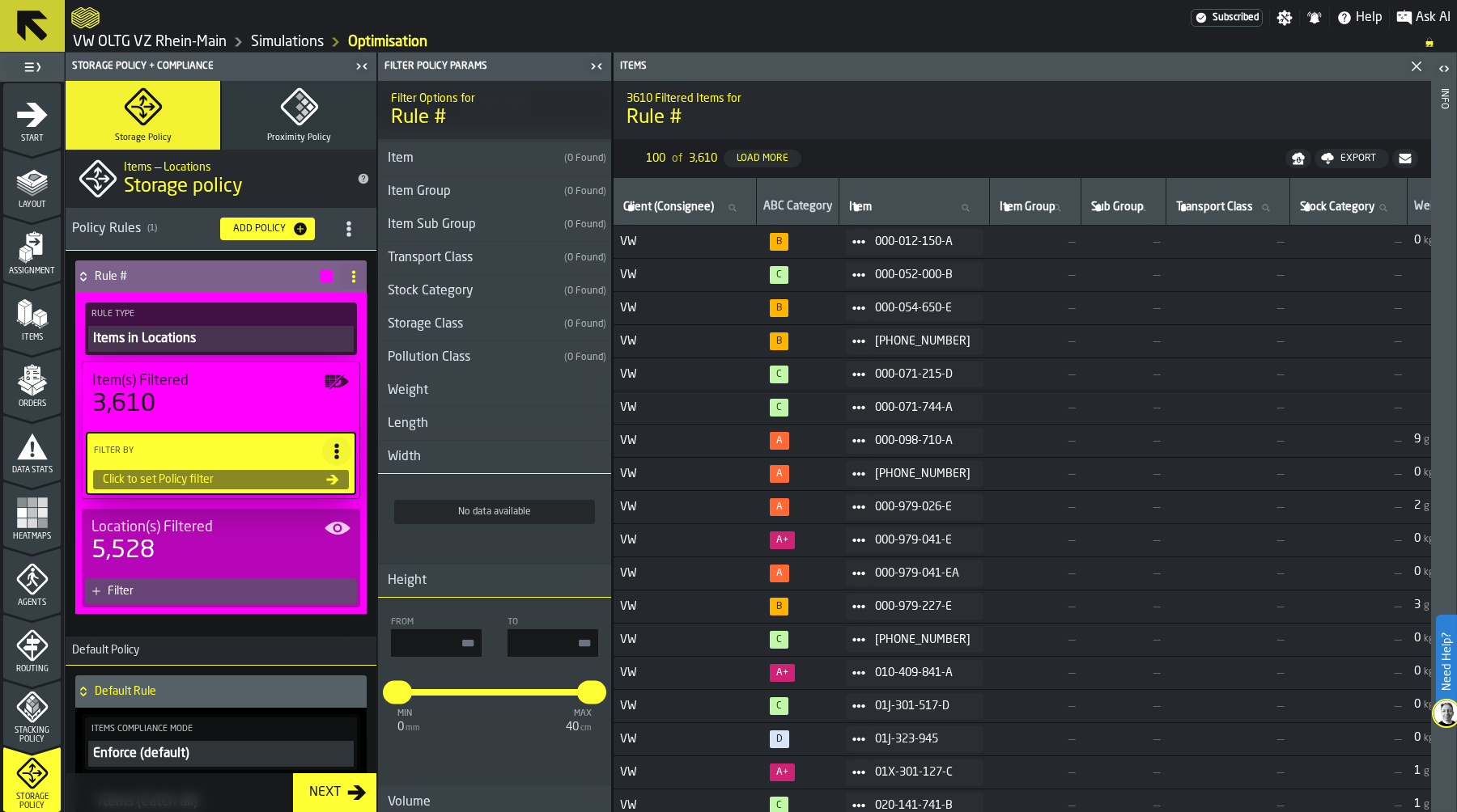
click at [489, 464] on h3 "Width" at bounding box center [495, 457] width 233 height 33
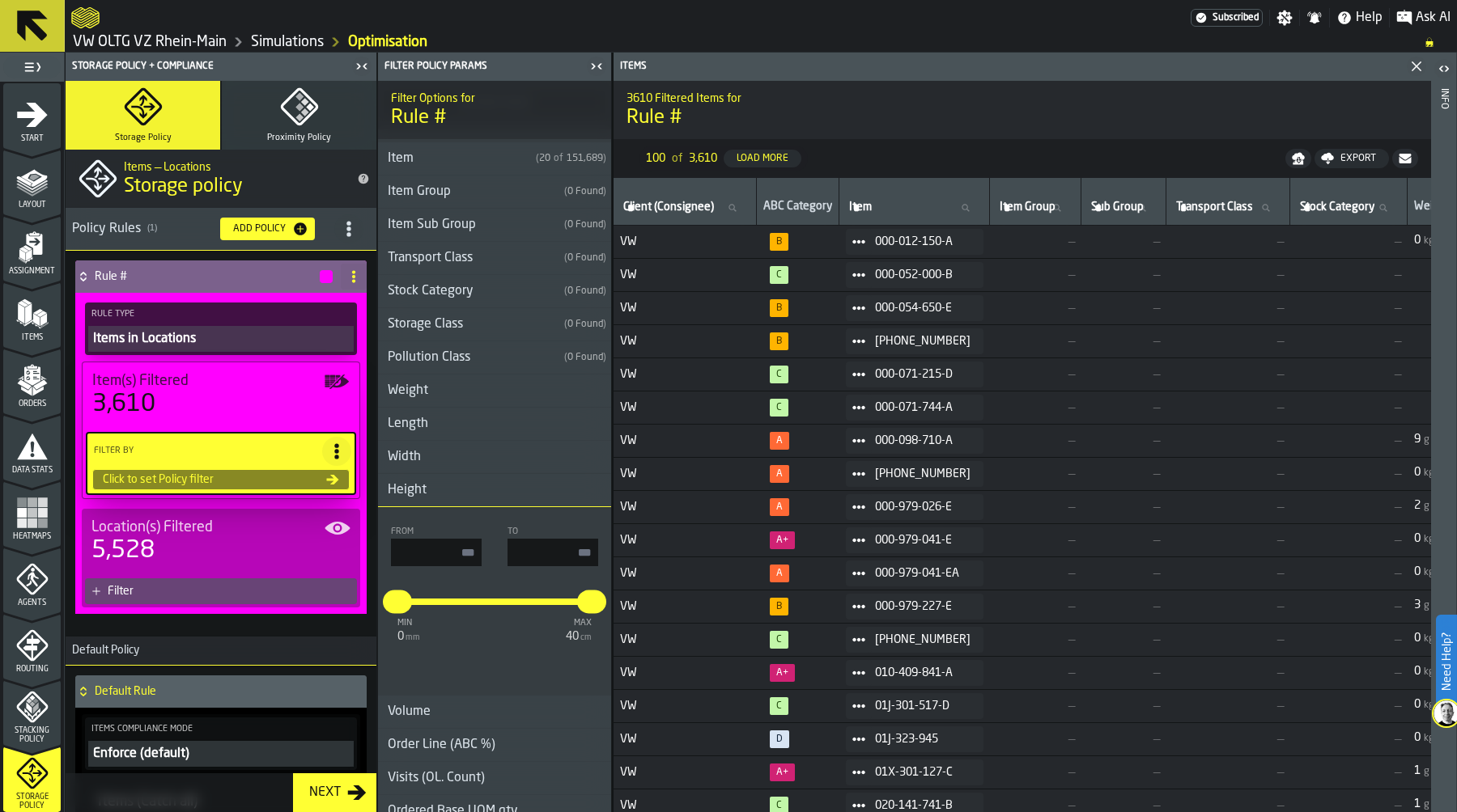
click at [488, 495] on h3 "Height" at bounding box center [495, 491] width 233 height 33
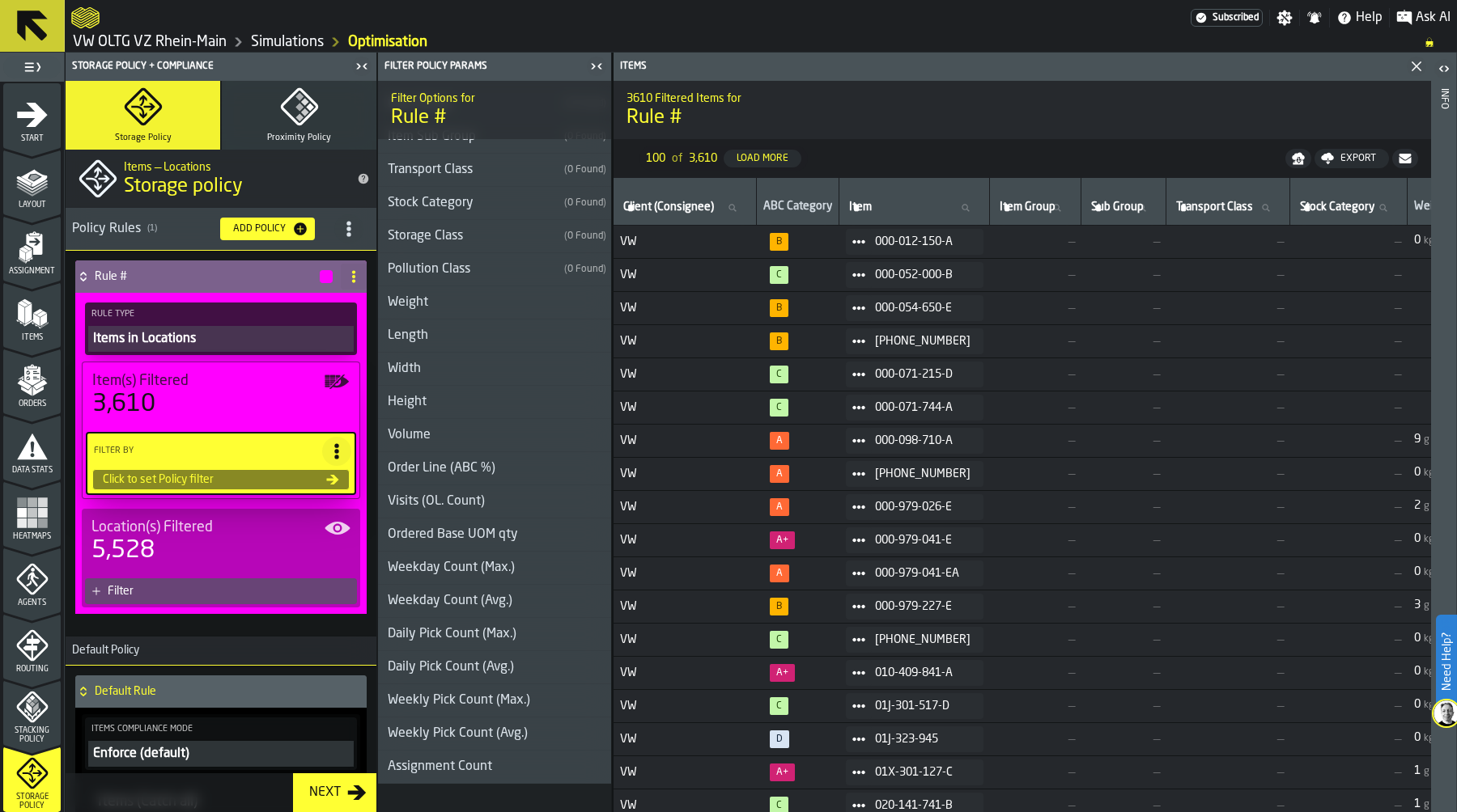
scroll to position [283, 0]
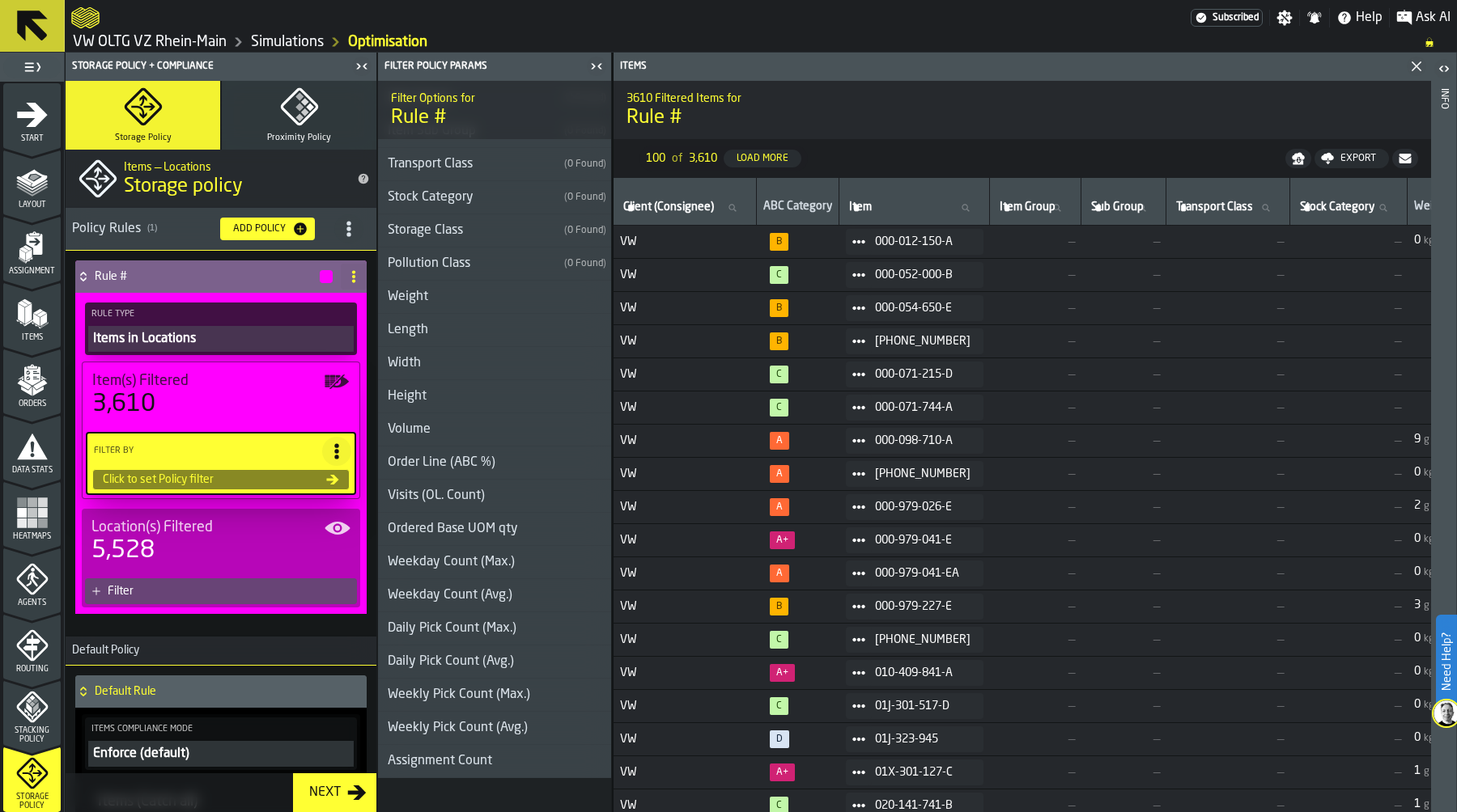
click at [484, 467] on div "Order Line (ABC %)" at bounding box center [442, 462] width 127 height 19
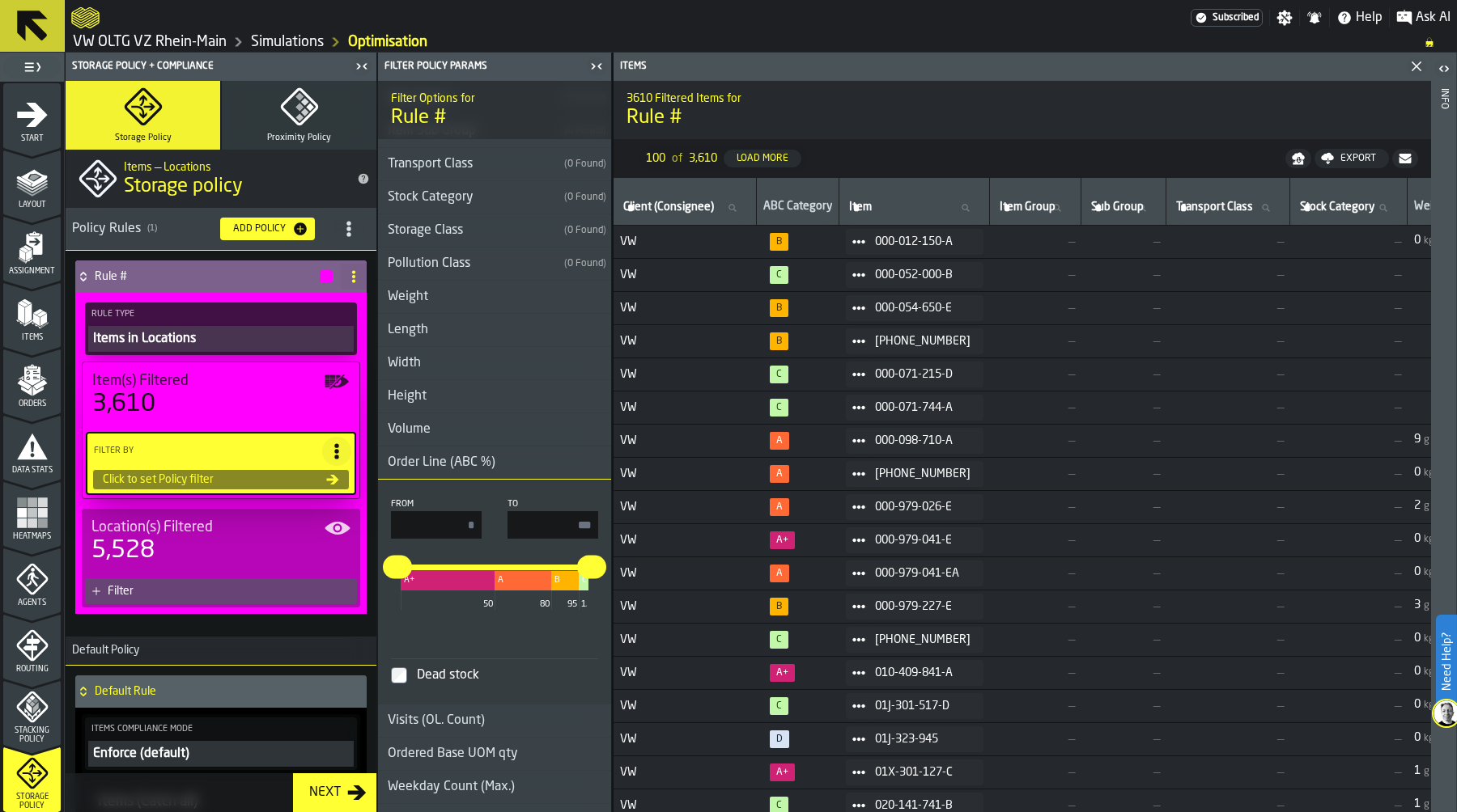
drag, startPoint x: 561, startPoint y: 527, endPoint x: 607, endPoint y: 527, distance: 46.0
click at [606, 527] on div "From * To *** * *** A+ A B C 50 80 95 100 Dead stock" at bounding box center [495, 592] width 233 height 199
type input "**"
click at [424, 521] on input "*" at bounding box center [436, 525] width 90 height 28
type input "**"
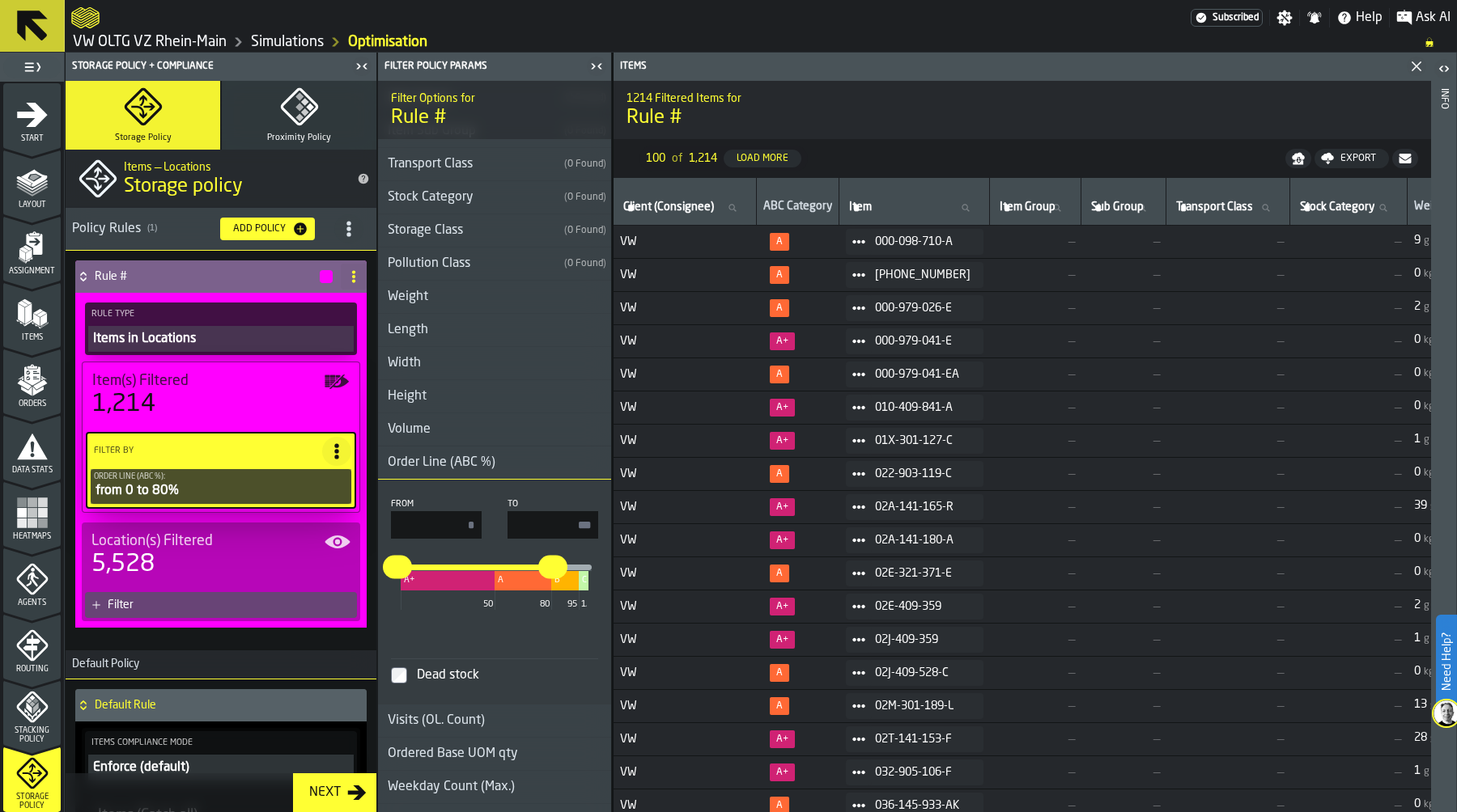
click at [178, 606] on div "Filter" at bounding box center [229, 605] width 243 height 13
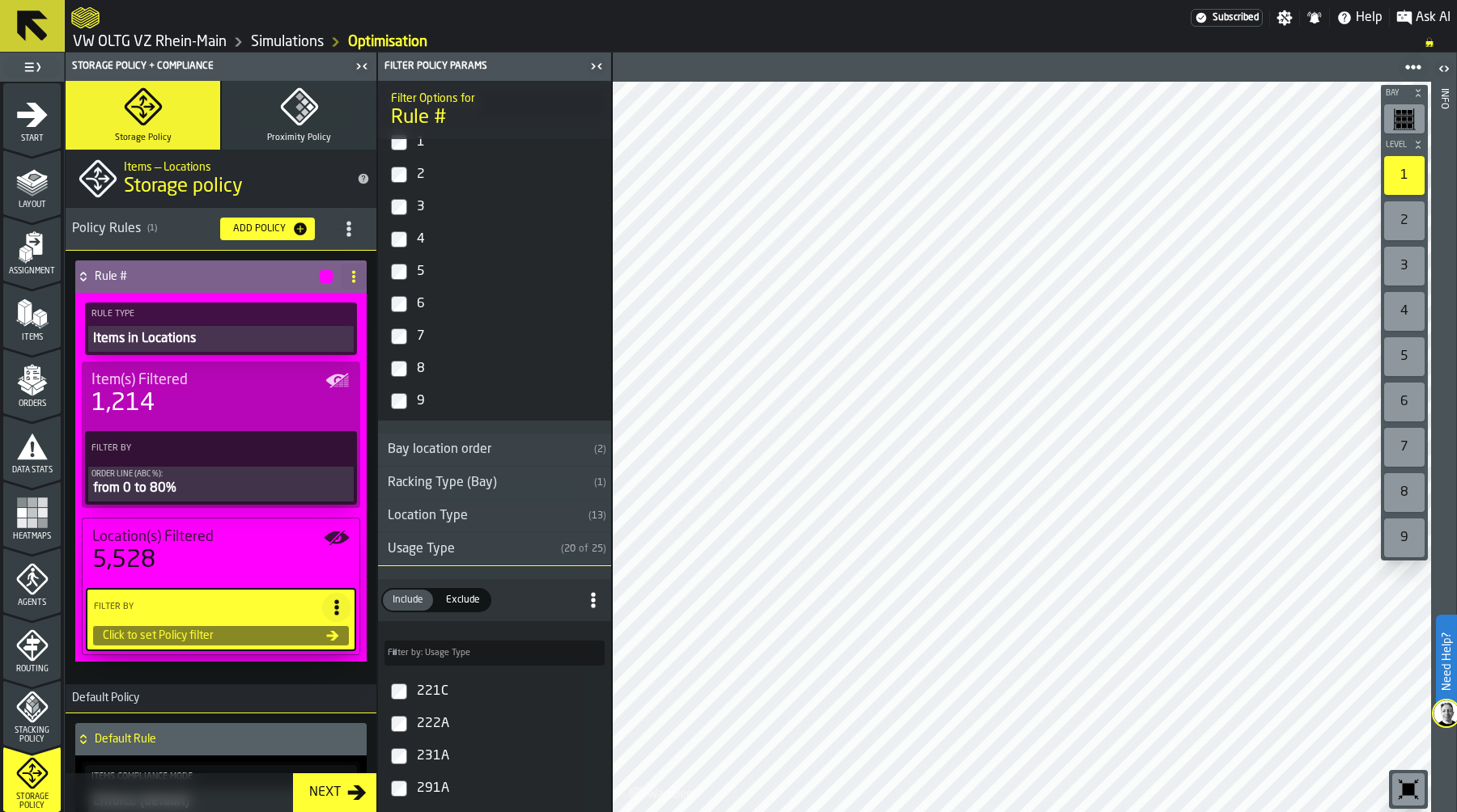
click at [487, 550] on div "Usage Type" at bounding box center [466, 549] width 176 height 19
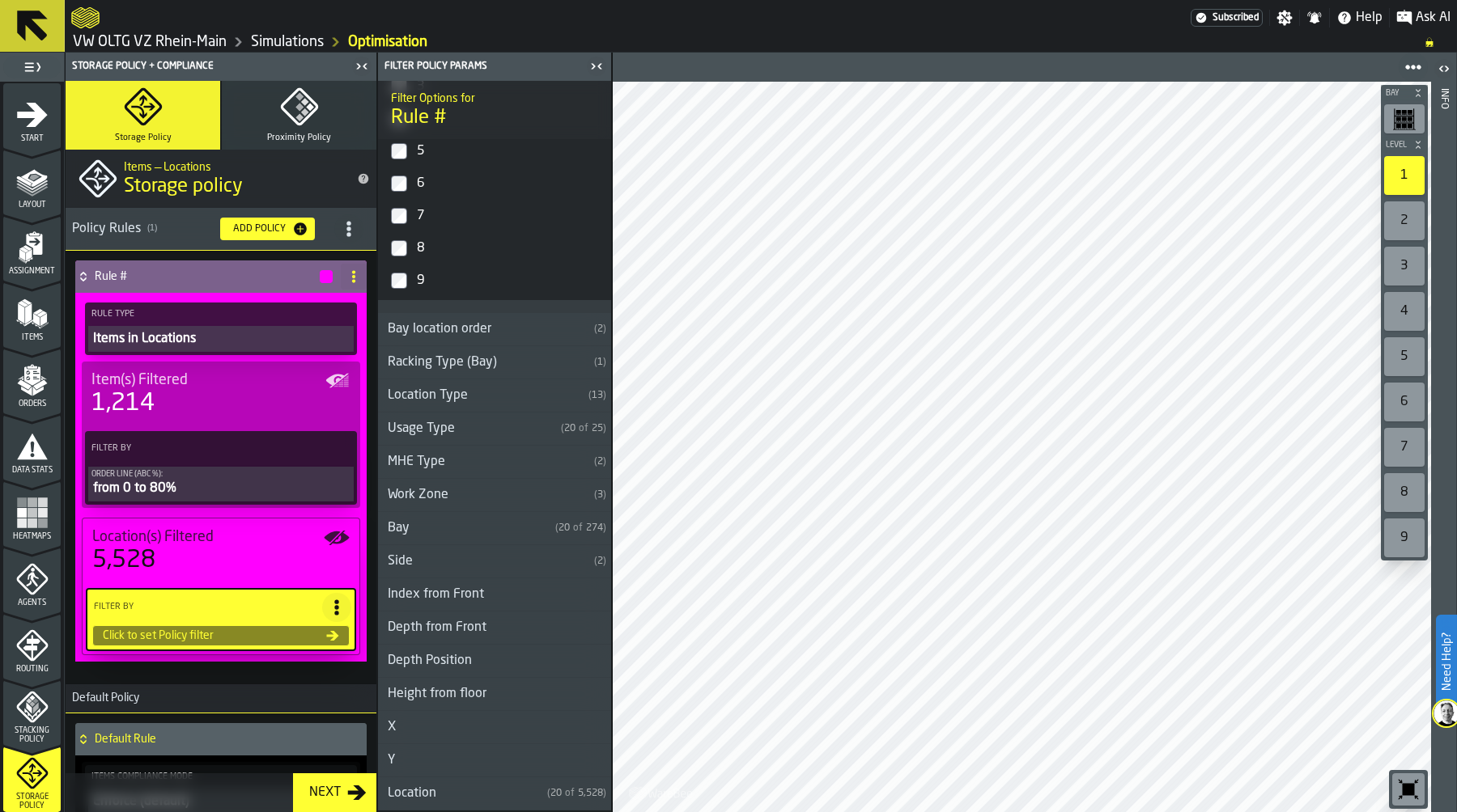
scroll to position [468, 0]
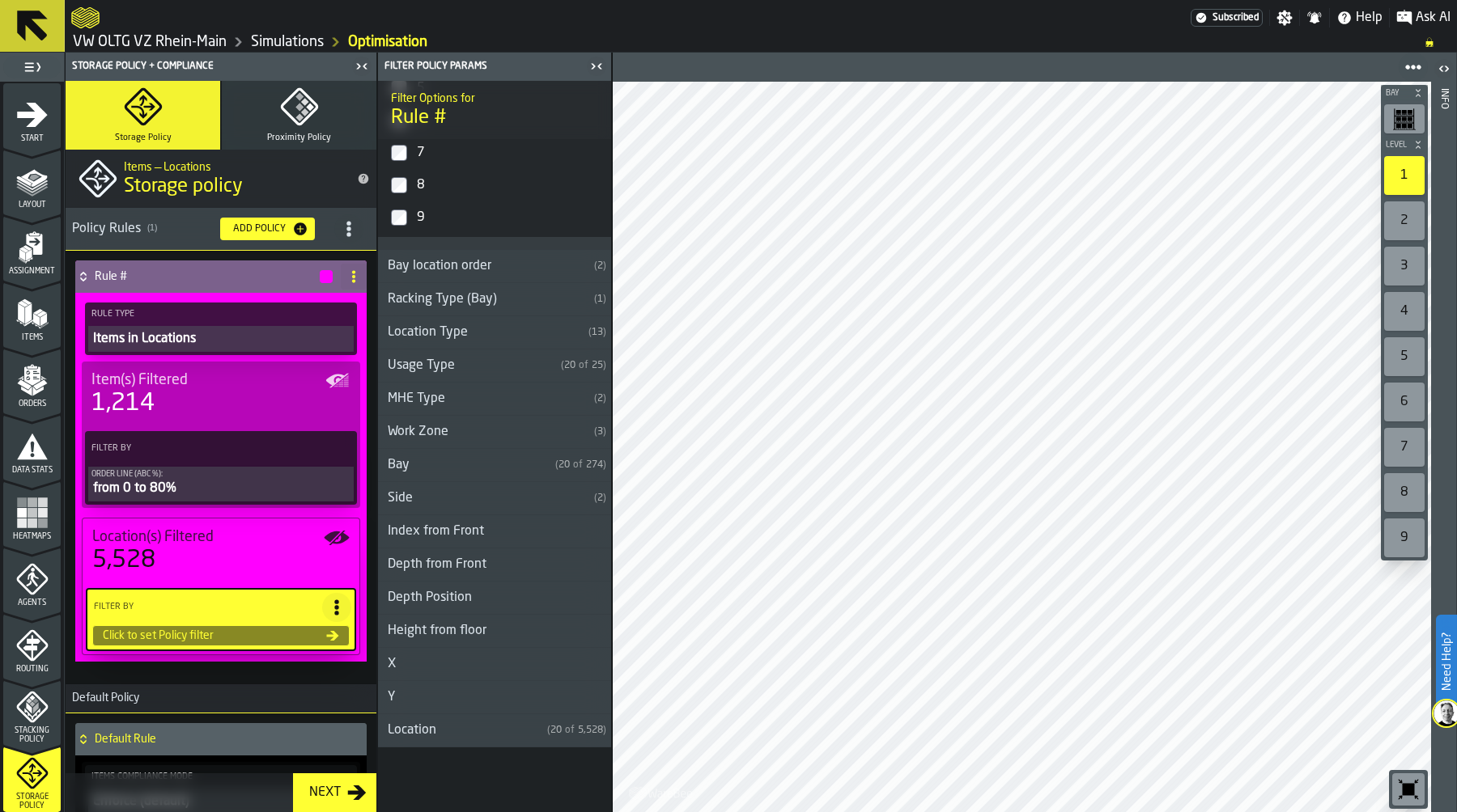
click at [479, 625] on div "Height from floor" at bounding box center [437, 631] width 118 height 19
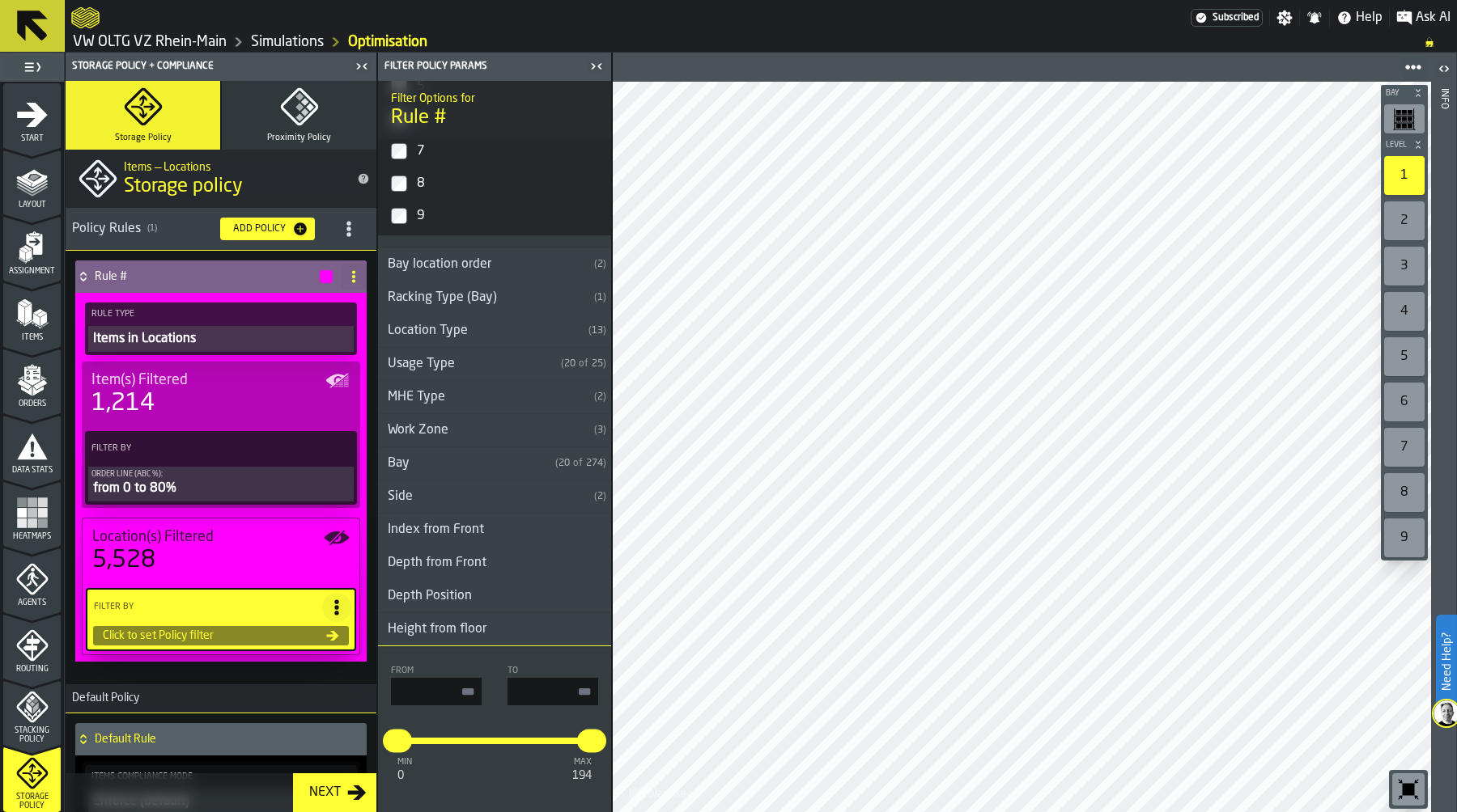
click at [449, 701] on input "input-value-" at bounding box center [436, 692] width 90 height 28
type input "**"
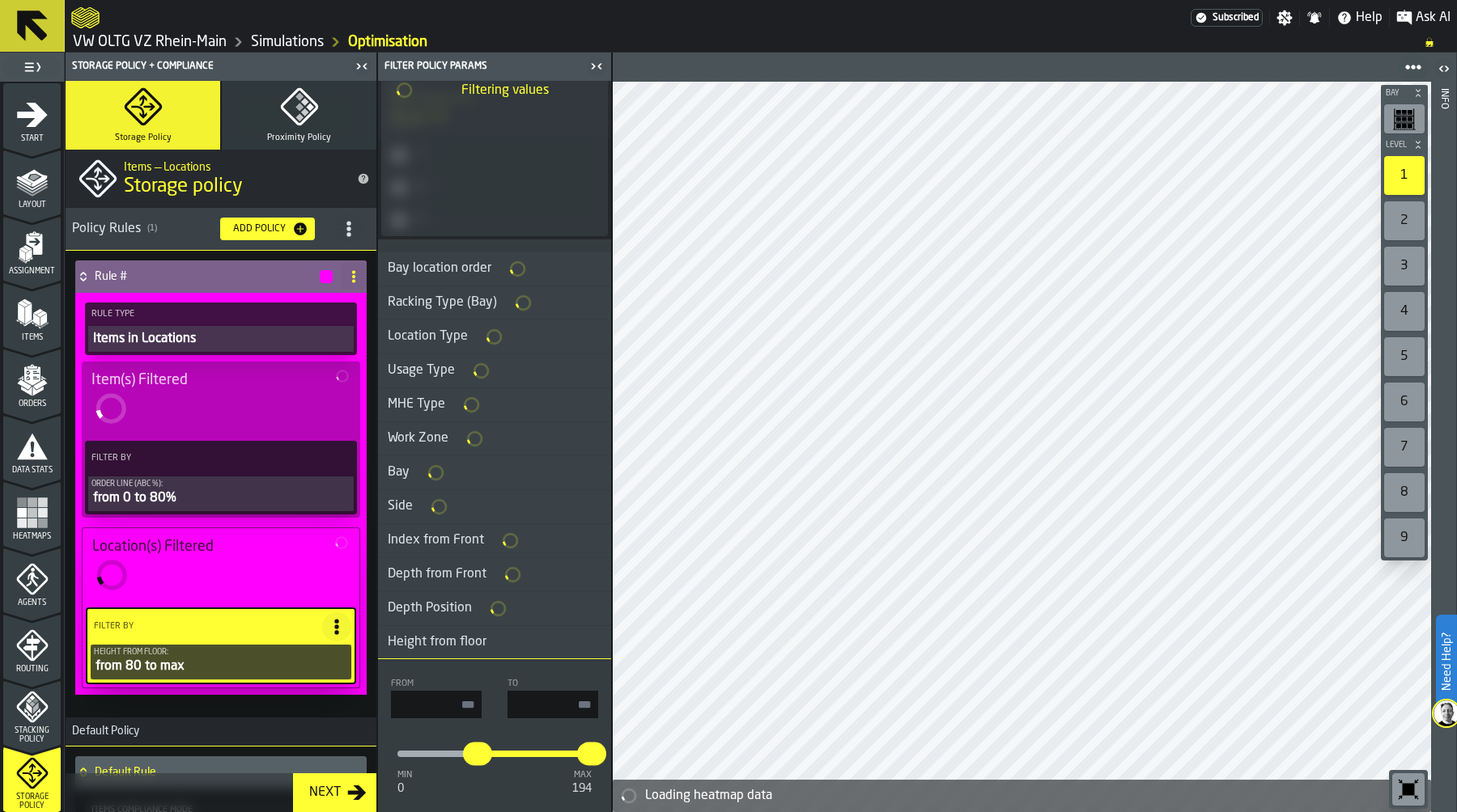
type input "**"
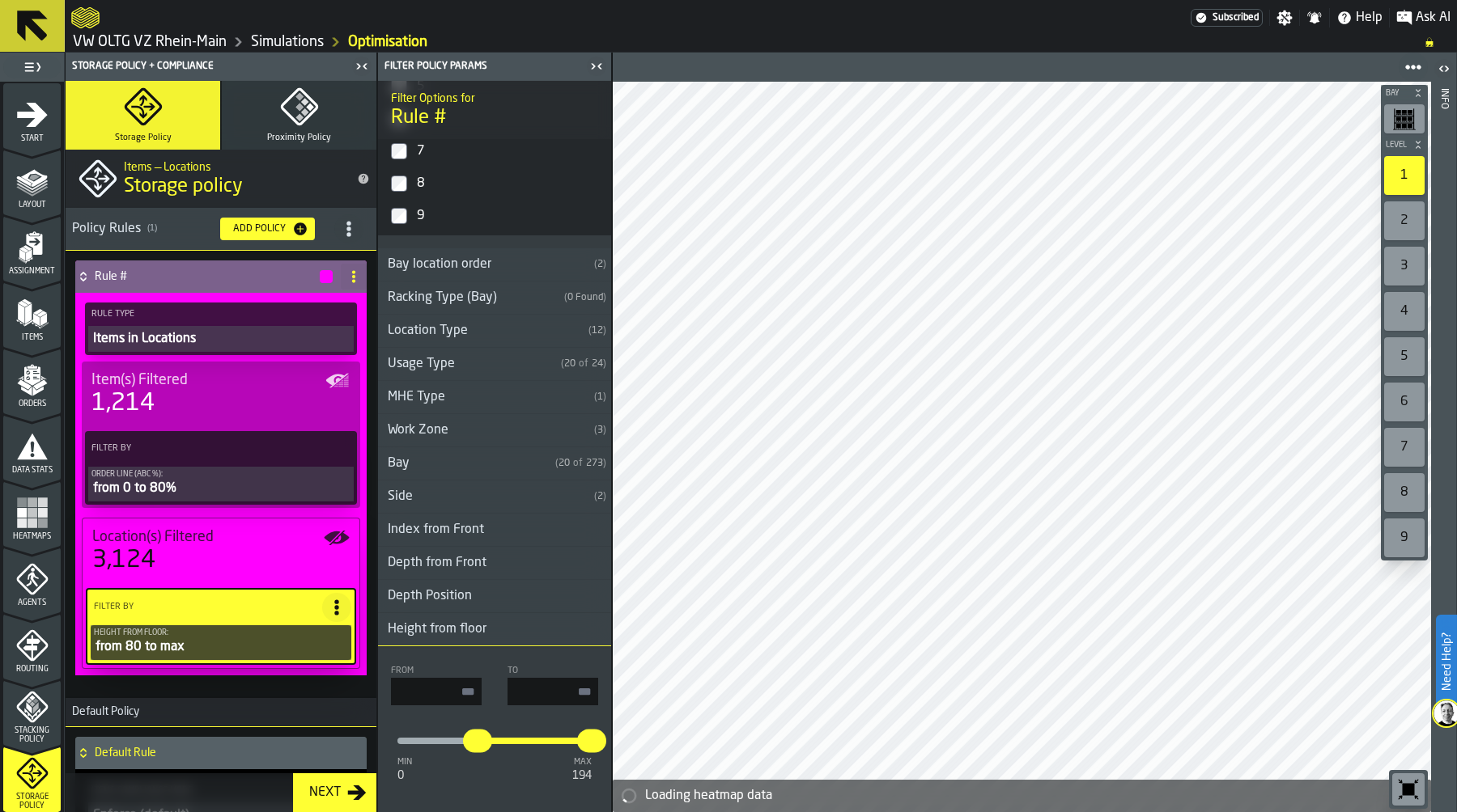
type input "***"
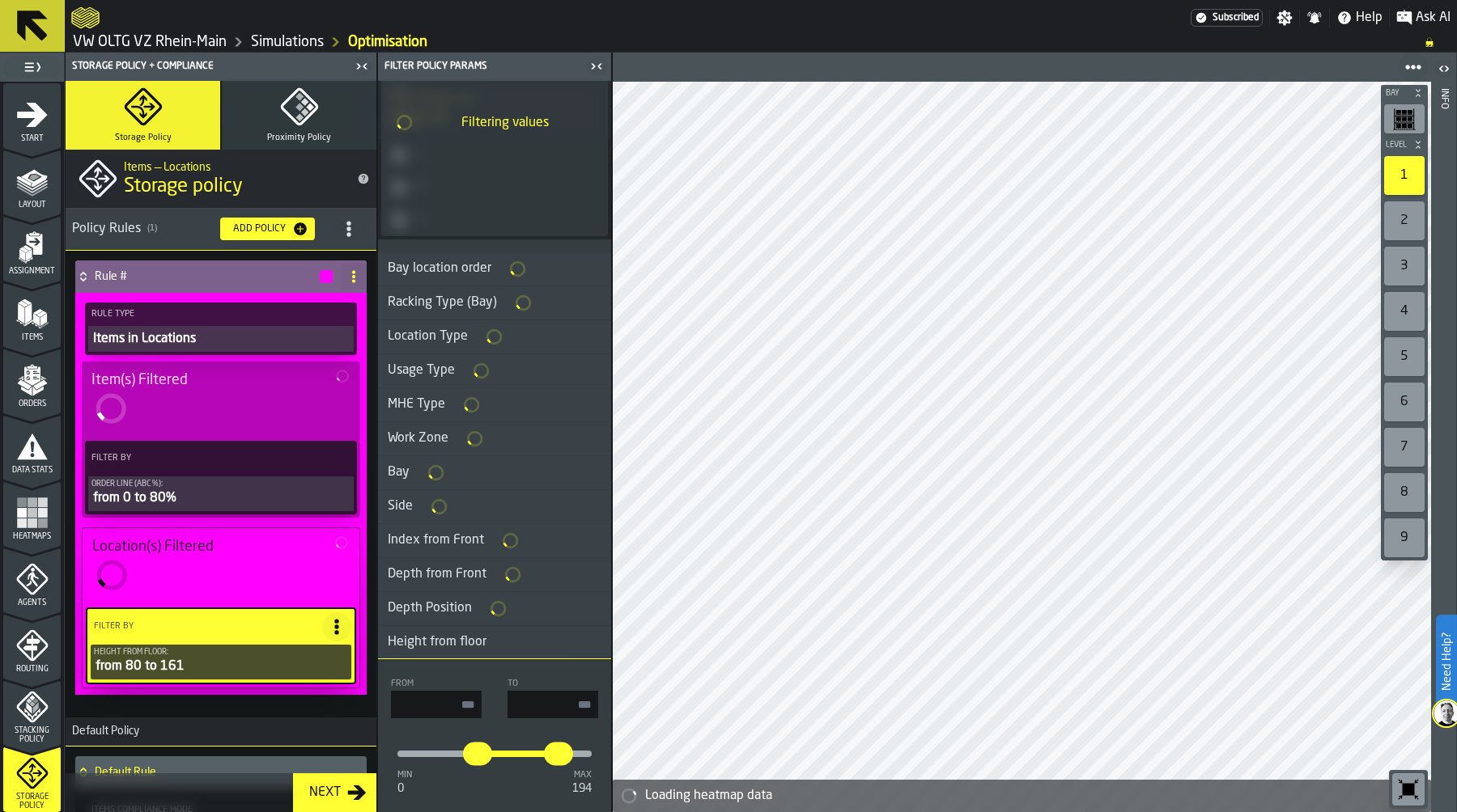
type input "***"
click at [436, 679] on div "From **" at bounding box center [436, 699] width 90 height 40
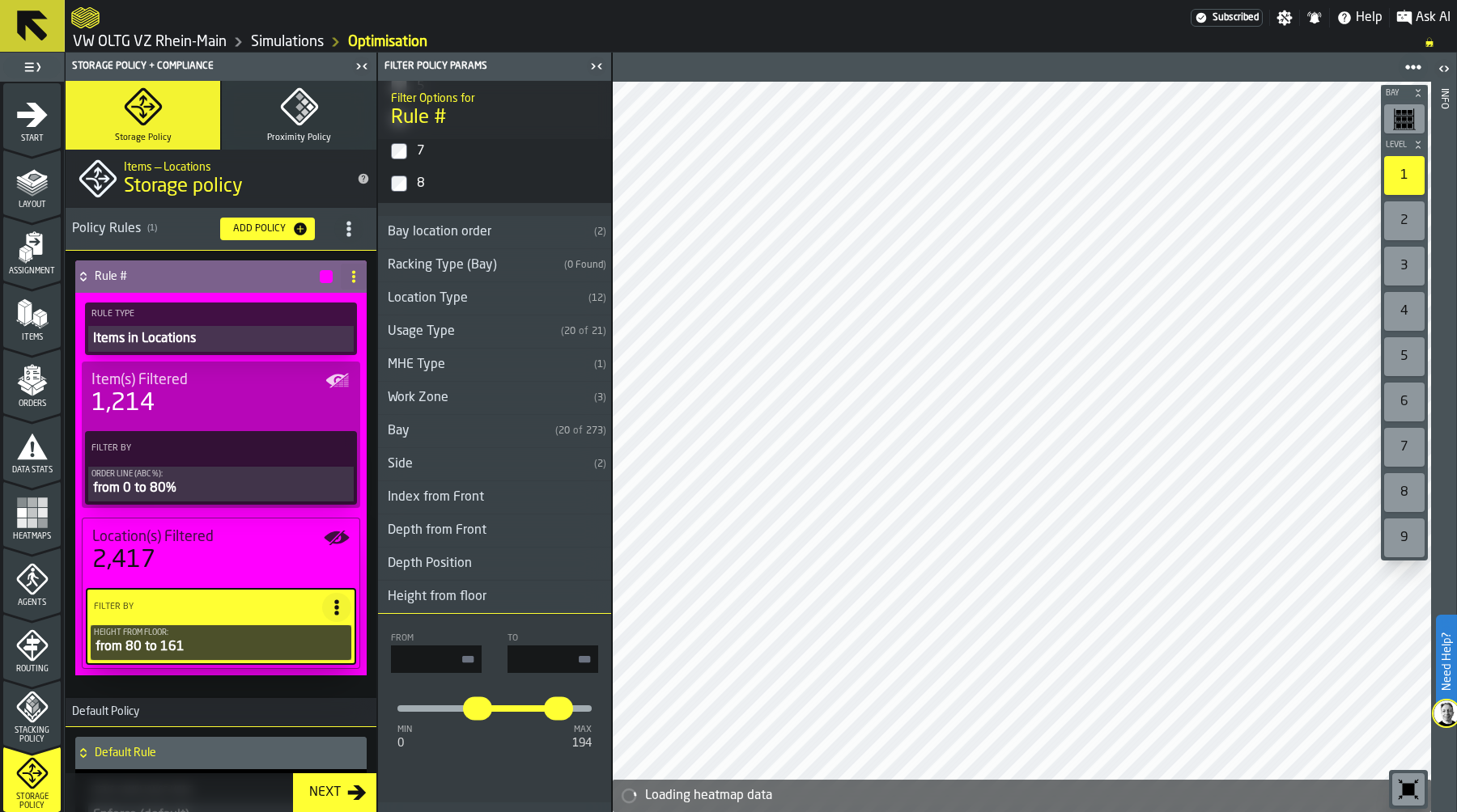
click at [508, 603] on h3 "Height from floor" at bounding box center [495, 598] width 233 height 33
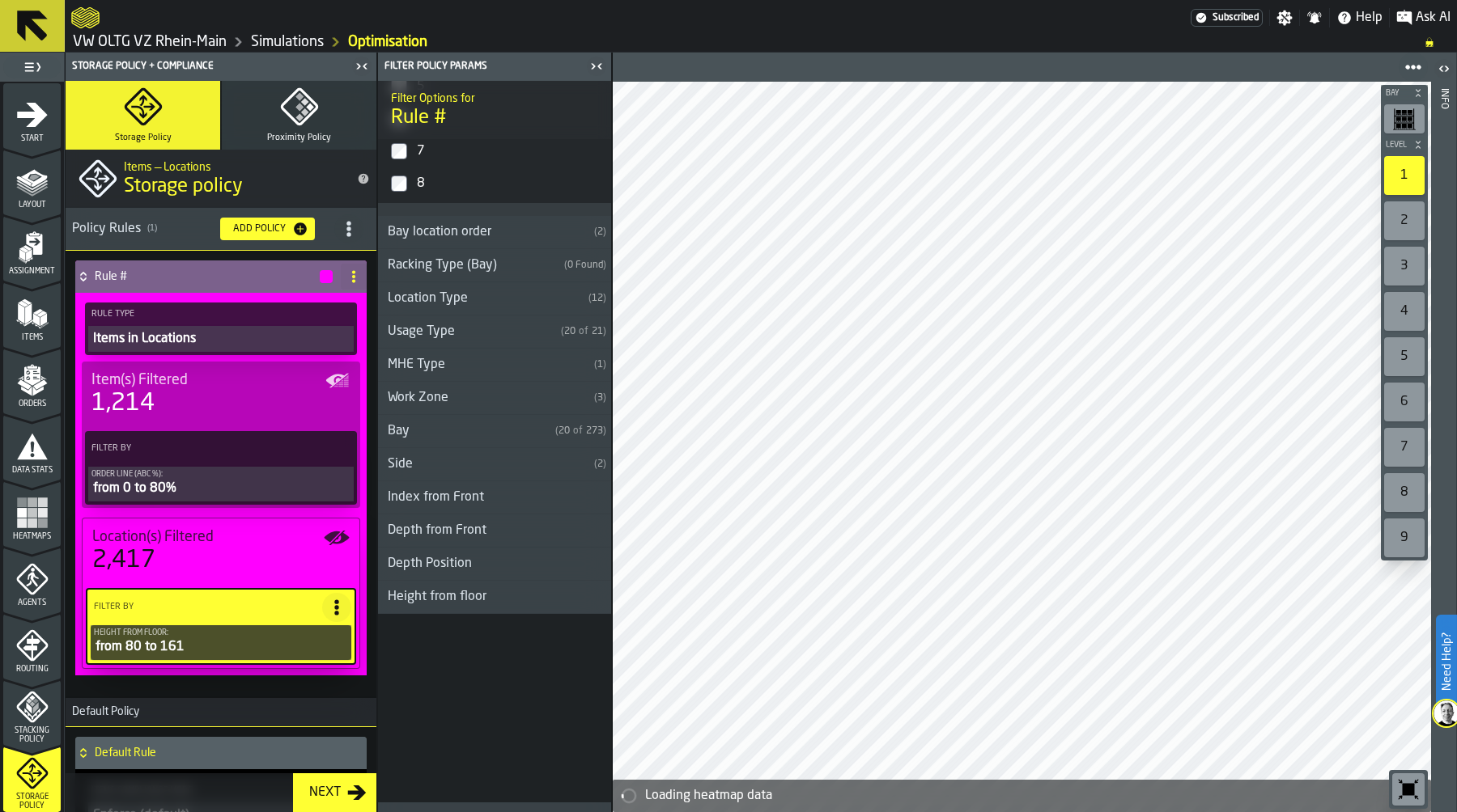
scroll to position [371, 0]
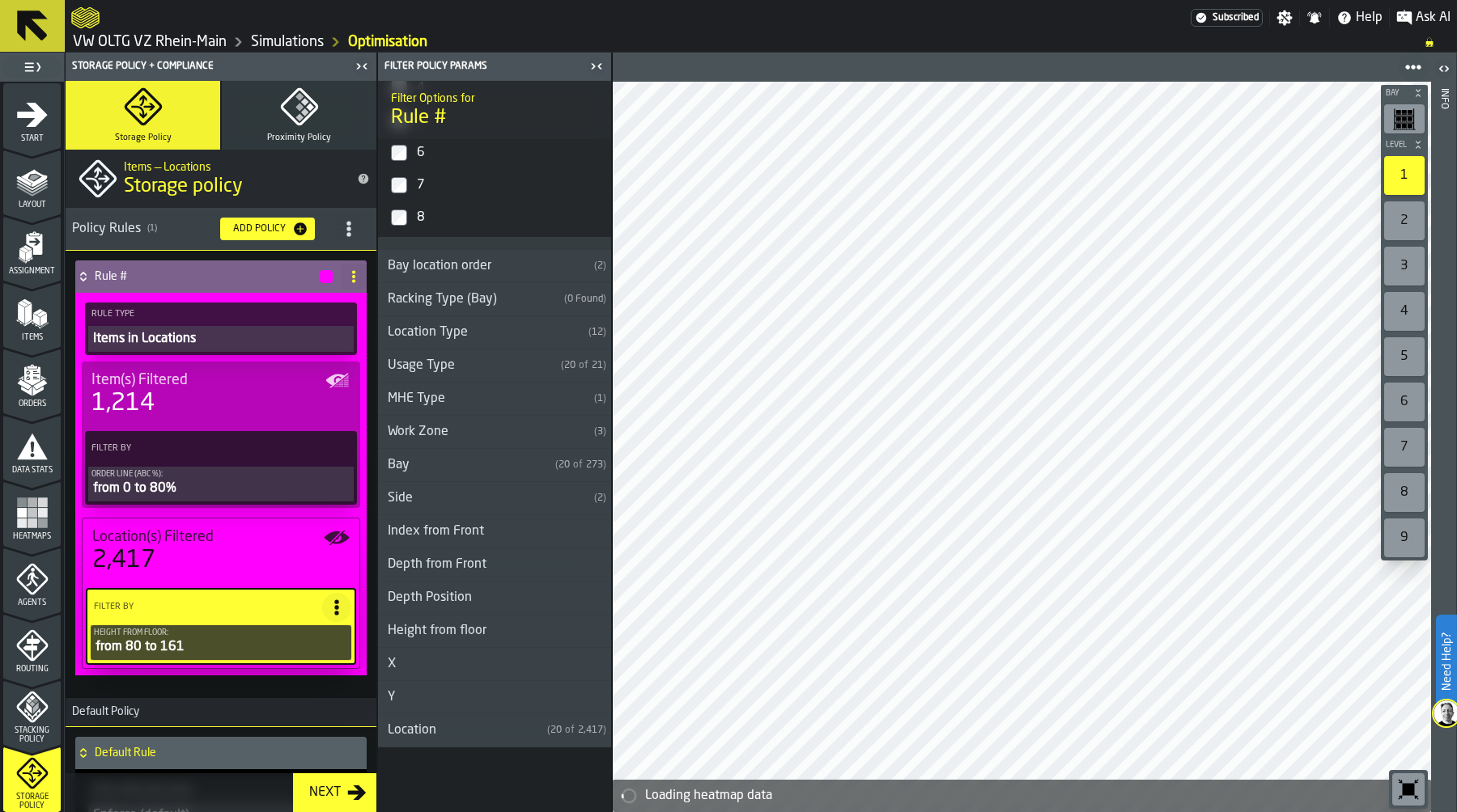
click at [446, 687] on h3 "Y" at bounding box center [495, 697] width 233 height 33
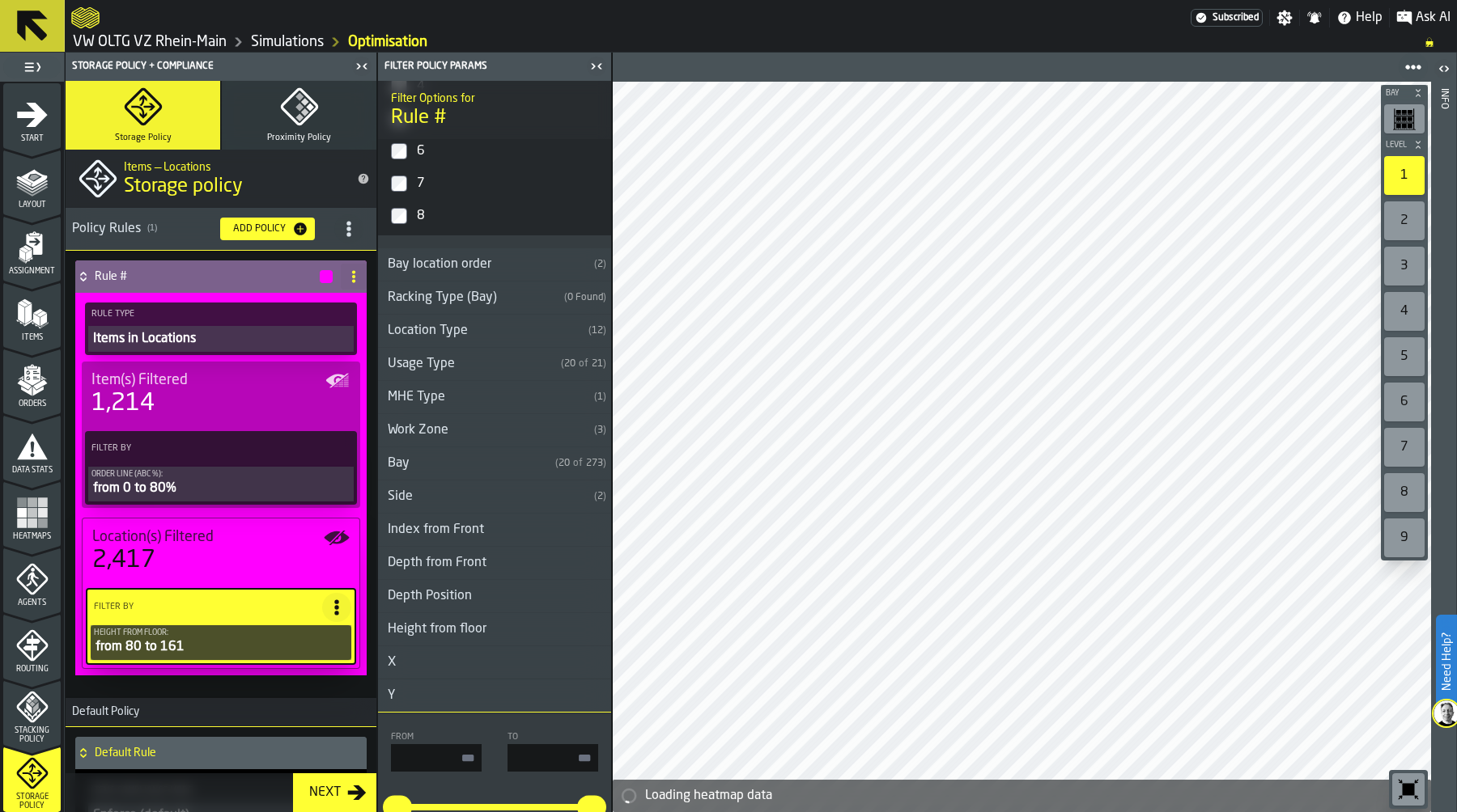
scroll to position [403, 0]
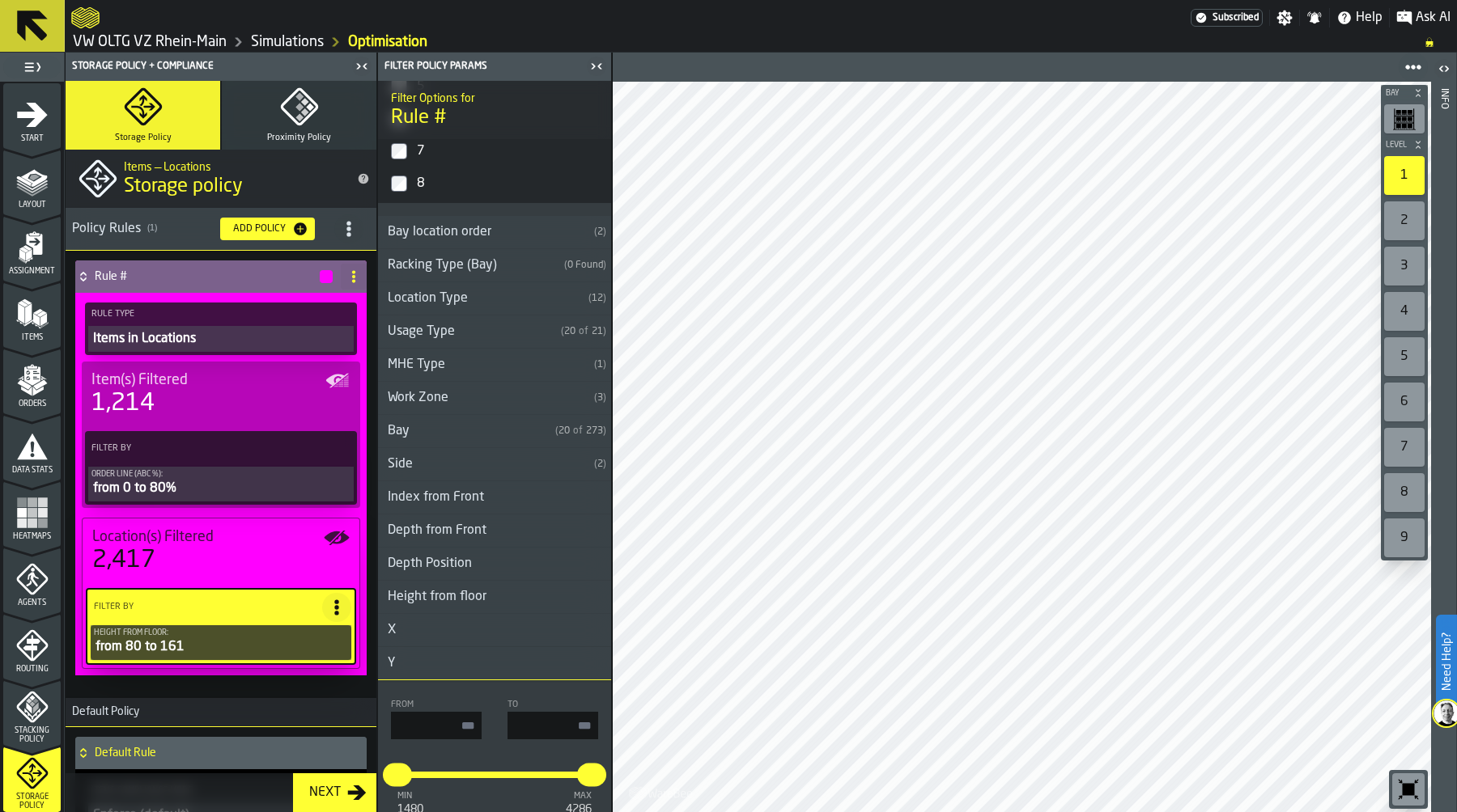
click at [551, 723] on input "input-value-" at bounding box center [553, 726] width 90 height 28
click at [551, 723] on input "****" at bounding box center [553, 726] width 90 height 28
type input "****"
click at [482, 723] on div at bounding box center [495, 720] width 26 height 40
type input "****"
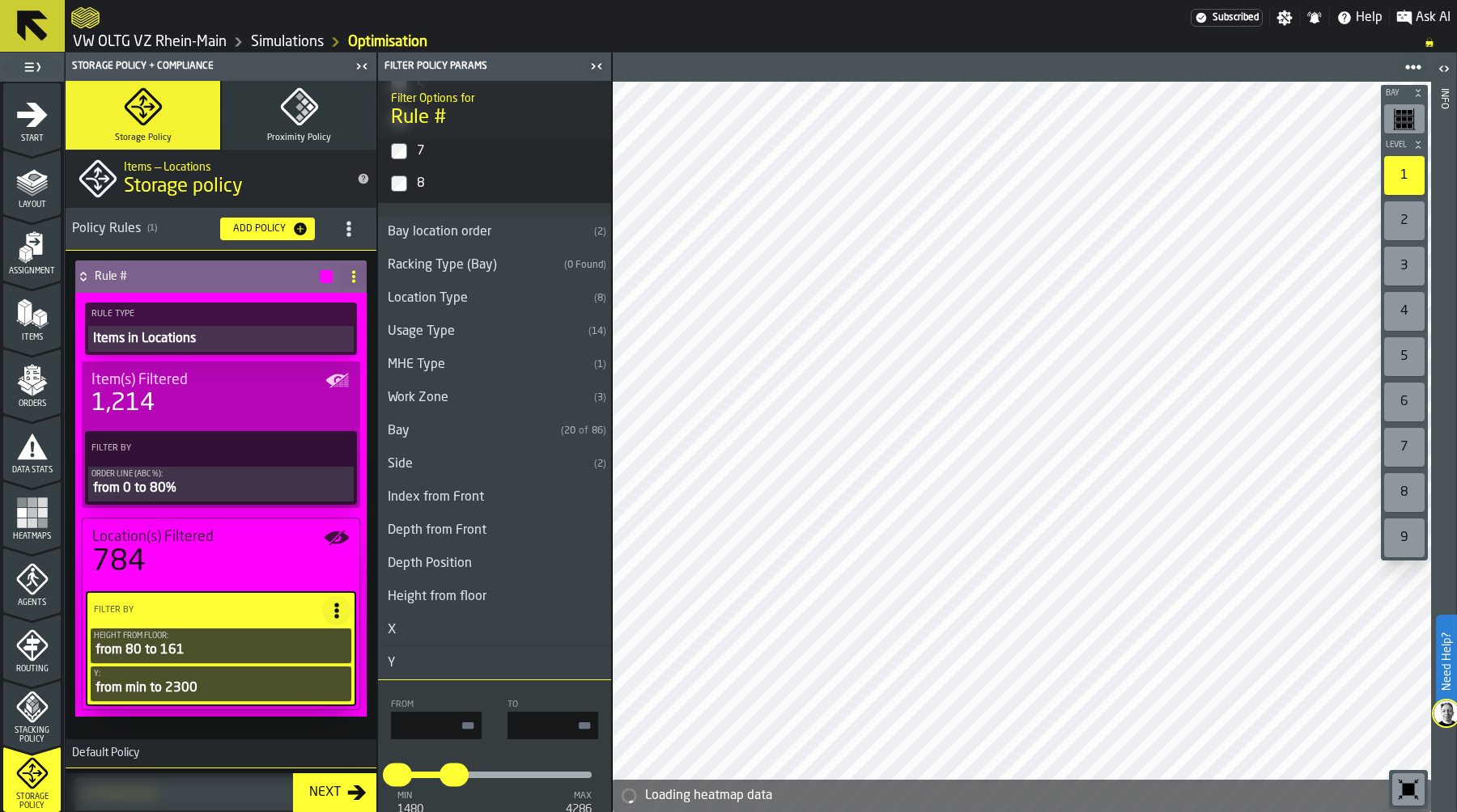
click at [1405, 272] on div "3" at bounding box center [1404, 265] width 41 height 39
click at [1402, 317] on div "4" at bounding box center [1404, 311] width 41 height 39
click at [1414, 359] on div "5" at bounding box center [1404, 357] width 41 height 39
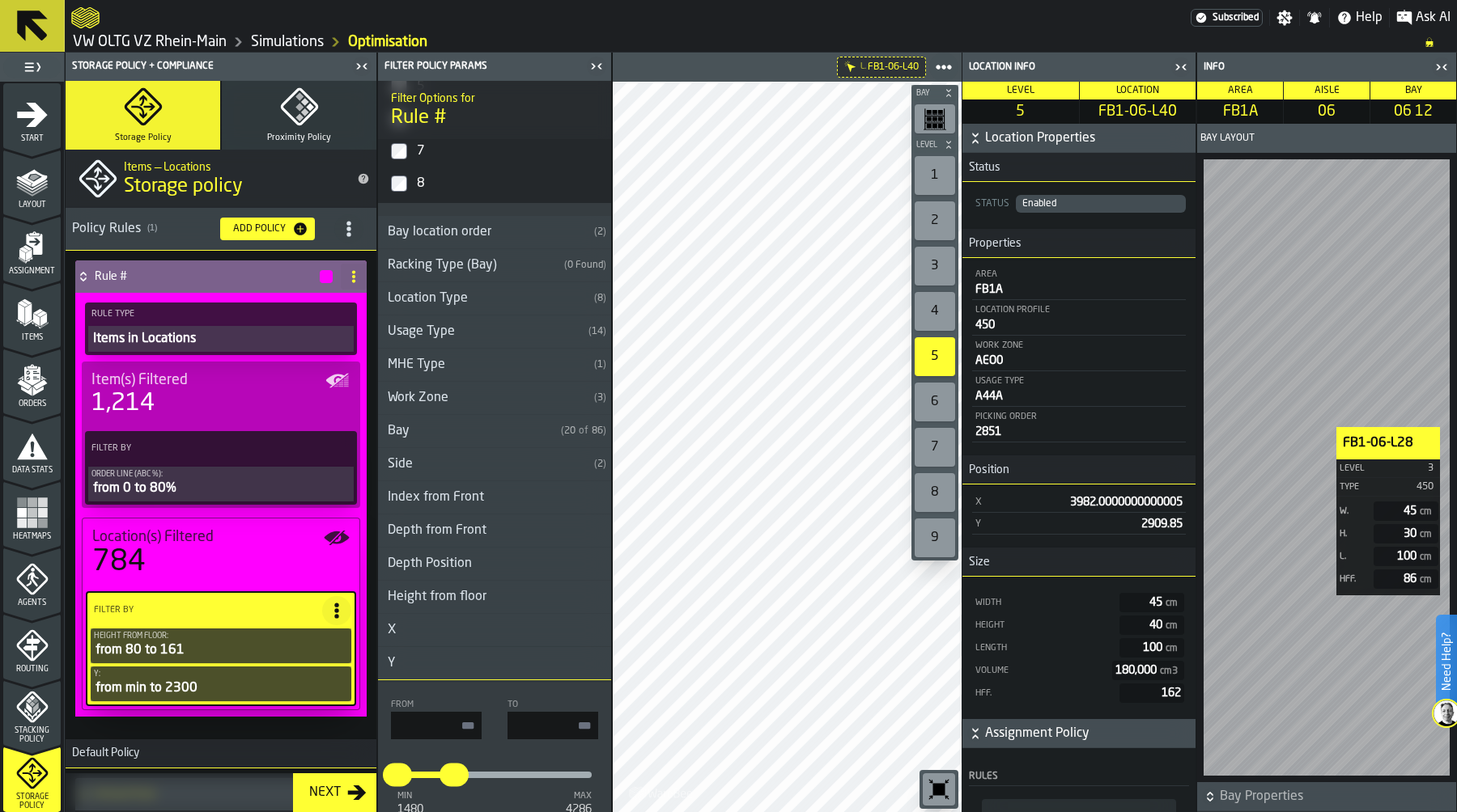
click at [1456, 427] on div "Info Area FB1A Aisle 06 Bay 06 12 Bay Layout FB1-06-L28 Level 3 Type 450 W. 45 …" at bounding box center [1327, 433] width 260 height 760
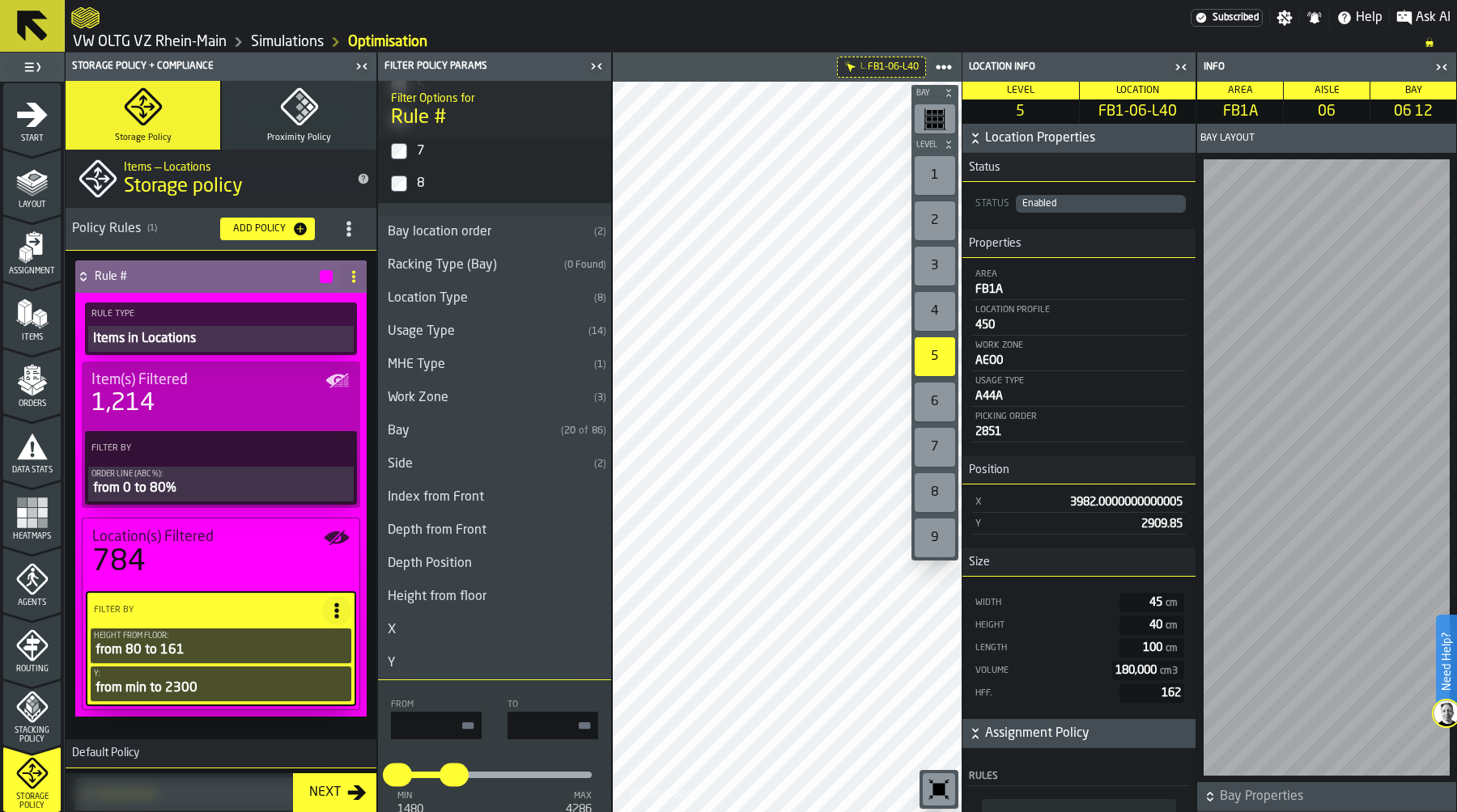
click at [974, 138] on icon "button-" at bounding box center [975, 138] width 16 height 16
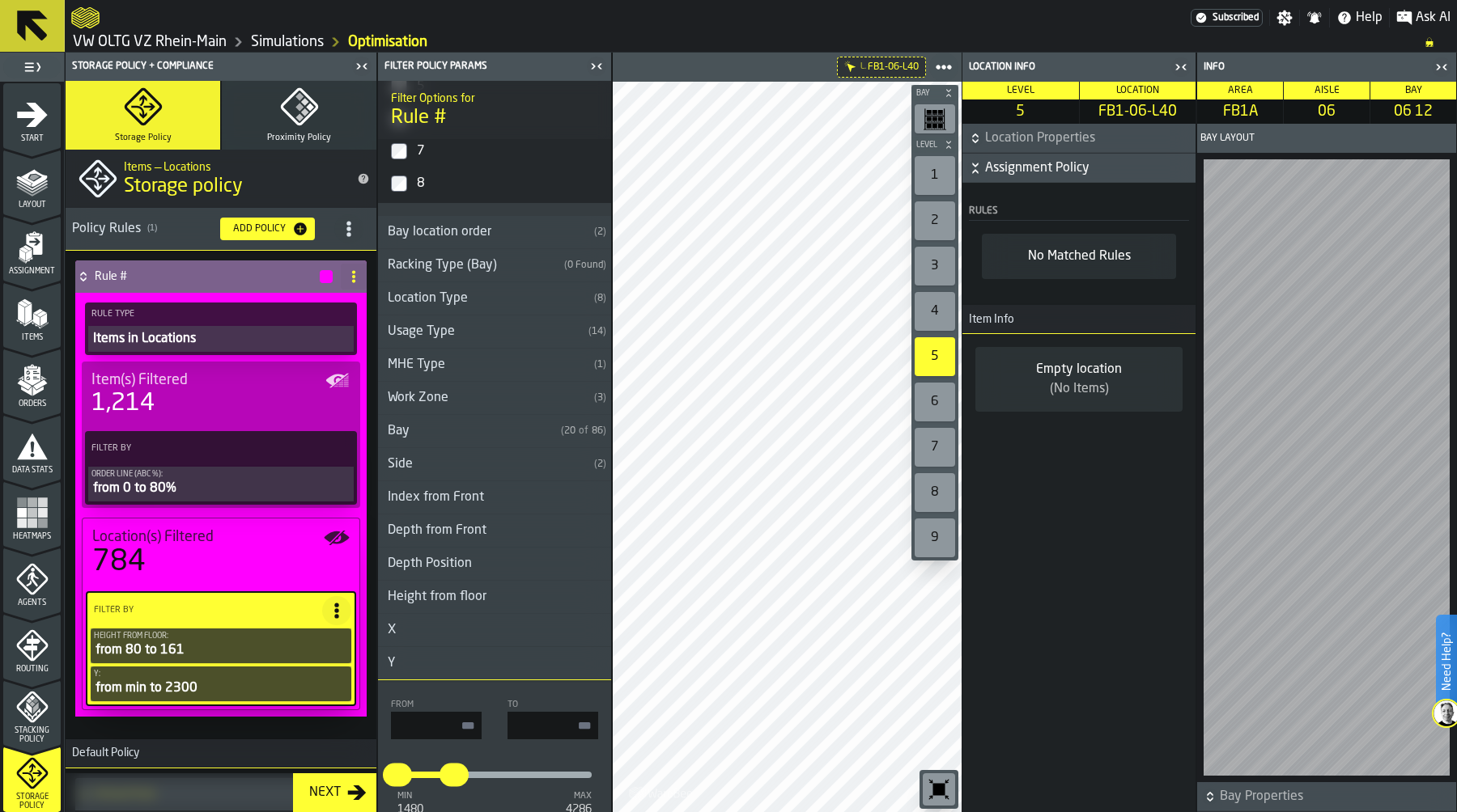
click at [974, 138] on icon "button-" at bounding box center [975, 138] width 16 height 16
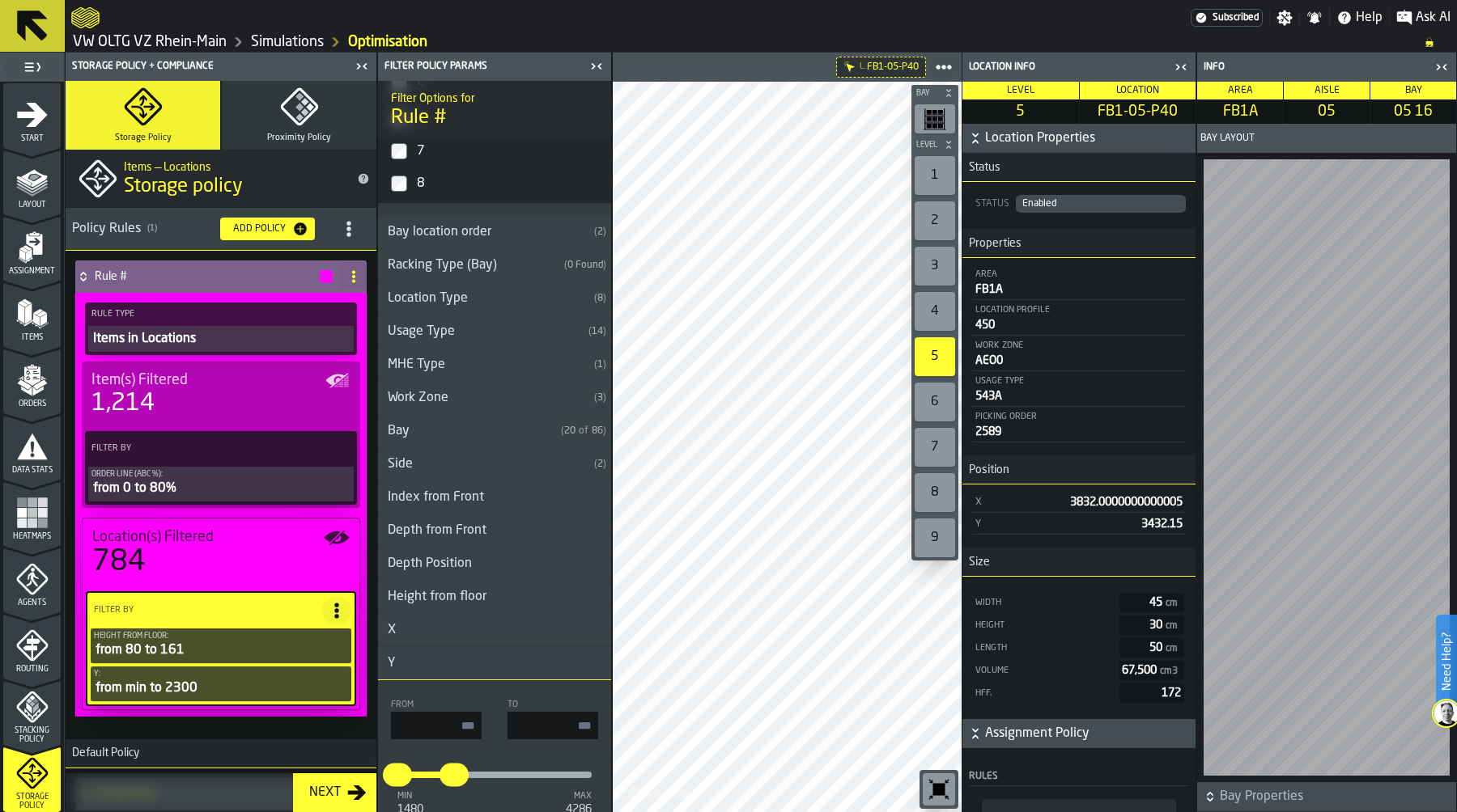
drag, startPoint x: 550, startPoint y: 728, endPoint x: 609, endPoint y: 728, distance: 59.0
click at [609, 728] on div "Filter Options for Rule # Floor ( 1 ) Area ( 2 ) Aisle (Access) ( 14 ) Aisle ( …" at bounding box center [495, 446] width 233 height 731
type input "****"
click at [432, 727] on input "input-value-" at bounding box center [436, 726] width 90 height 28
type input "****"
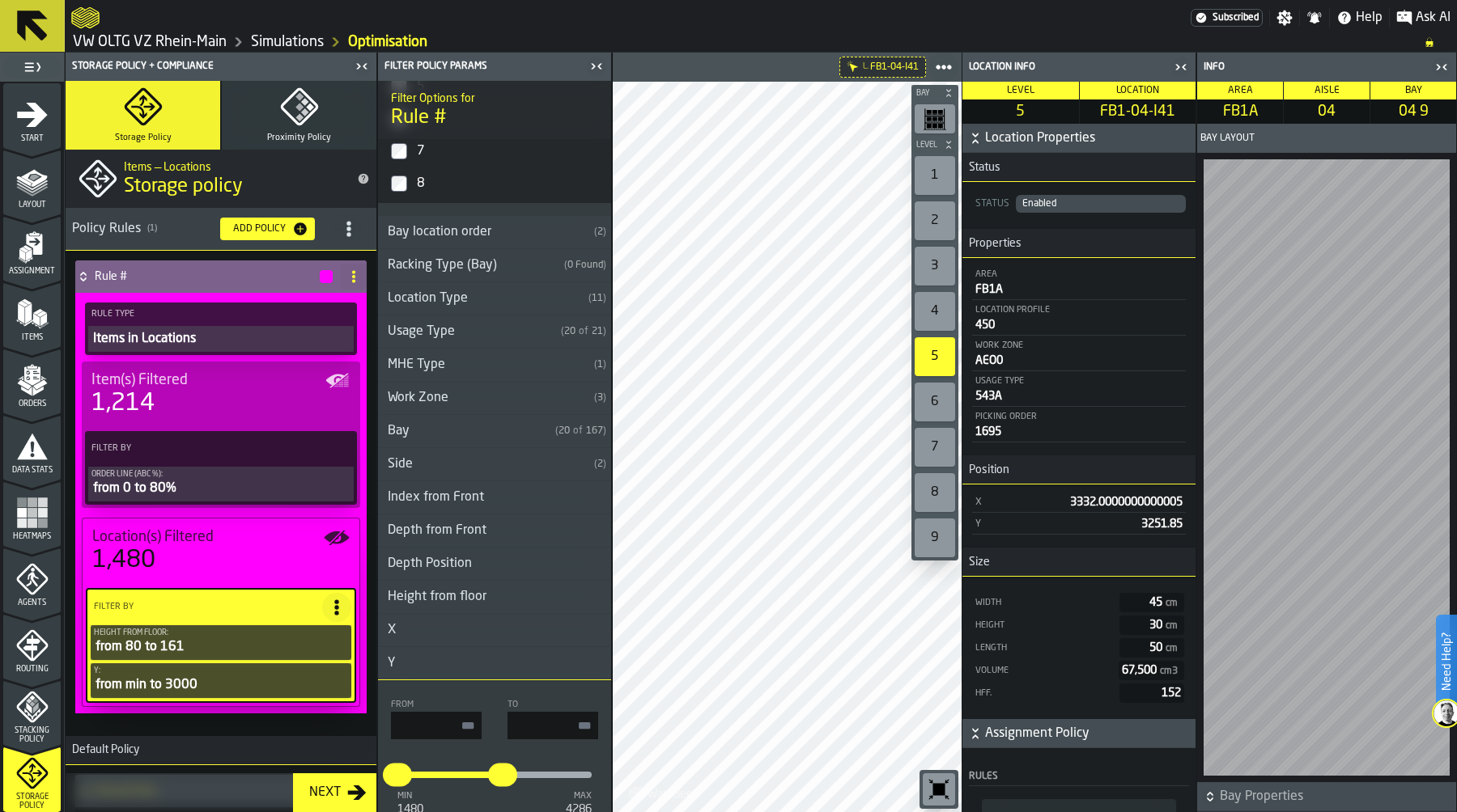
click at [573, 726] on input "****" at bounding box center [553, 726] width 90 height 28
type input "****"
click at [427, 734] on input "input-value-" at bounding box center [436, 726] width 90 height 28
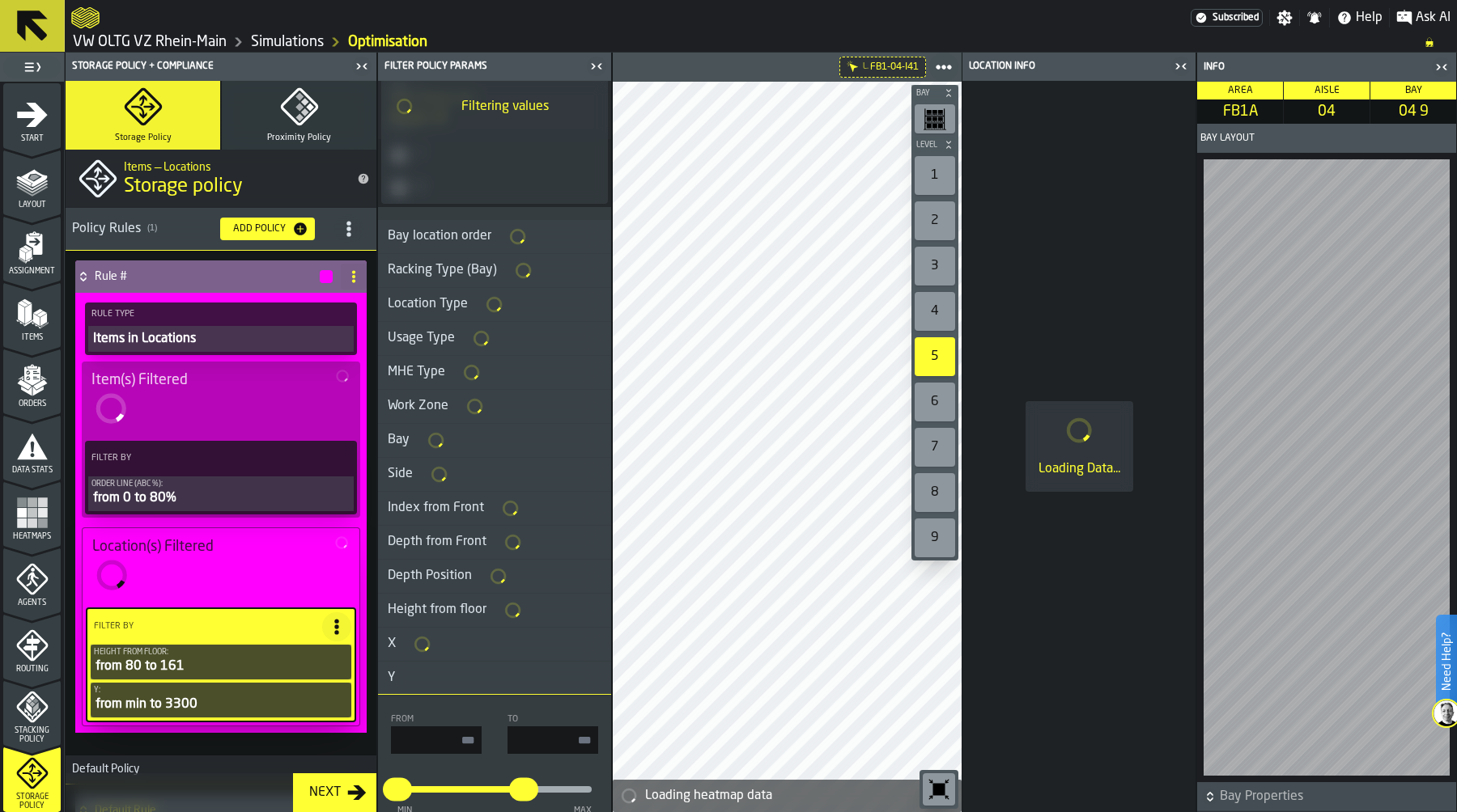
type input "****"
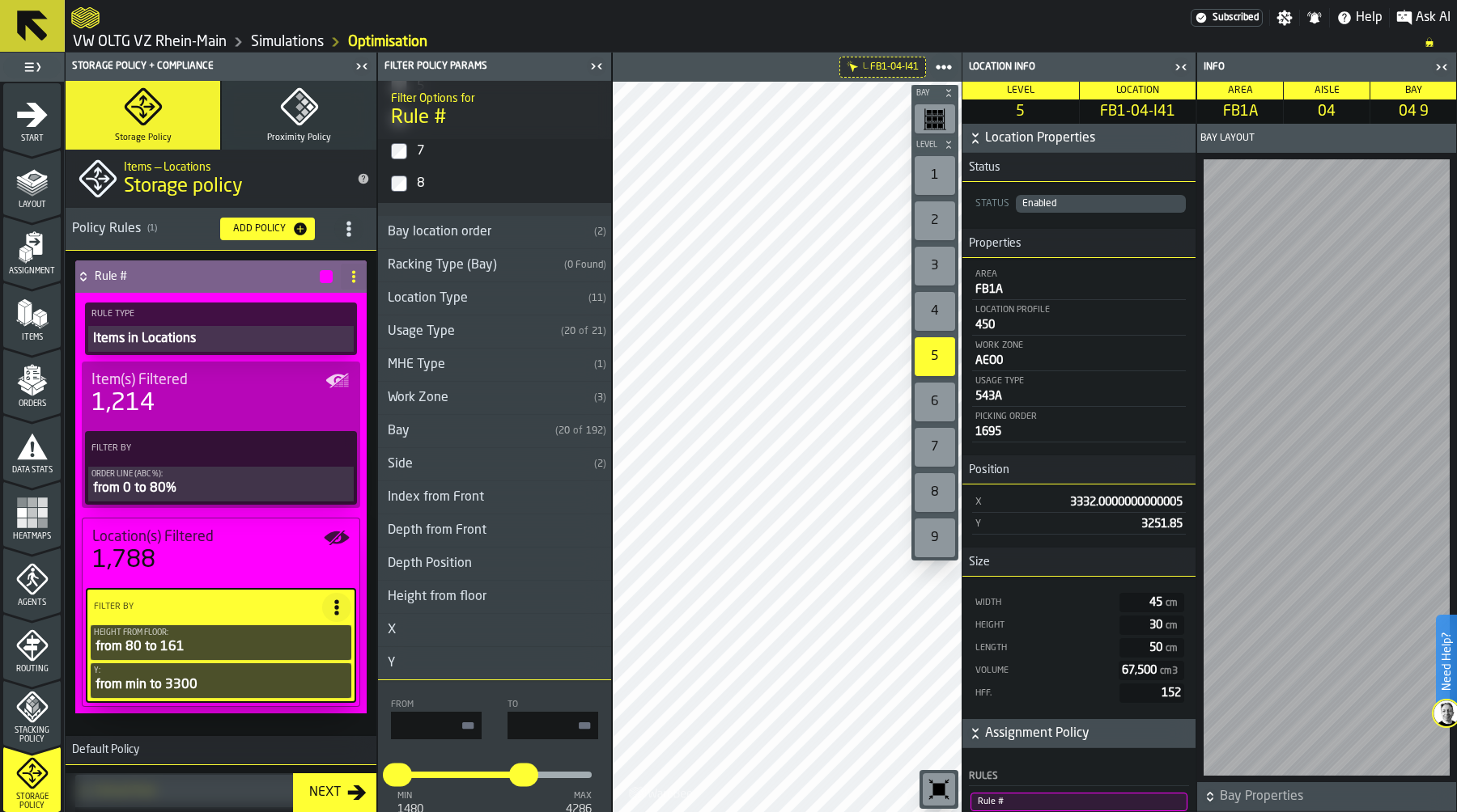
click at [463, 590] on div "Height from floor" at bounding box center [437, 597] width 118 height 19
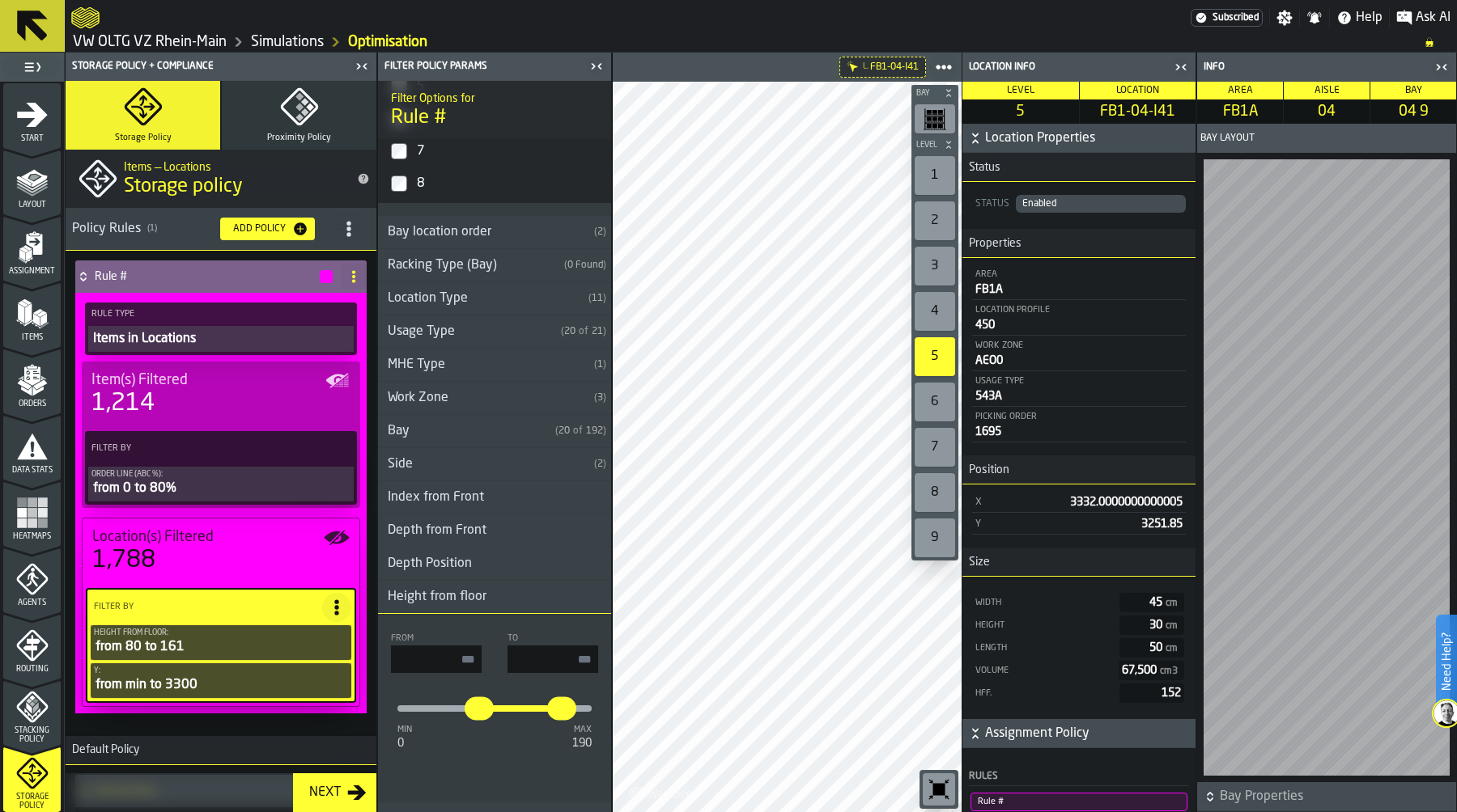
drag, startPoint x: 439, startPoint y: 658, endPoint x: 493, endPoint y: 658, distance: 54.0
click at [493, 658] on div "From ** To ***" at bounding box center [495, 653] width 207 height 40
type input "**"
click at [548, 661] on input "***" at bounding box center [553, 659] width 90 height 28
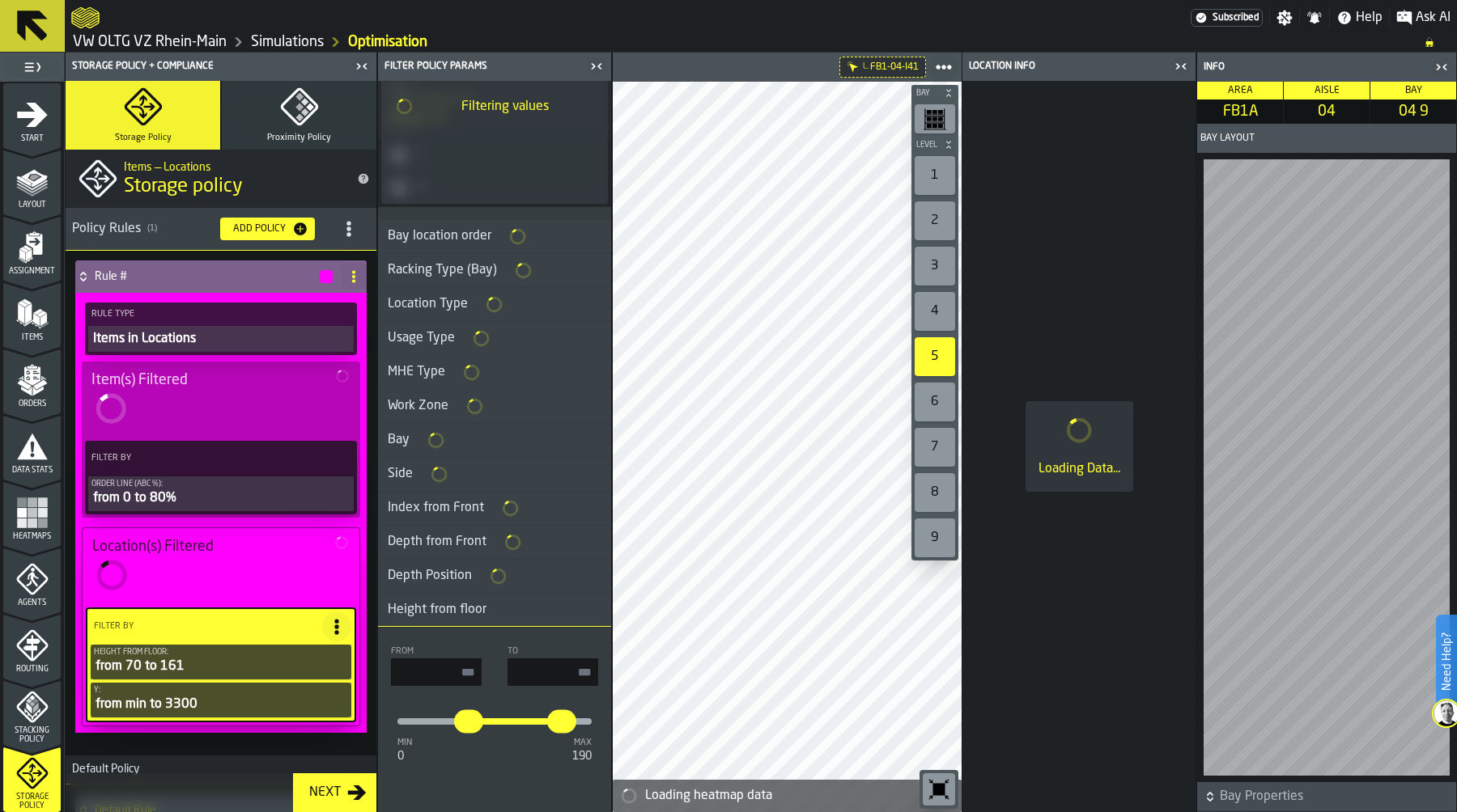
type input "**"
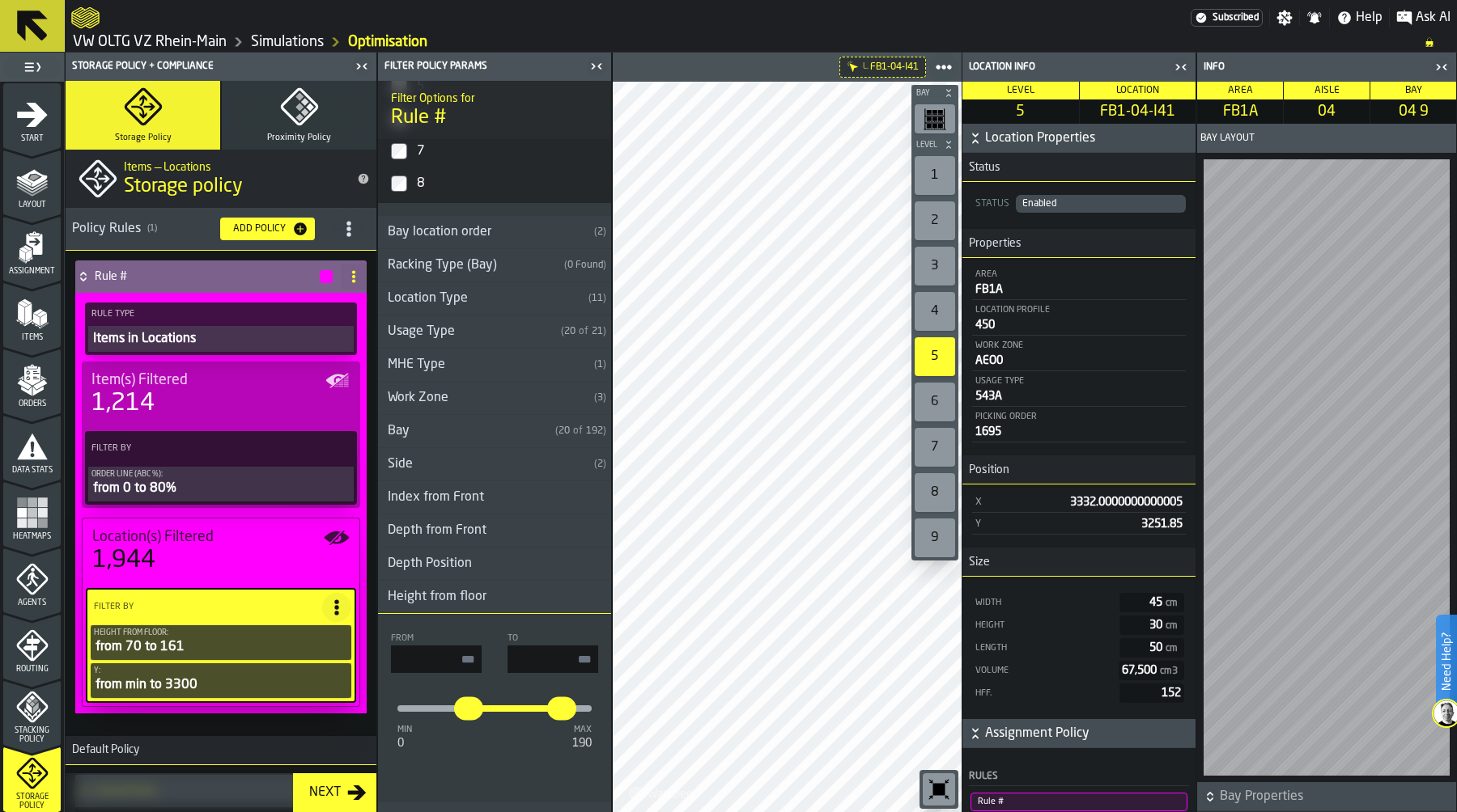
click at [942, 312] on div "4" at bounding box center [935, 311] width 41 height 39
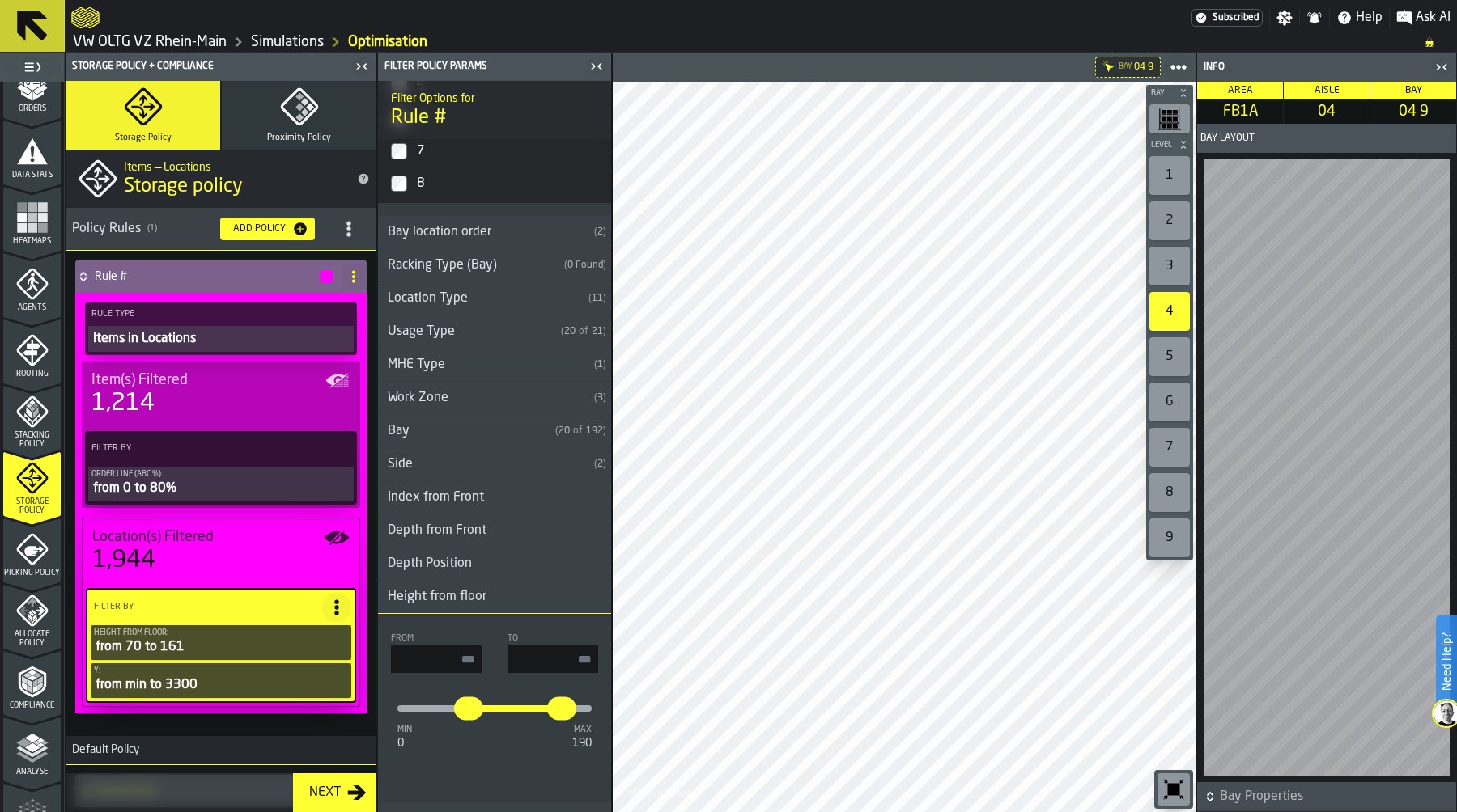
scroll to position [299, 0]
click at [35, 622] on div "Allocate Policy" at bounding box center [32, 618] width 57 height 54
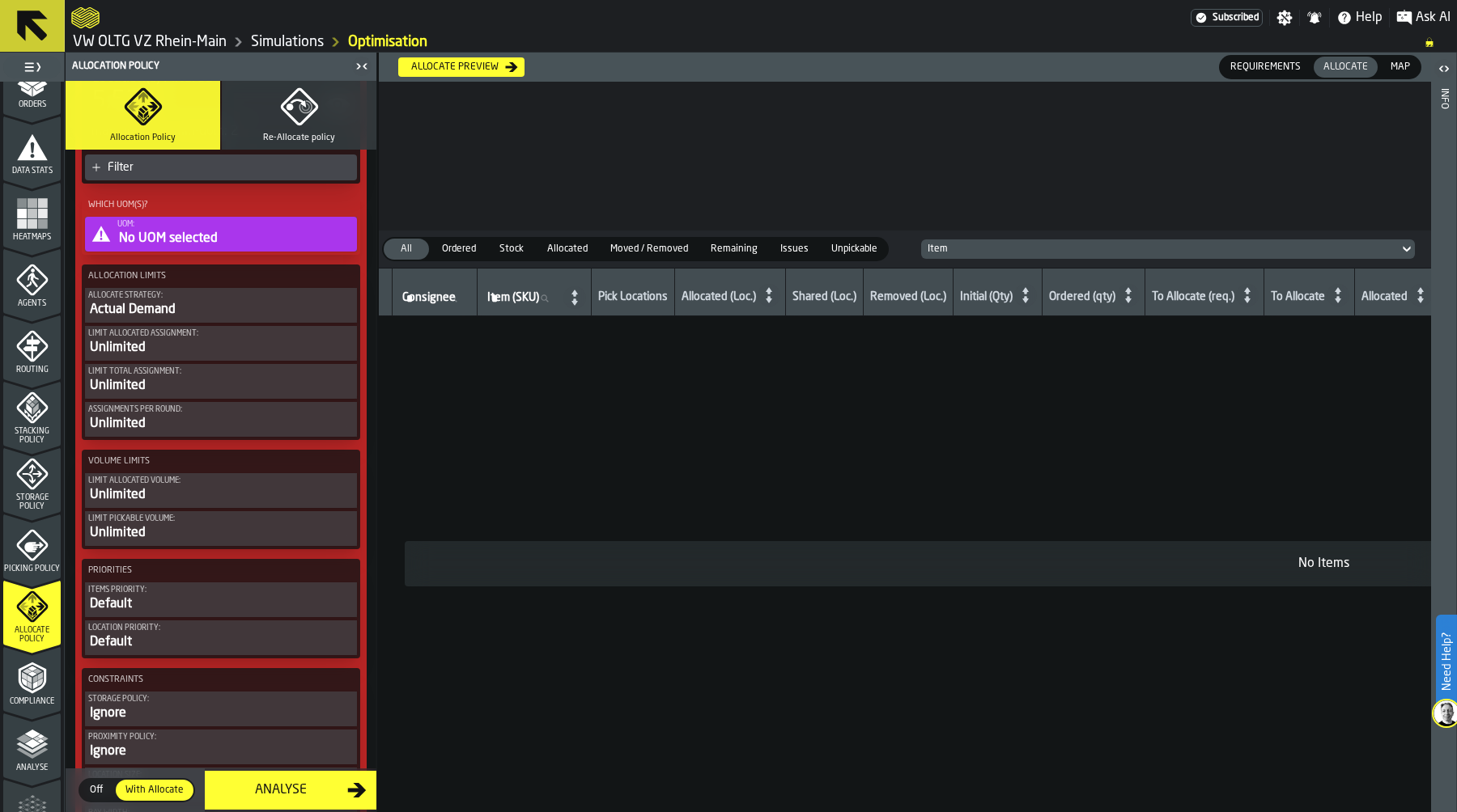
click at [309, 110] on icon "button" at bounding box center [299, 107] width 37 height 37
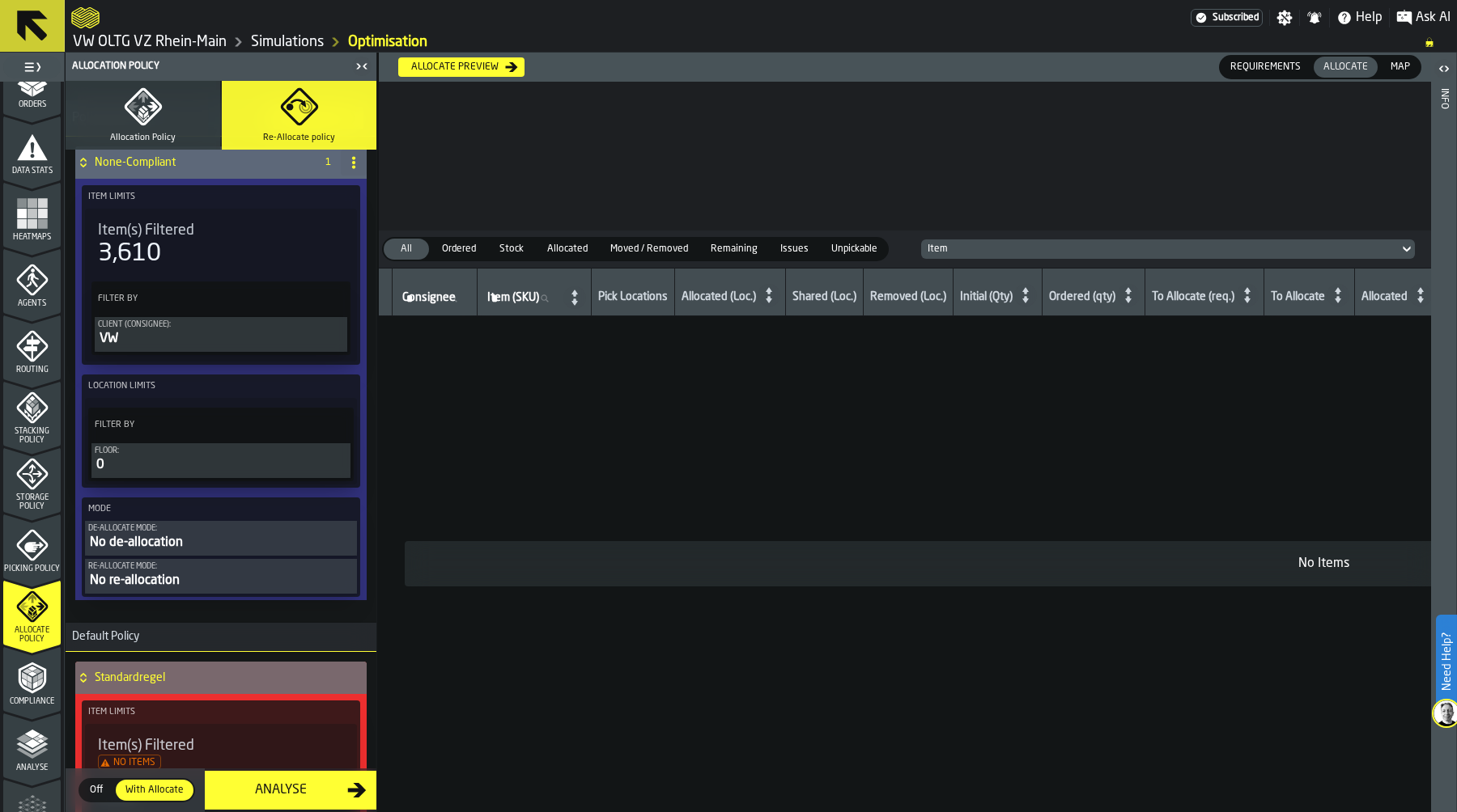
scroll to position [0, 0]
